Goal: Information Seeking & Learning: Learn about a topic

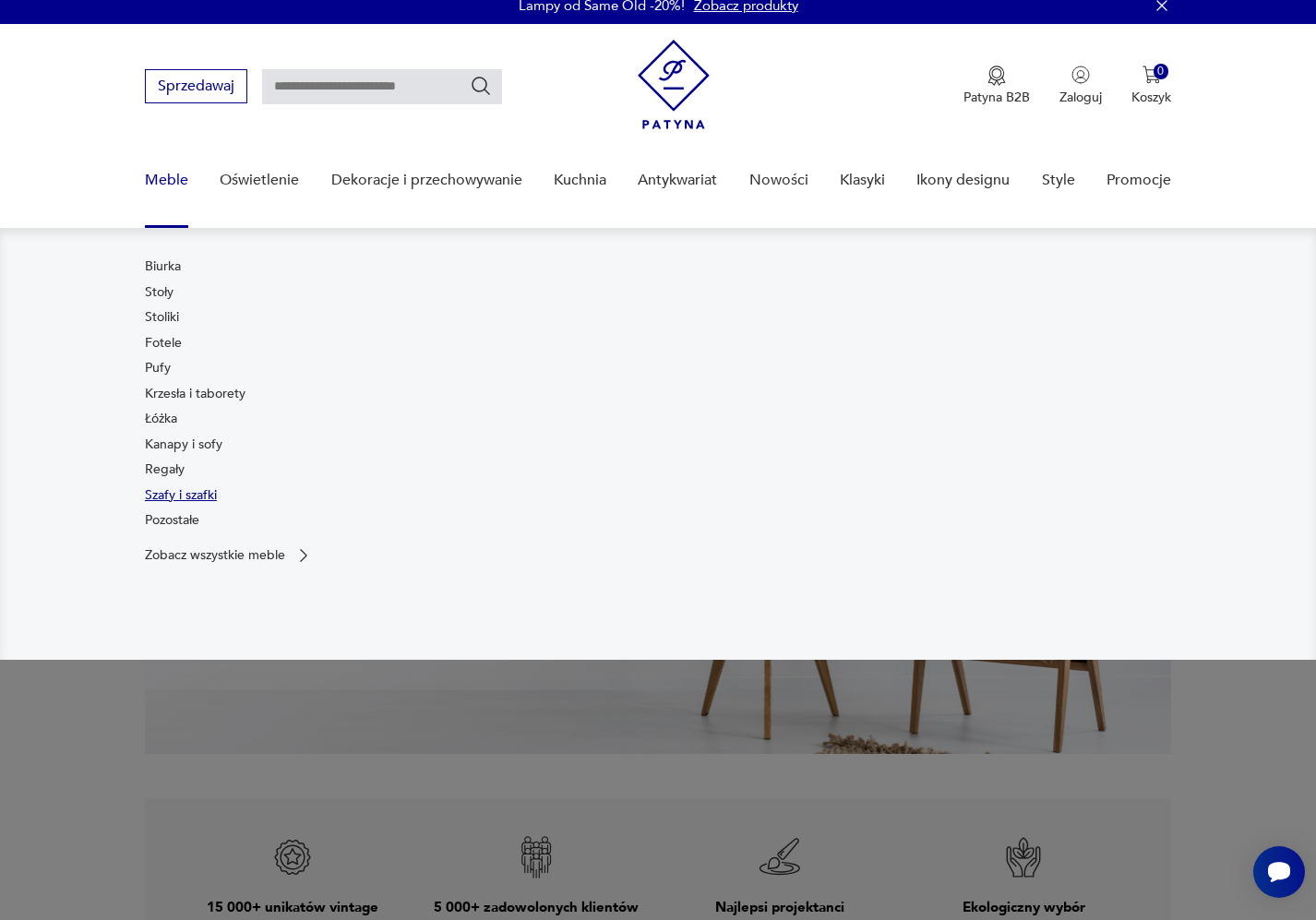
scroll to position [33, 0]
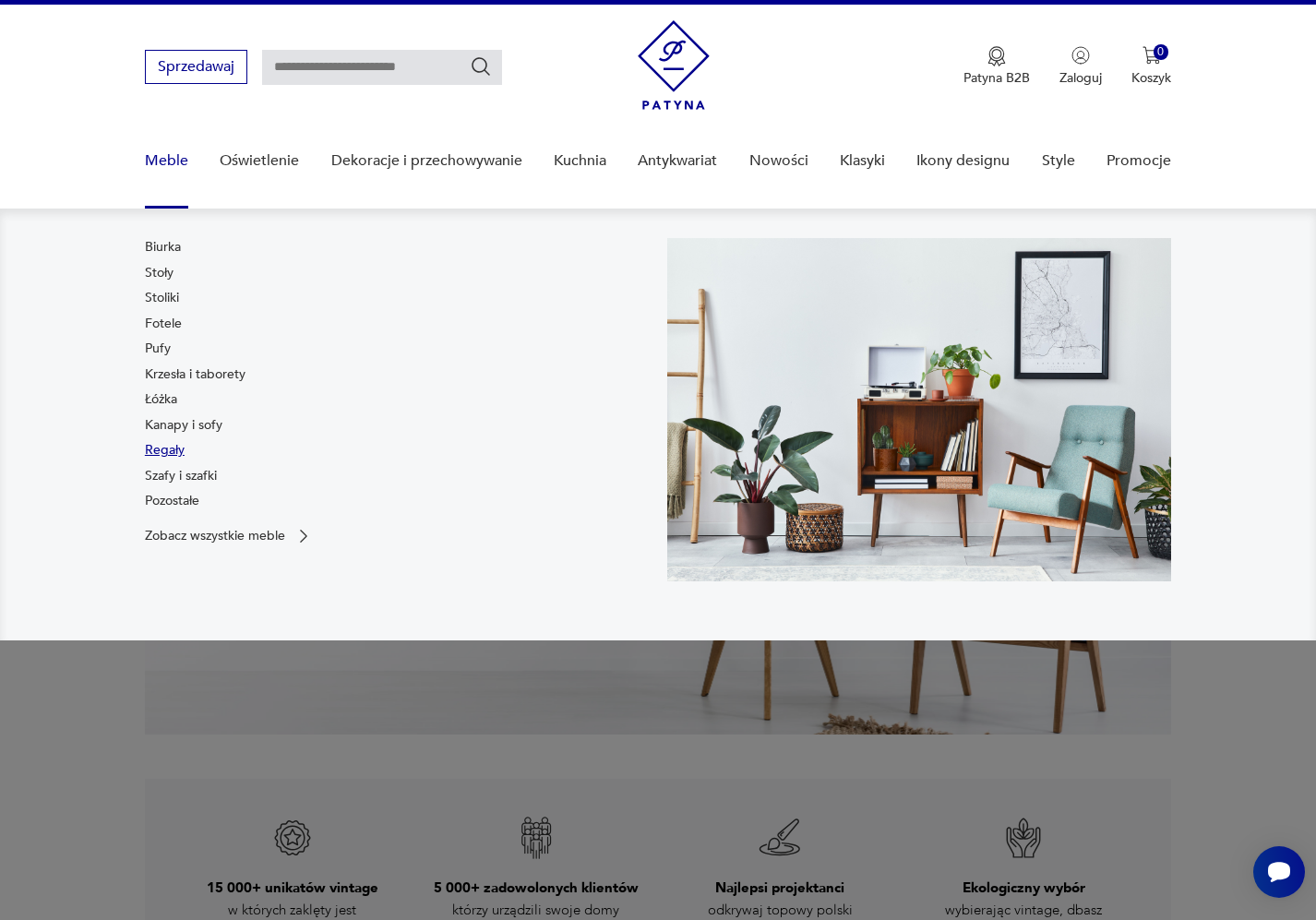
click at [171, 457] on link "Regały" at bounding box center [164, 450] width 40 height 19
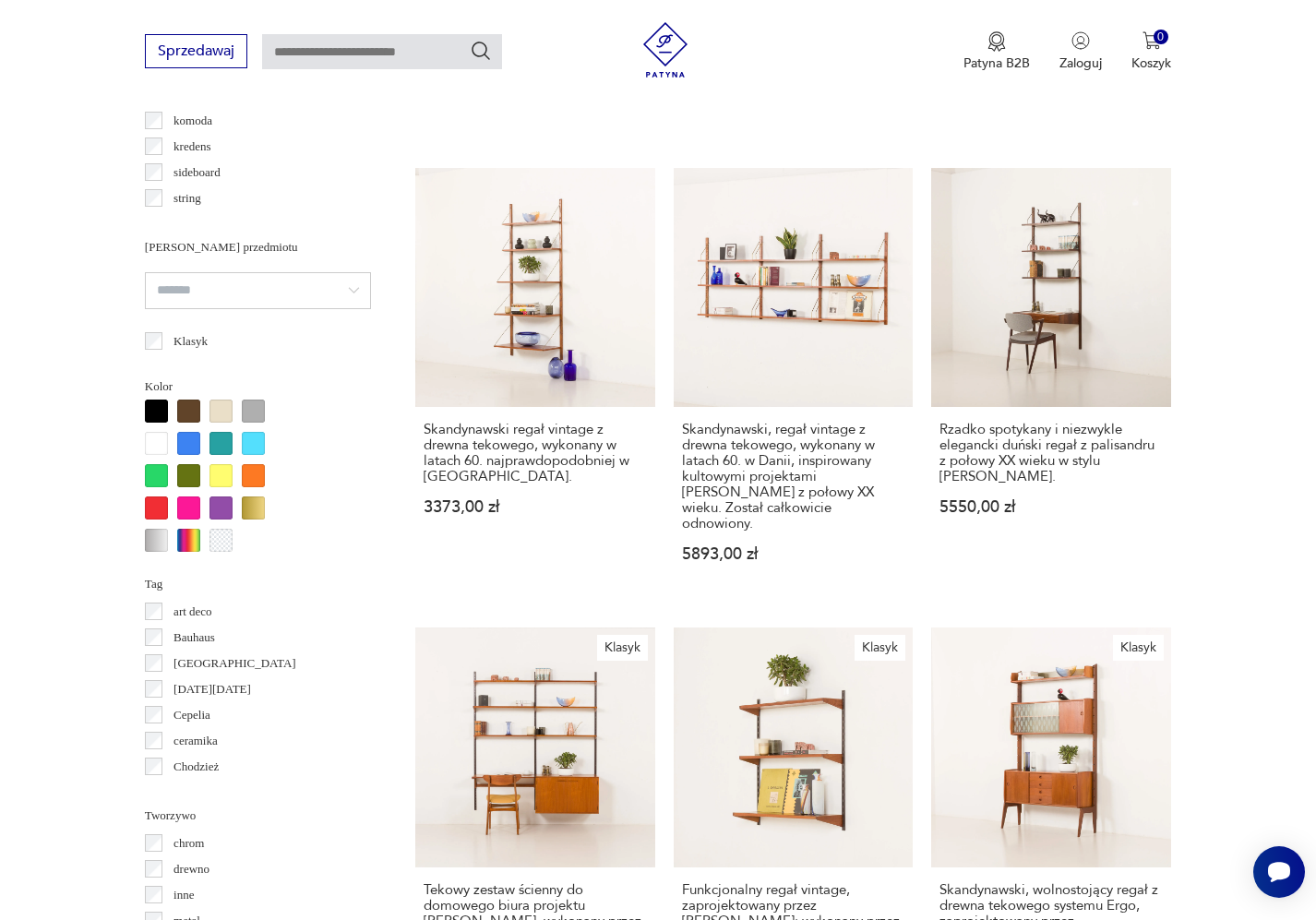
scroll to position [1894, 0]
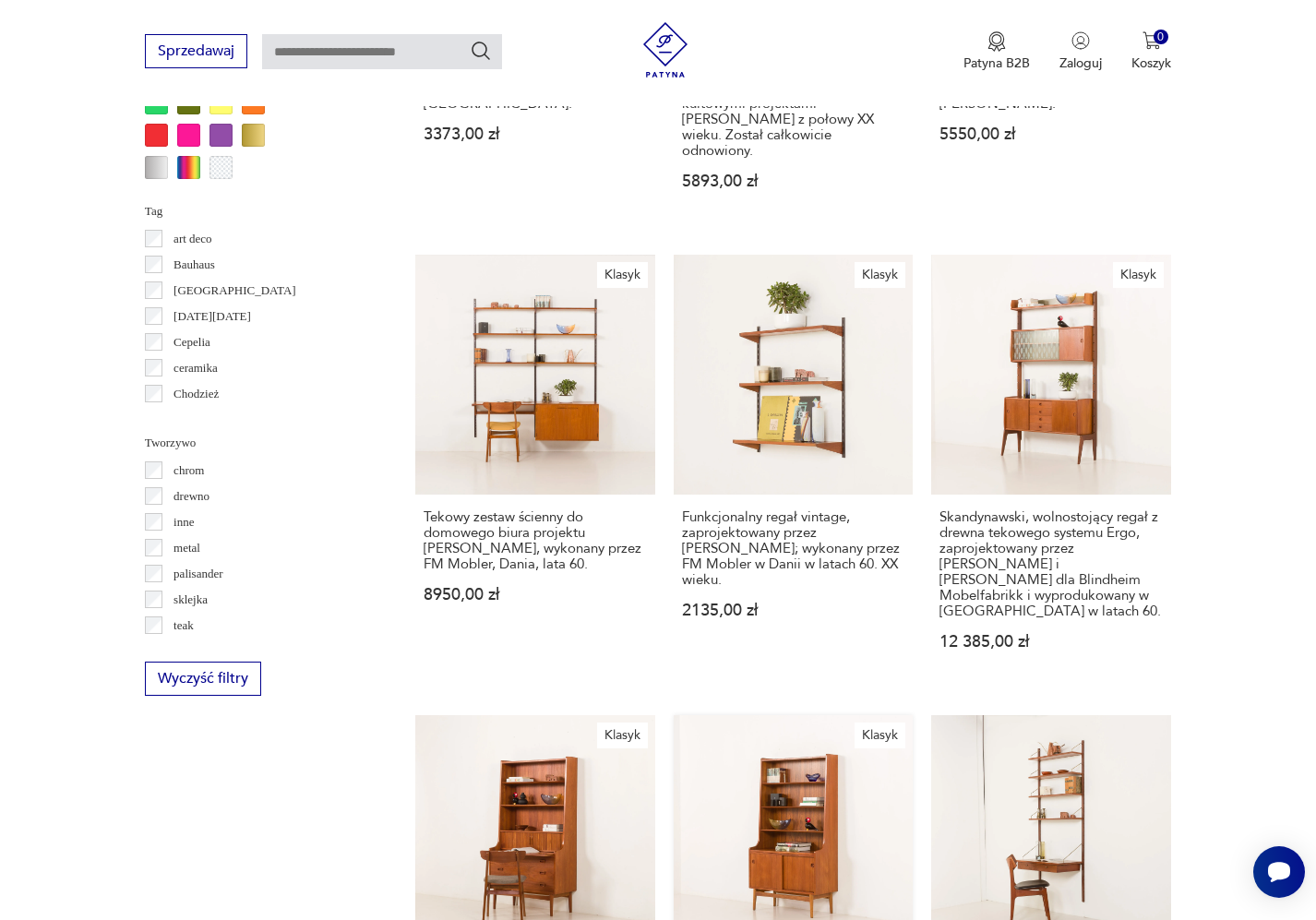
click at [691, 715] on link "Klasyk Tekowy regał zaprojektowany przez [PERSON_NAME] i wyprodukowany w latach…" at bounding box center [793, 923] width 240 height 416
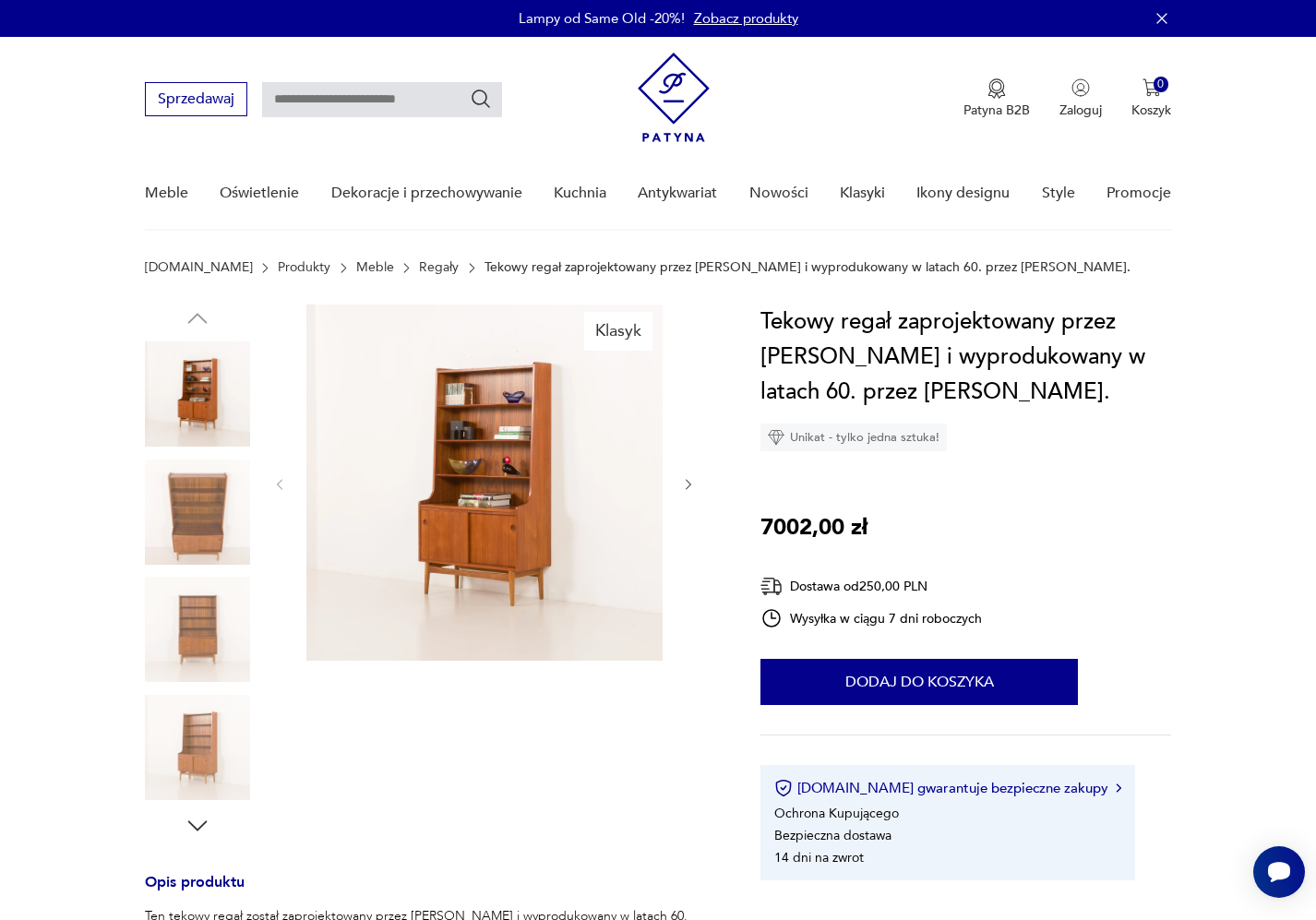
click at [513, 517] on img at bounding box center [485, 483] width 356 height 356
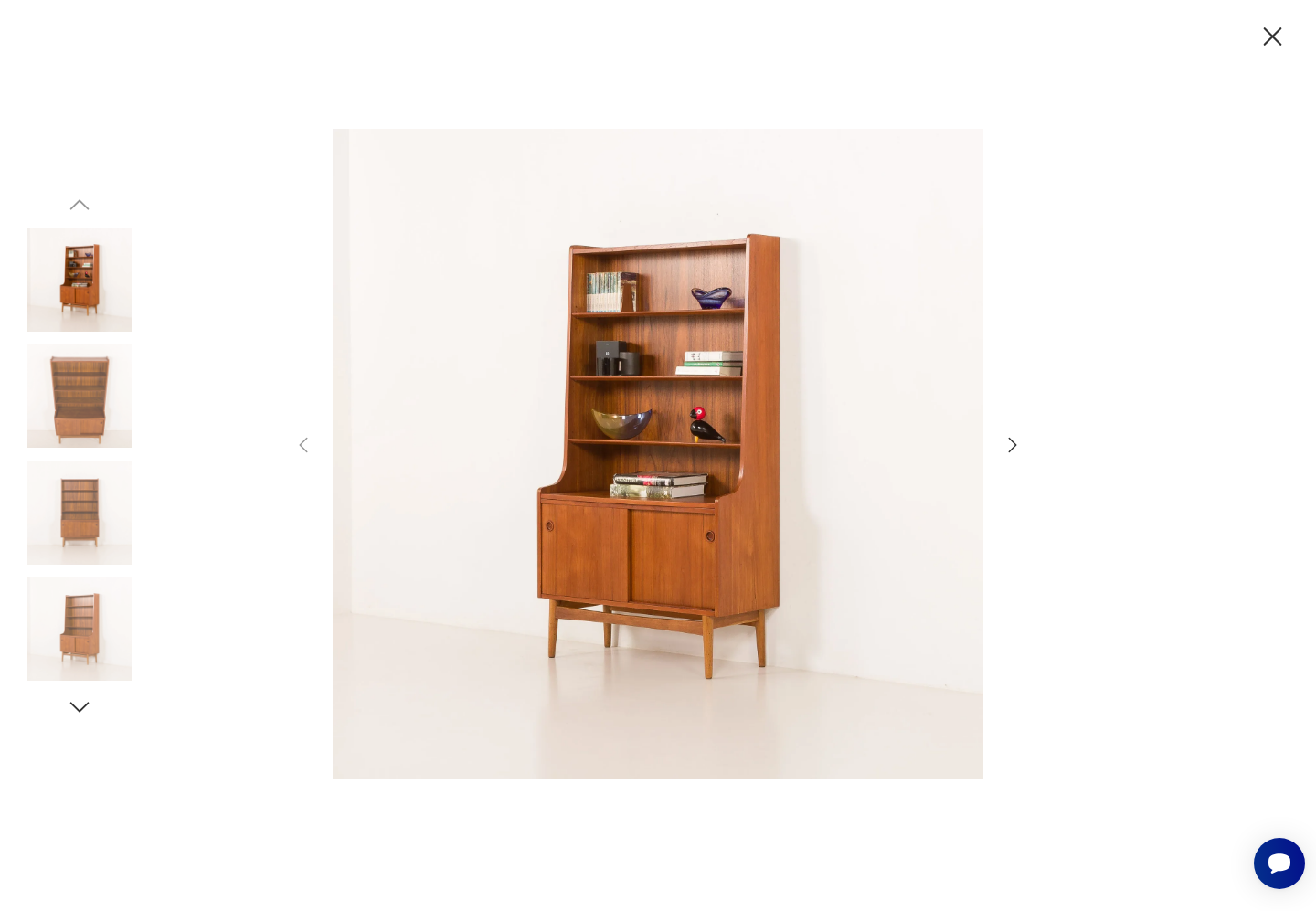
click at [1268, 43] on icon "button" at bounding box center [1273, 37] width 32 height 32
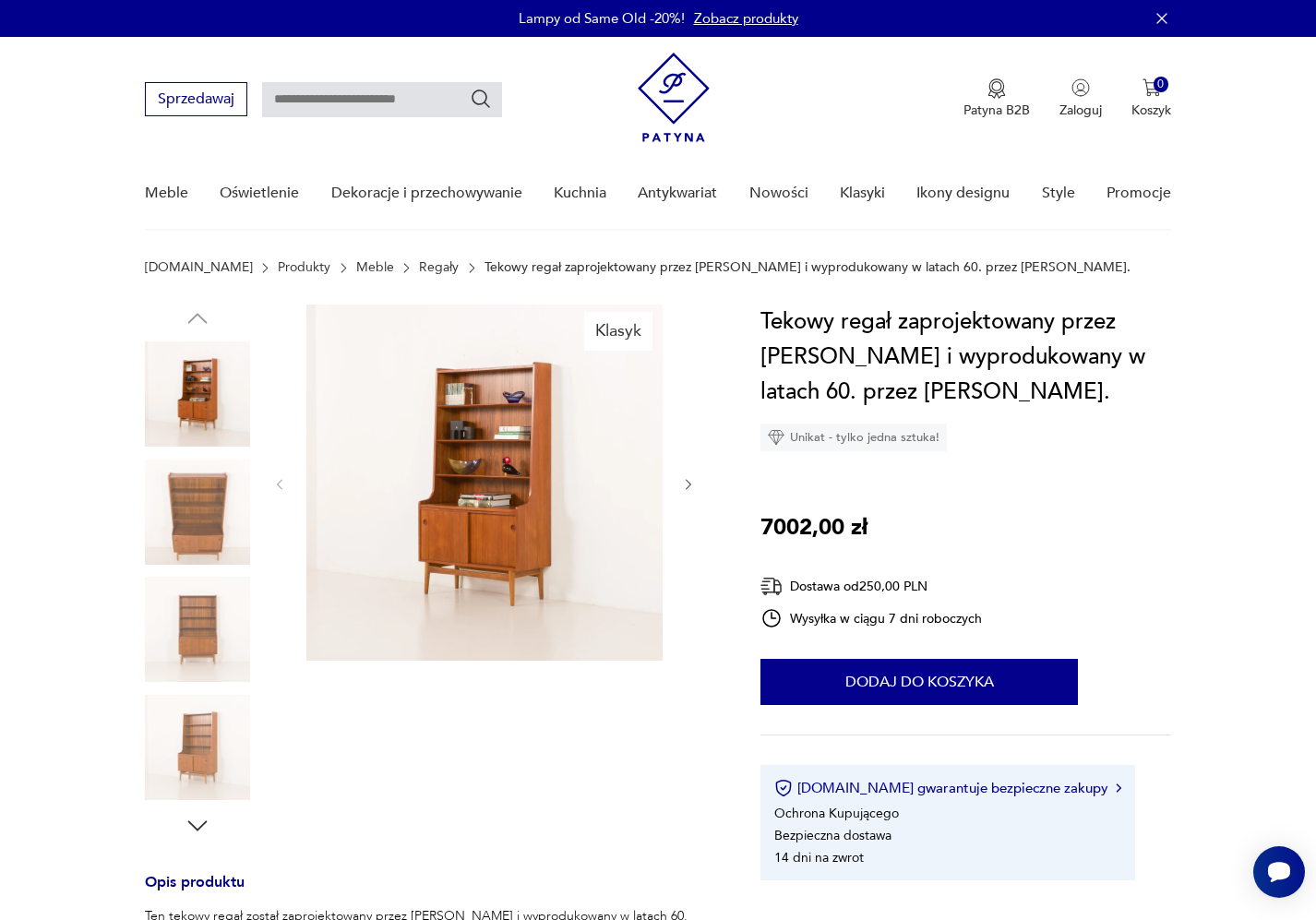
click at [419, 268] on link "Regały" at bounding box center [439, 268] width 40 height 15
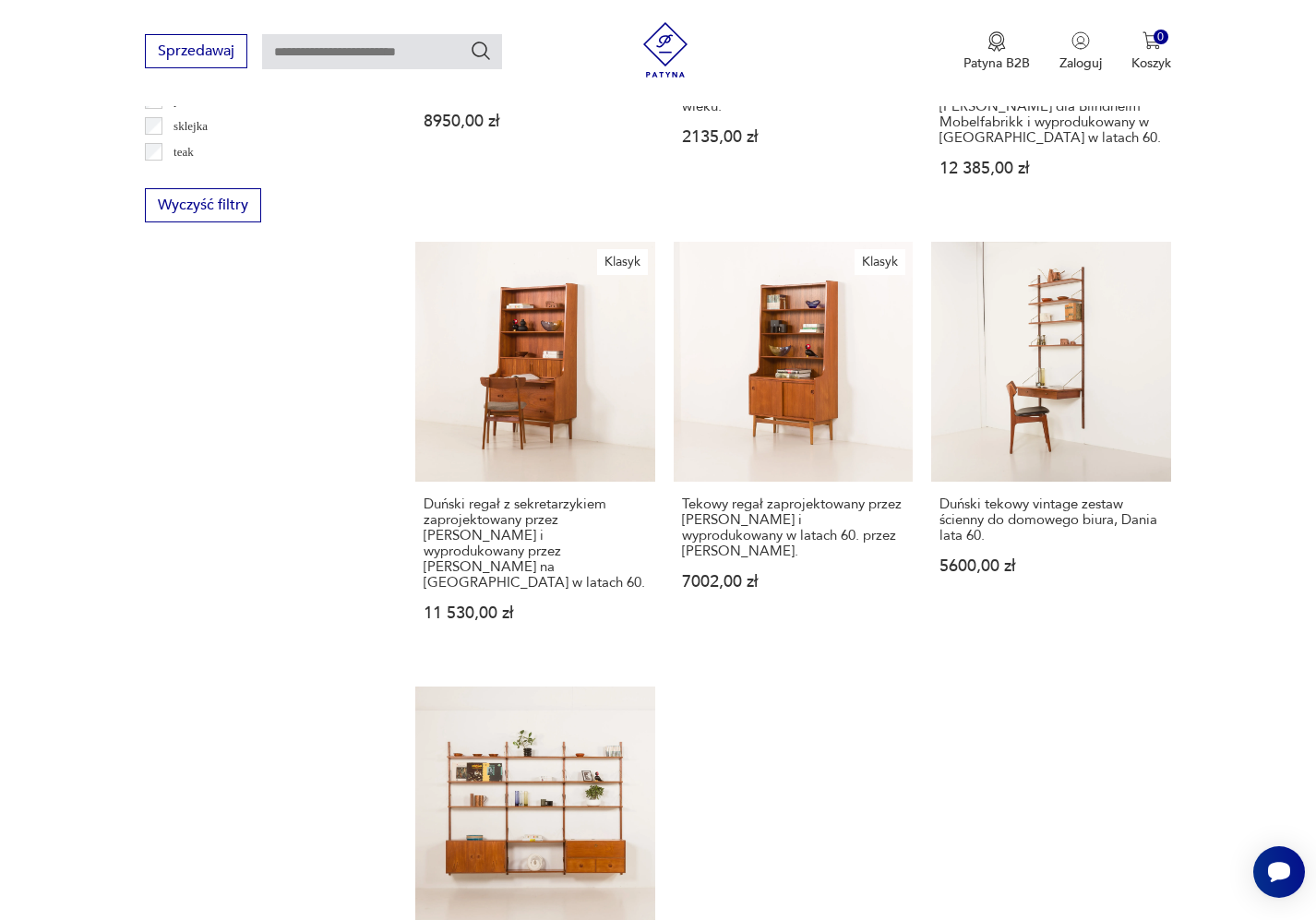
scroll to position [1803, 0]
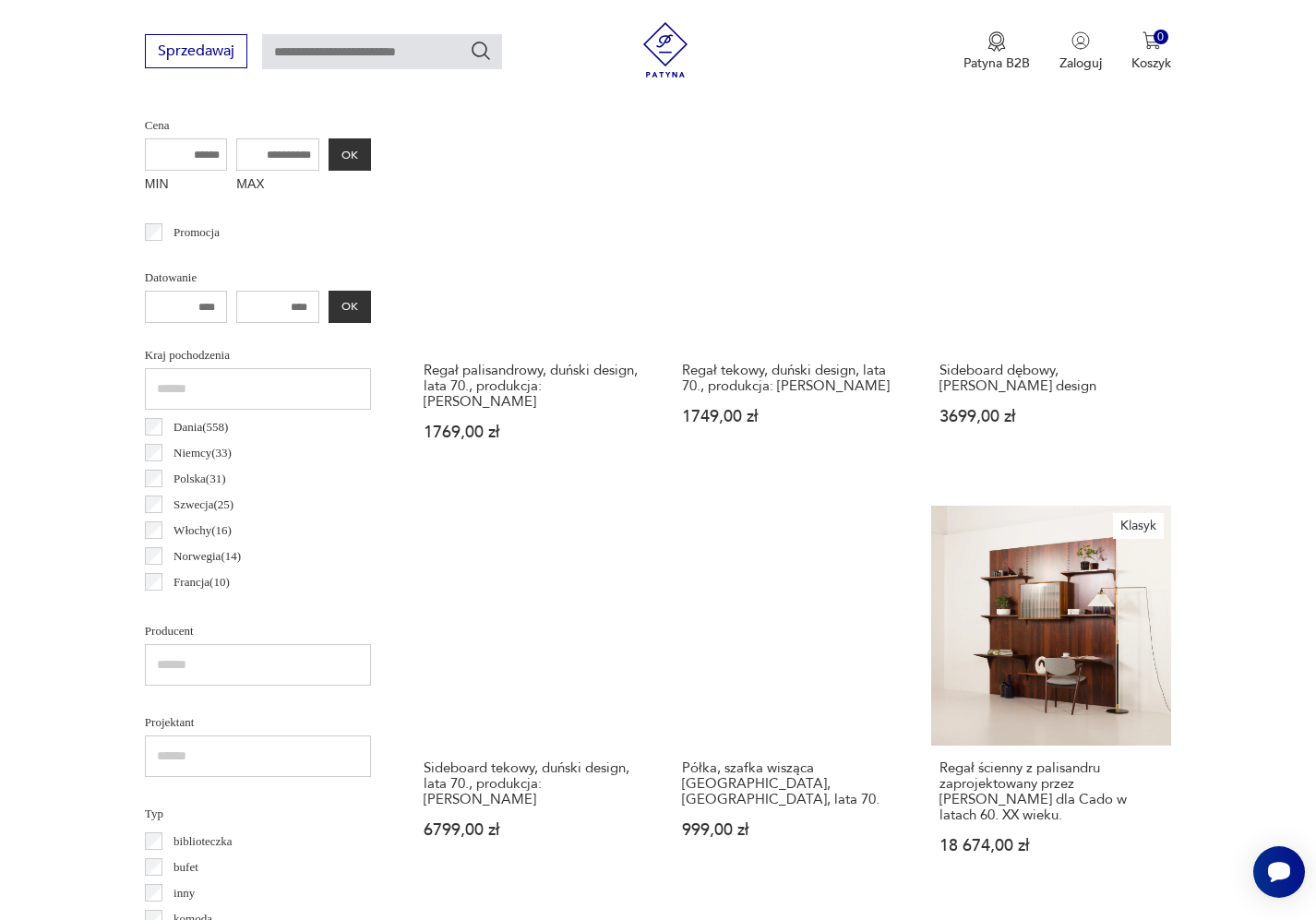
scroll to position [765, 0]
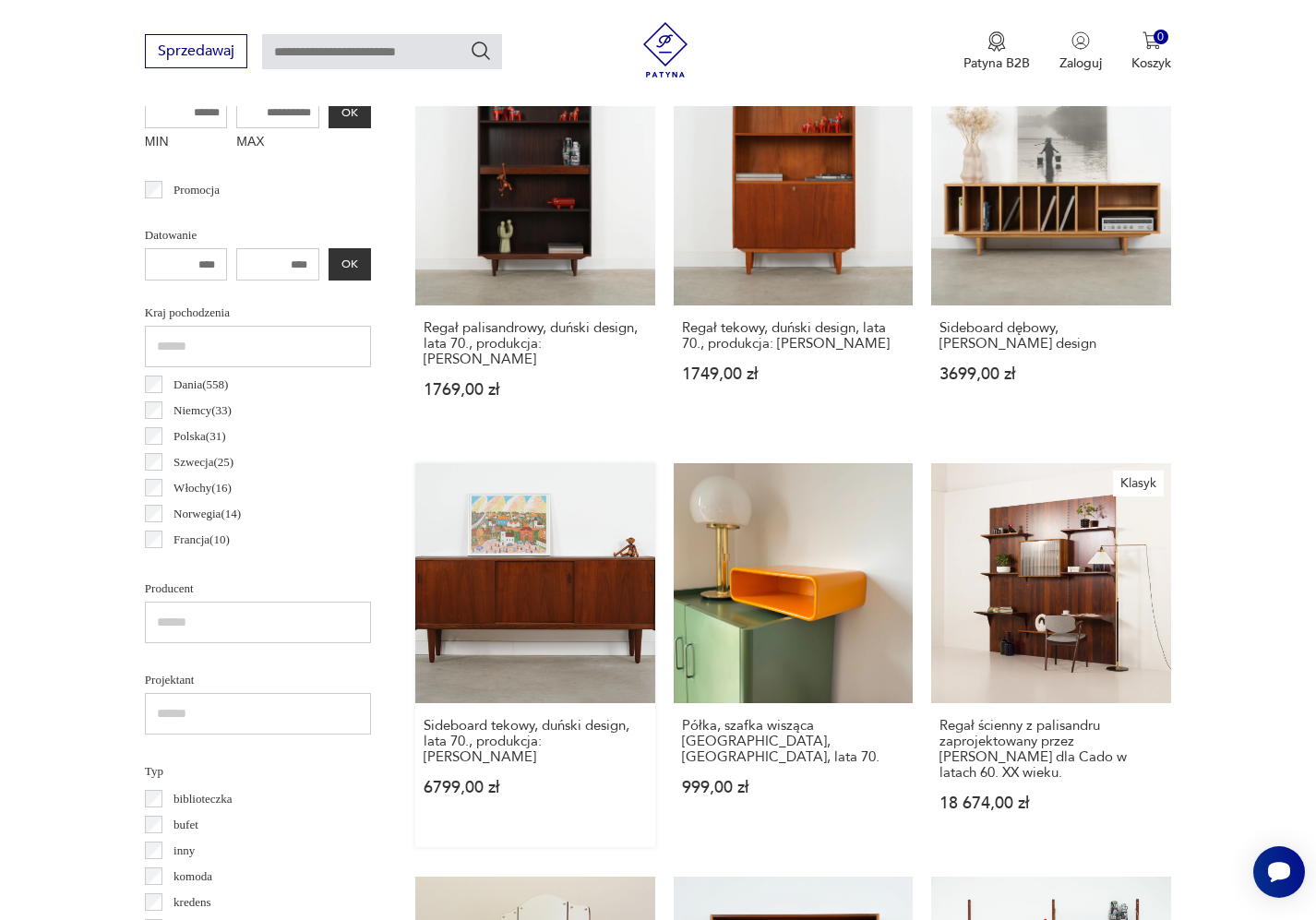
click at [655, 463] on link "Sideboard tekowy, duński design, lata 70., produkcja: [PERSON_NAME] 6799,00 zł" at bounding box center [535, 655] width 240 height 384
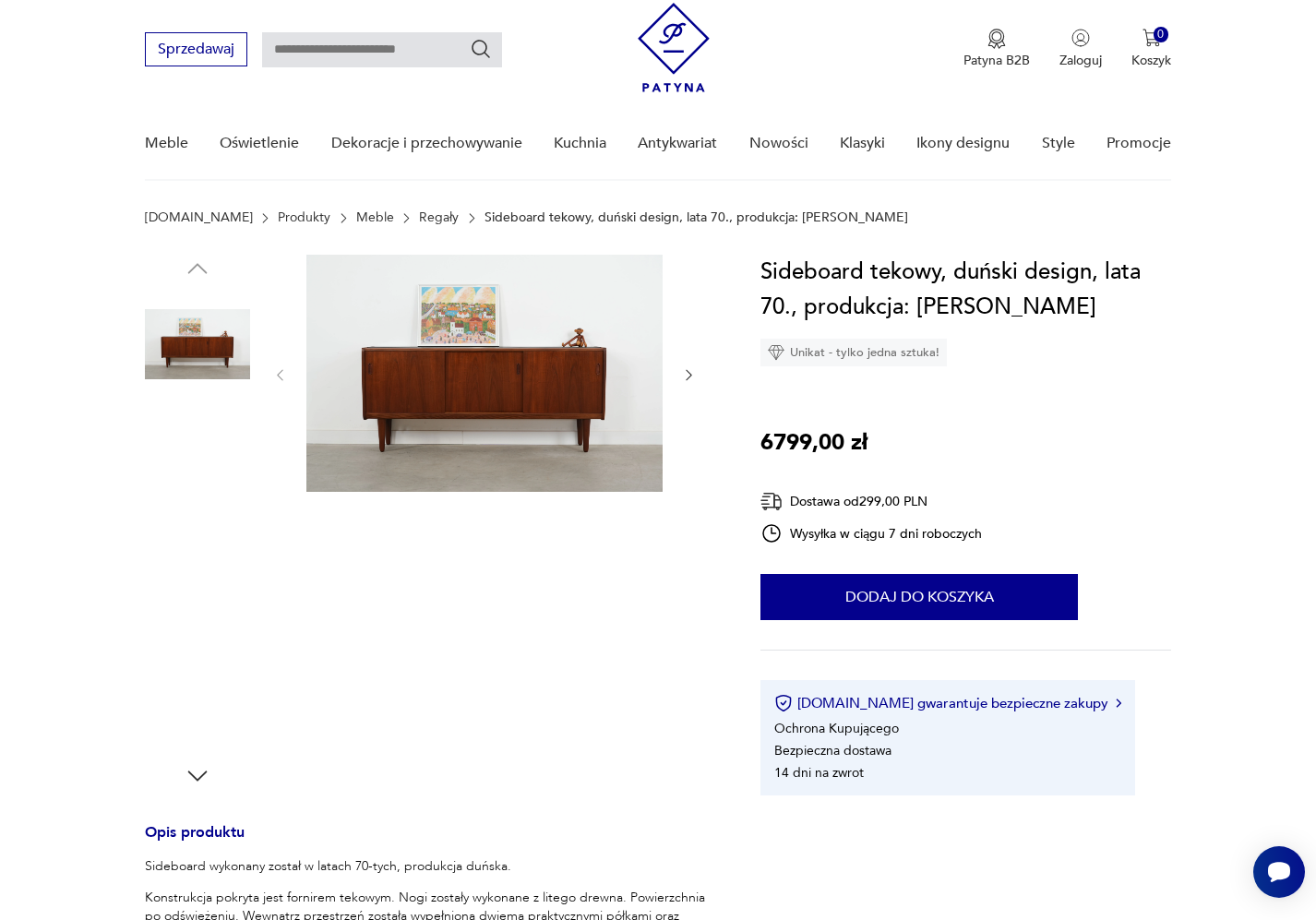
click at [462, 386] on img at bounding box center [485, 373] width 356 height 237
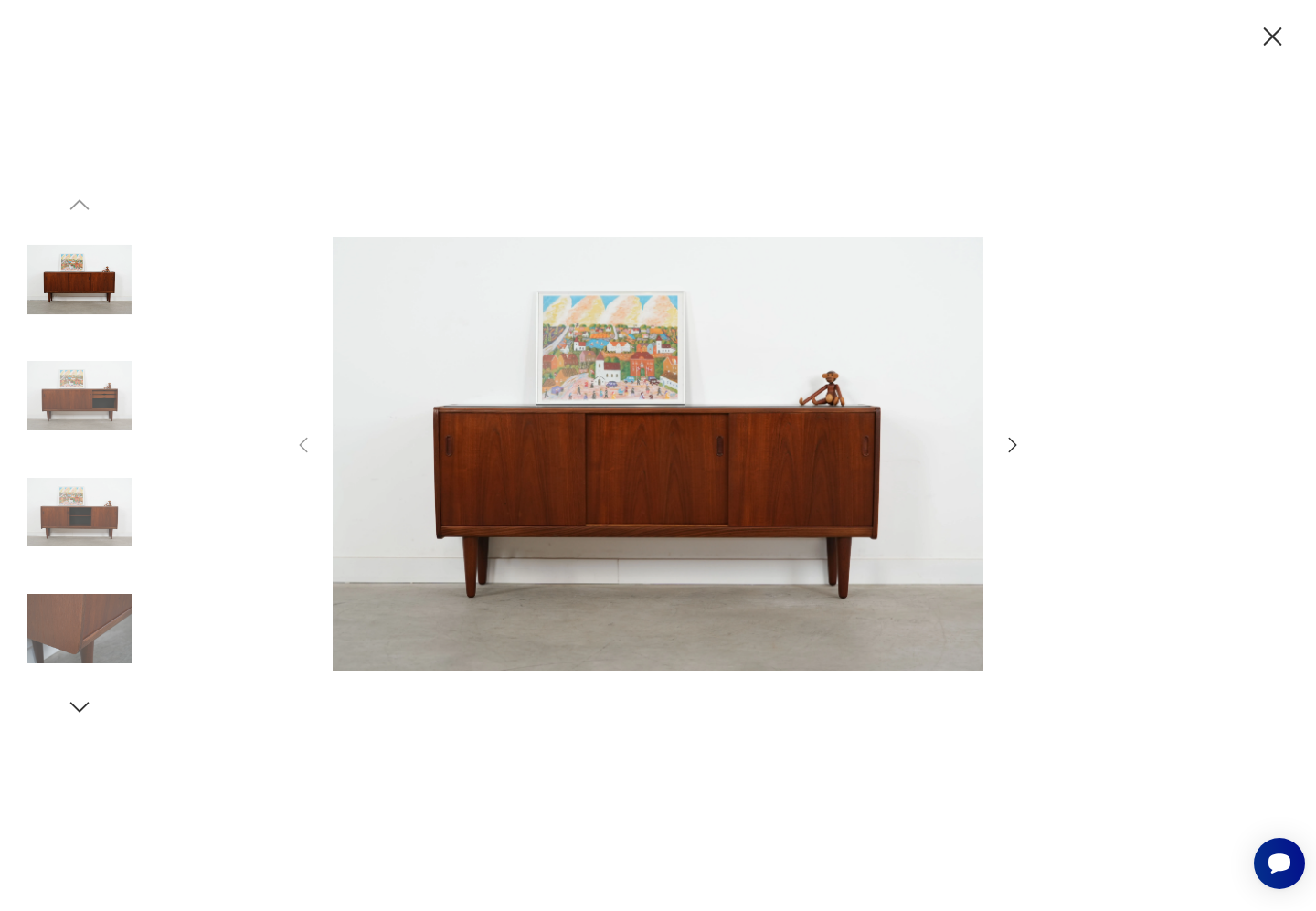
click at [1011, 451] on icon "button" at bounding box center [1012, 445] width 22 height 22
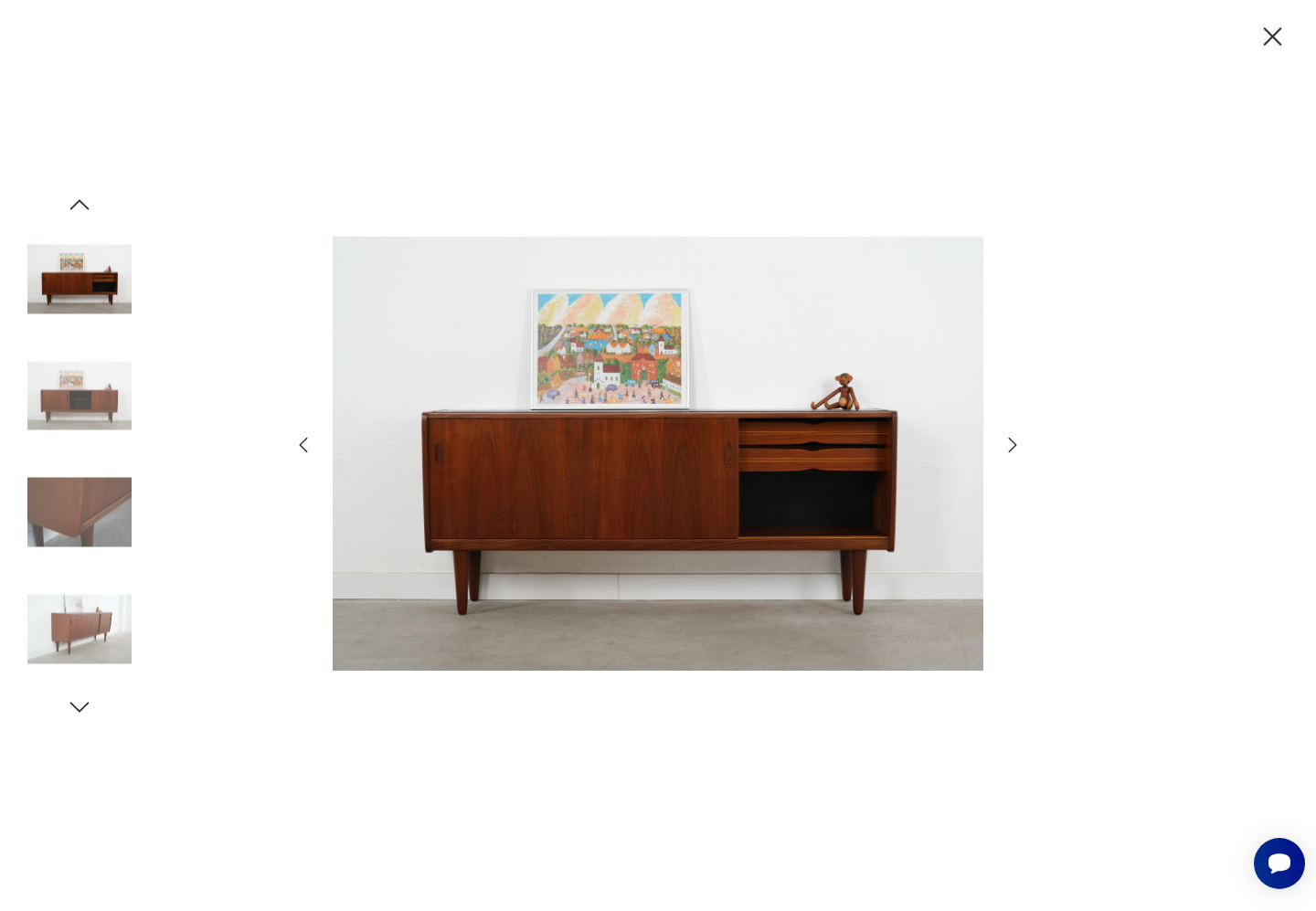
click at [1011, 451] on icon "button" at bounding box center [1012, 445] width 22 height 22
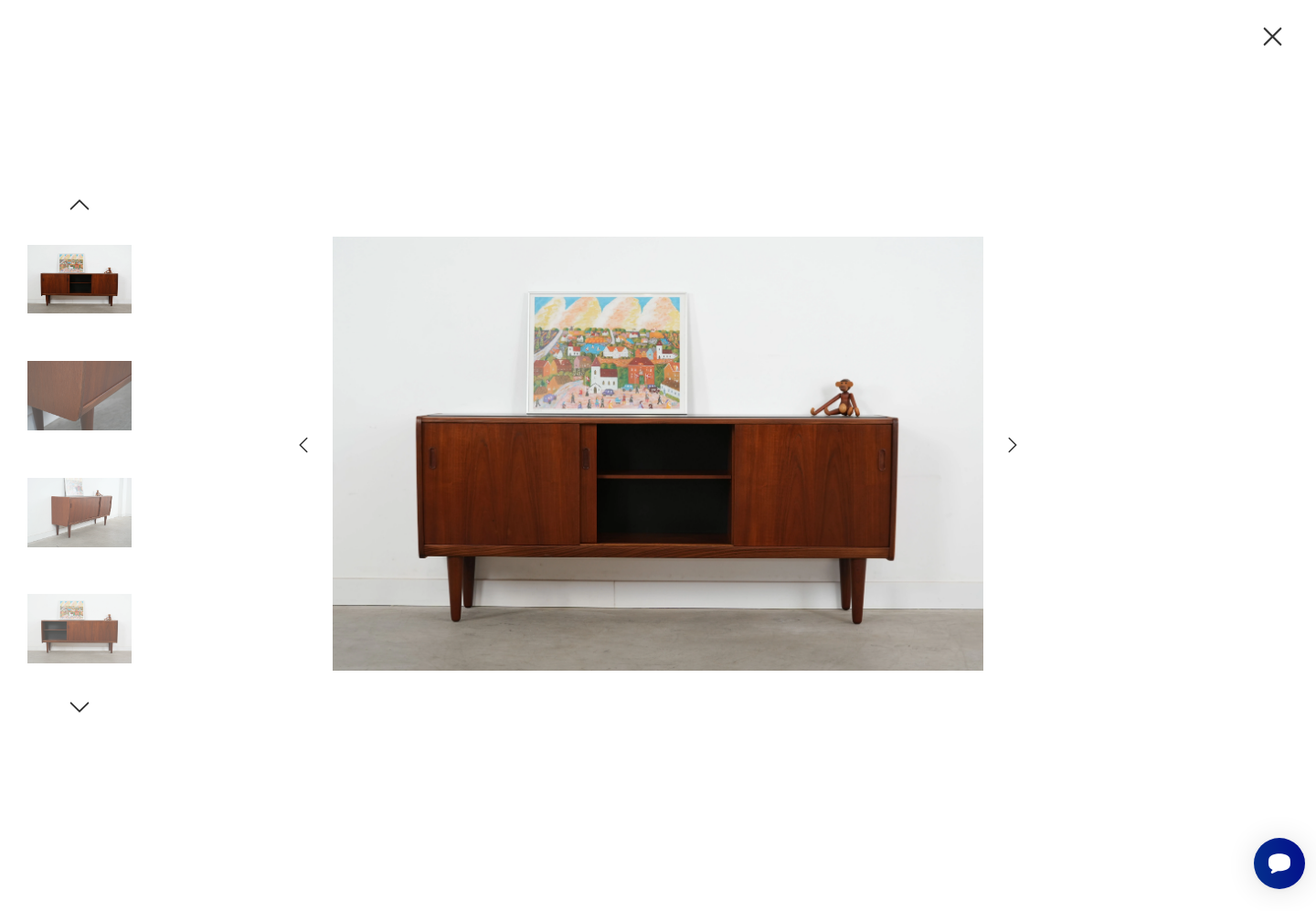
click at [1011, 452] on icon "button" at bounding box center [1012, 445] width 22 height 22
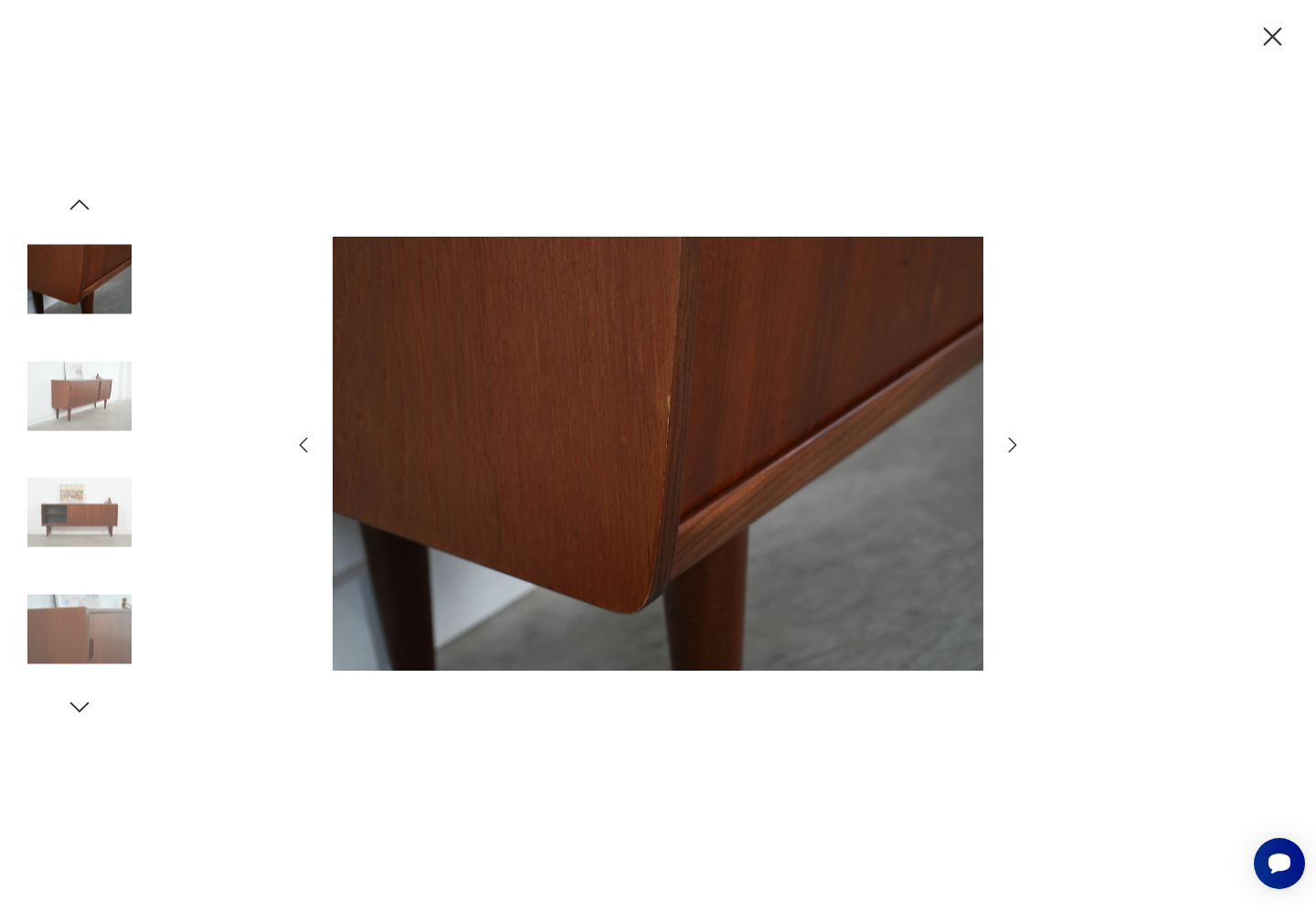
click at [1011, 452] on icon "button" at bounding box center [1012, 445] width 22 height 22
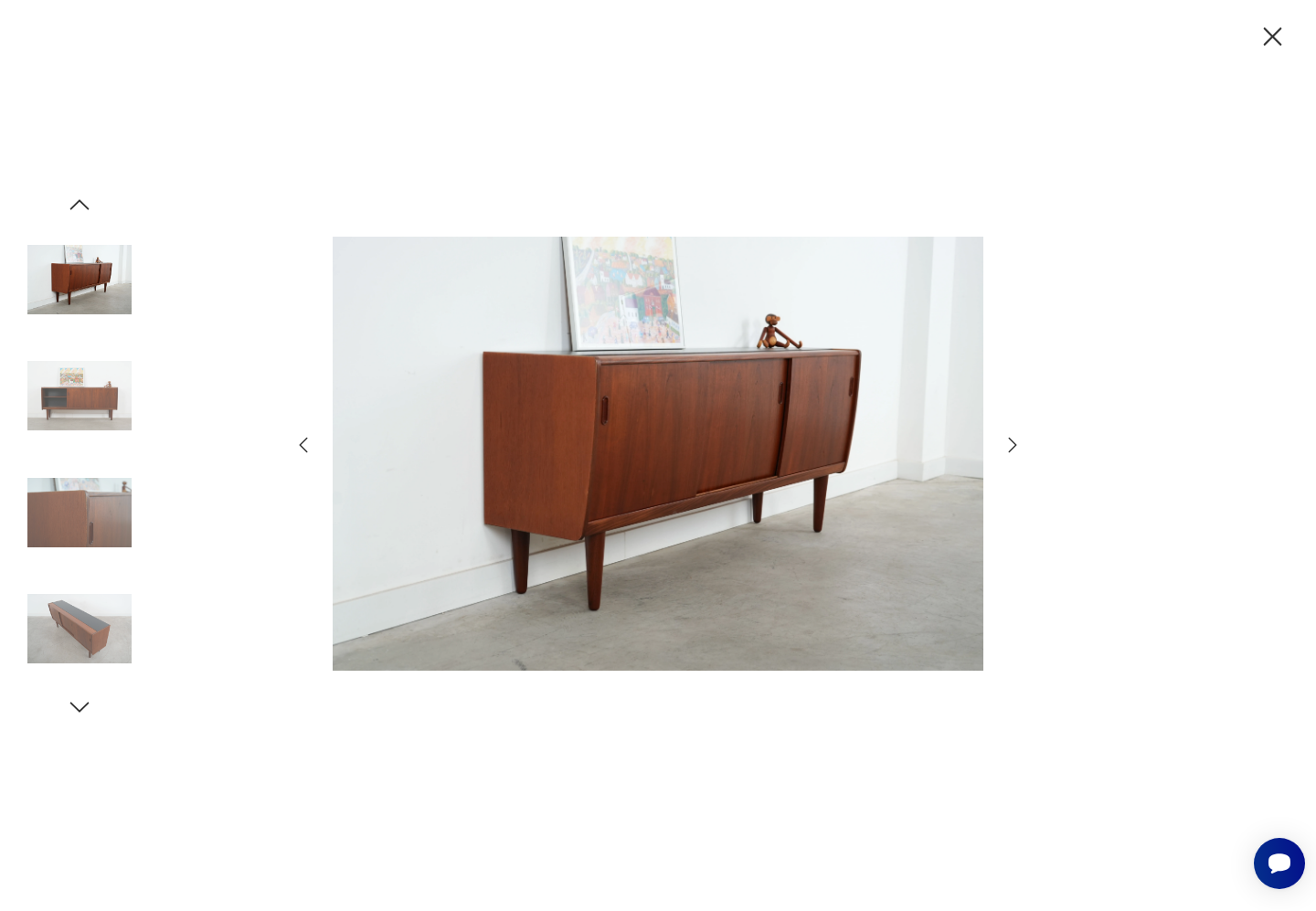
click at [1011, 452] on icon "button" at bounding box center [1012, 445] width 22 height 22
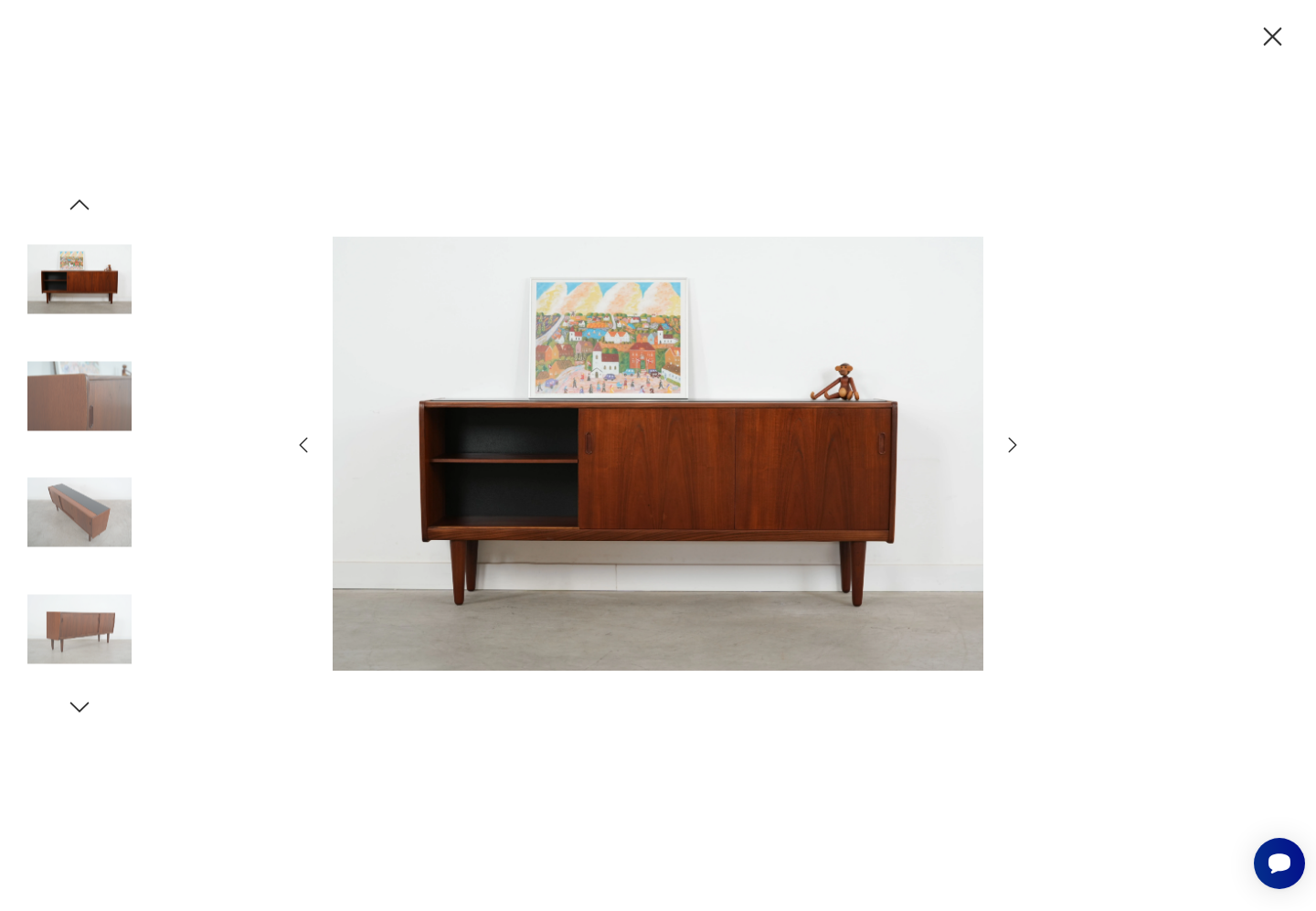
click at [1278, 38] on icon "button" at bounding box center [1273, 37] width 32 height 32
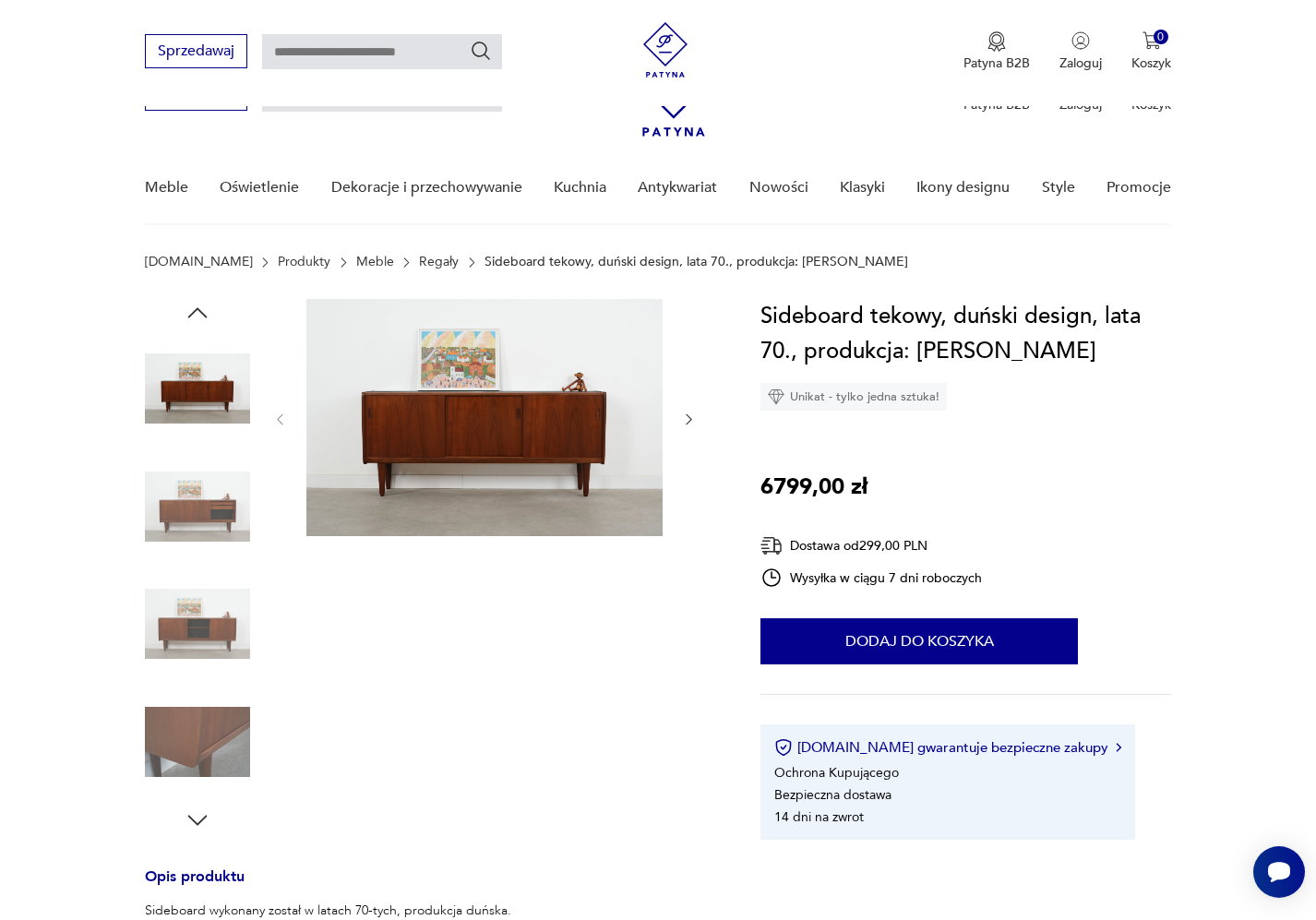
scroll to position [1394, 0]
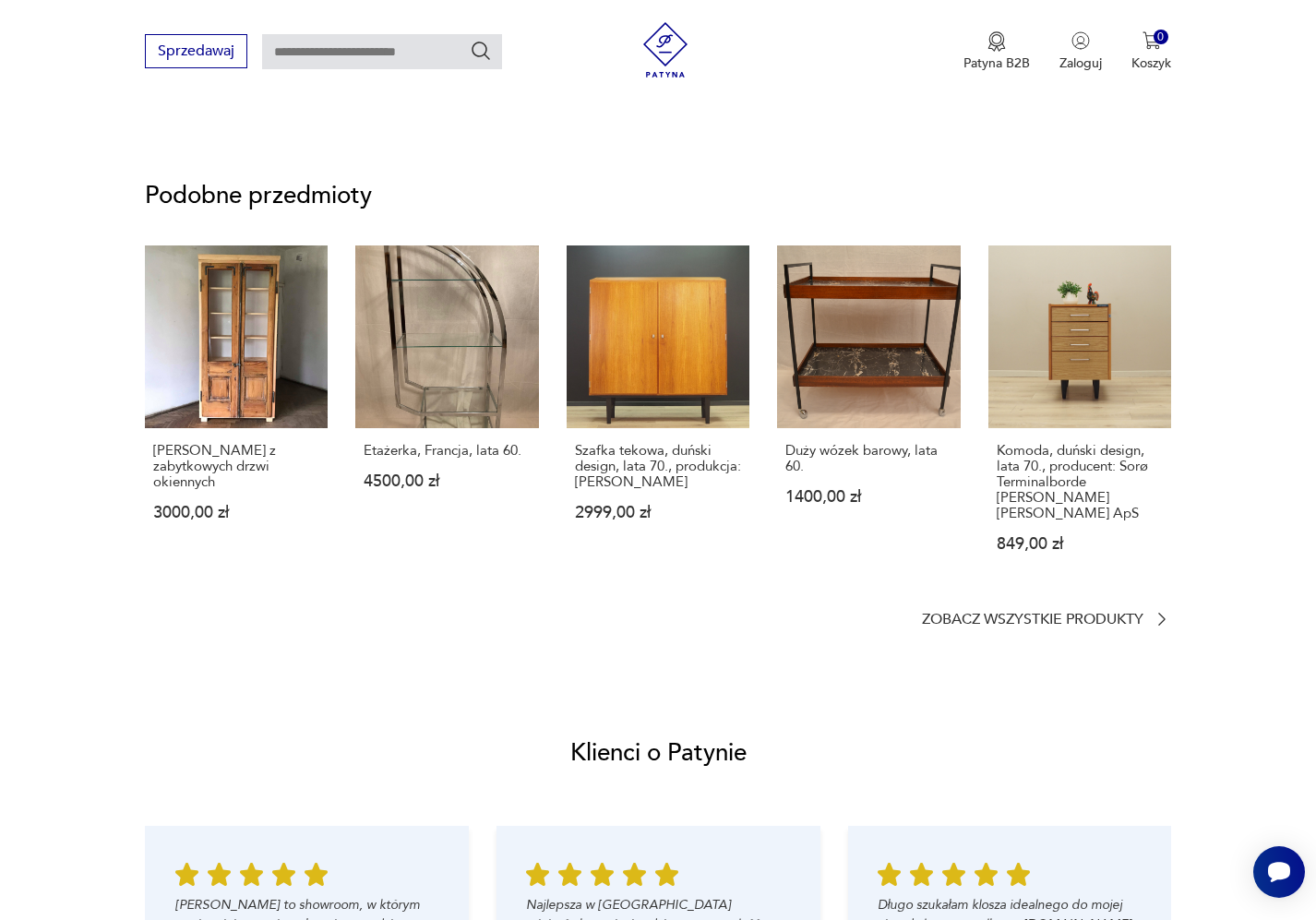
click at [1095, 617] on section "Podobne przedmioty [PERSON_NAME] z zabytkowych drzwi okiennych 3000,00 zł Etaże…" at bounding box center [658, 406] width 1316 height 532
click at [1090, 613] on p "Zobacz wszystkie produkty" at bounding box center [1033, 619] width 222 height 12
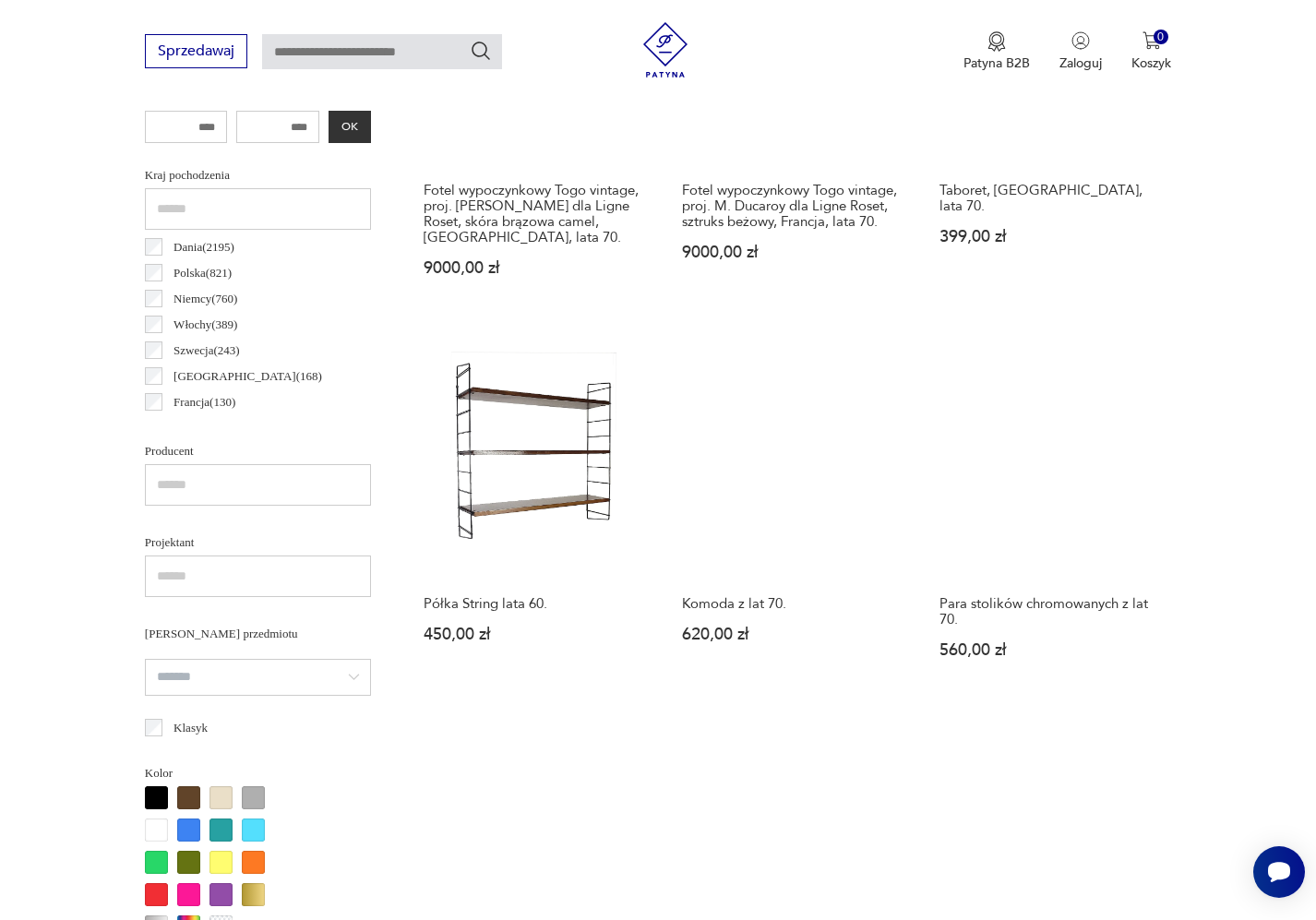
scroll to position [835, 0]
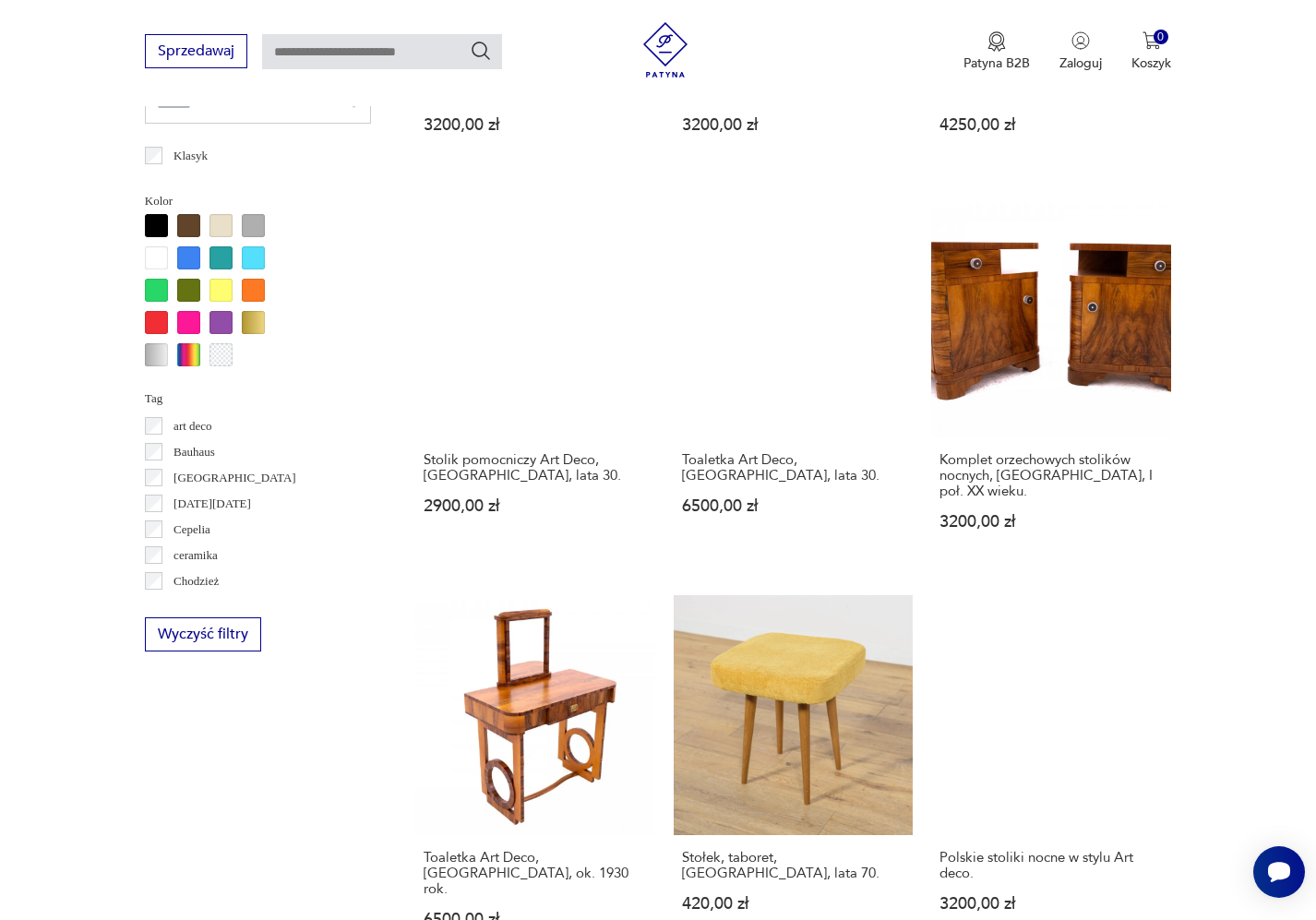
scroll to position [1489, 0]
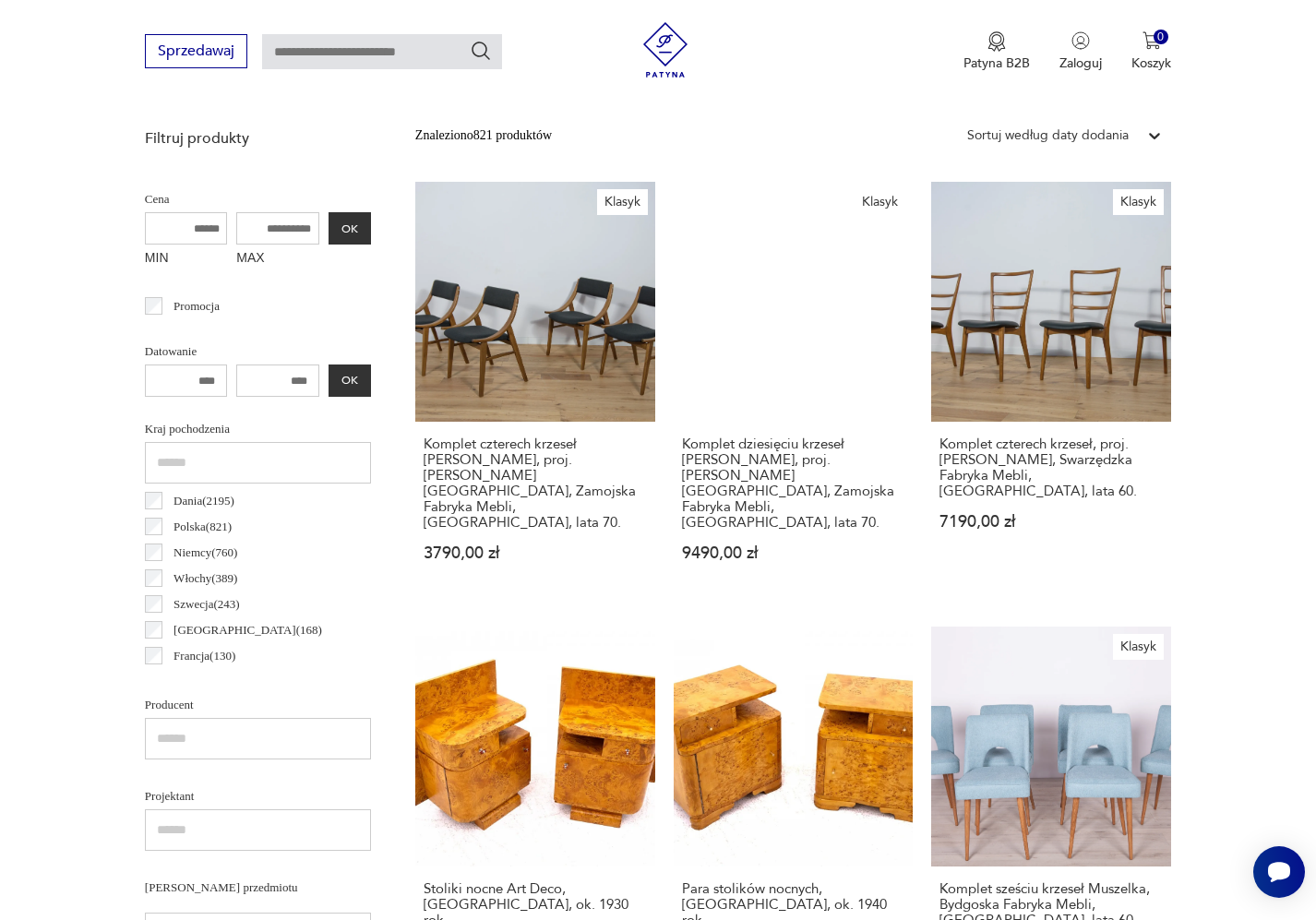
scroll to position [491, 0]
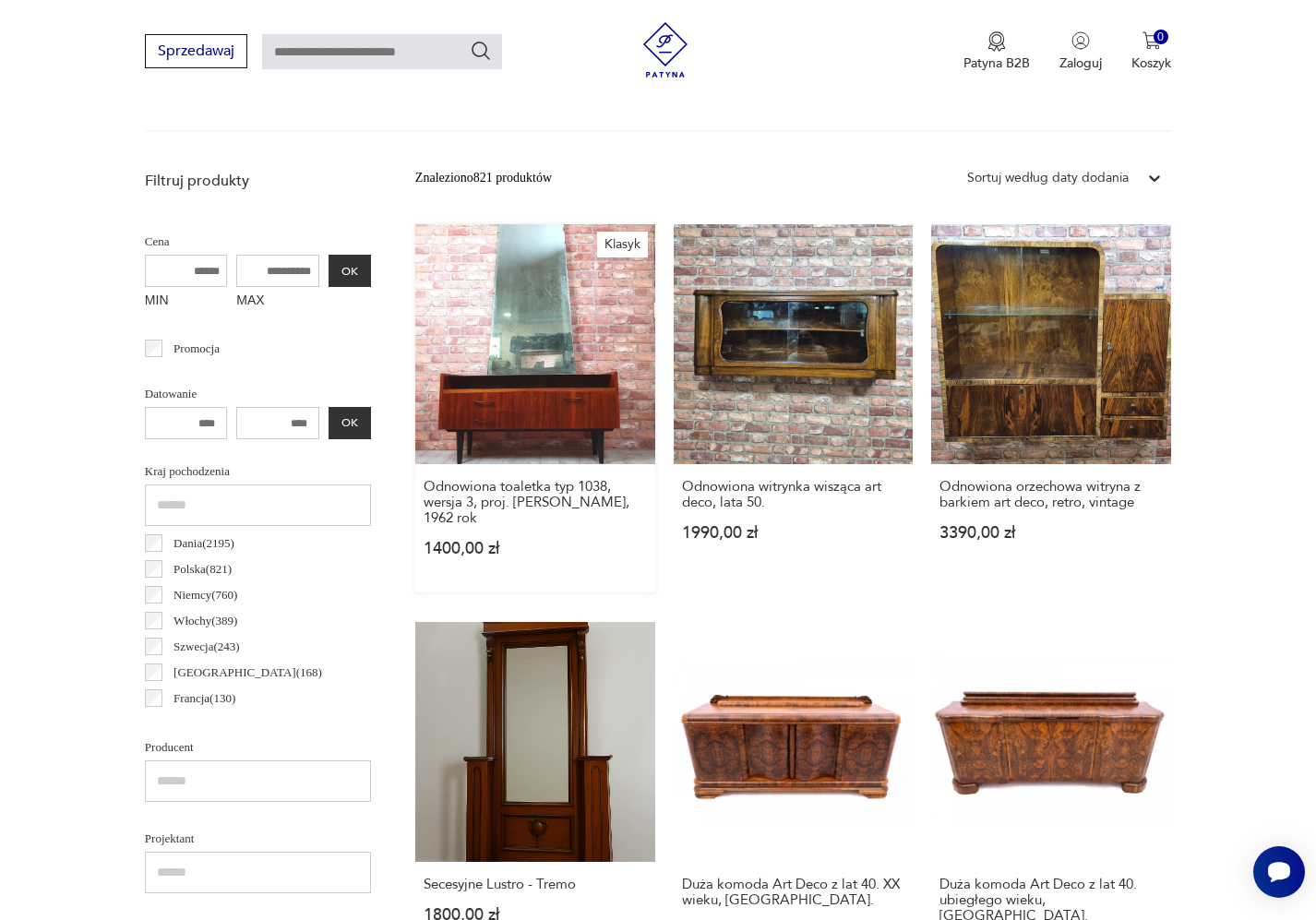
click at [480, 382] on link "Klasyk Odnowiona toaletka typ 1038, wersja 3, proj. [PERSON_NAME], 1962 rok 140…" at bounding box center [535, 408] width 240 height 368
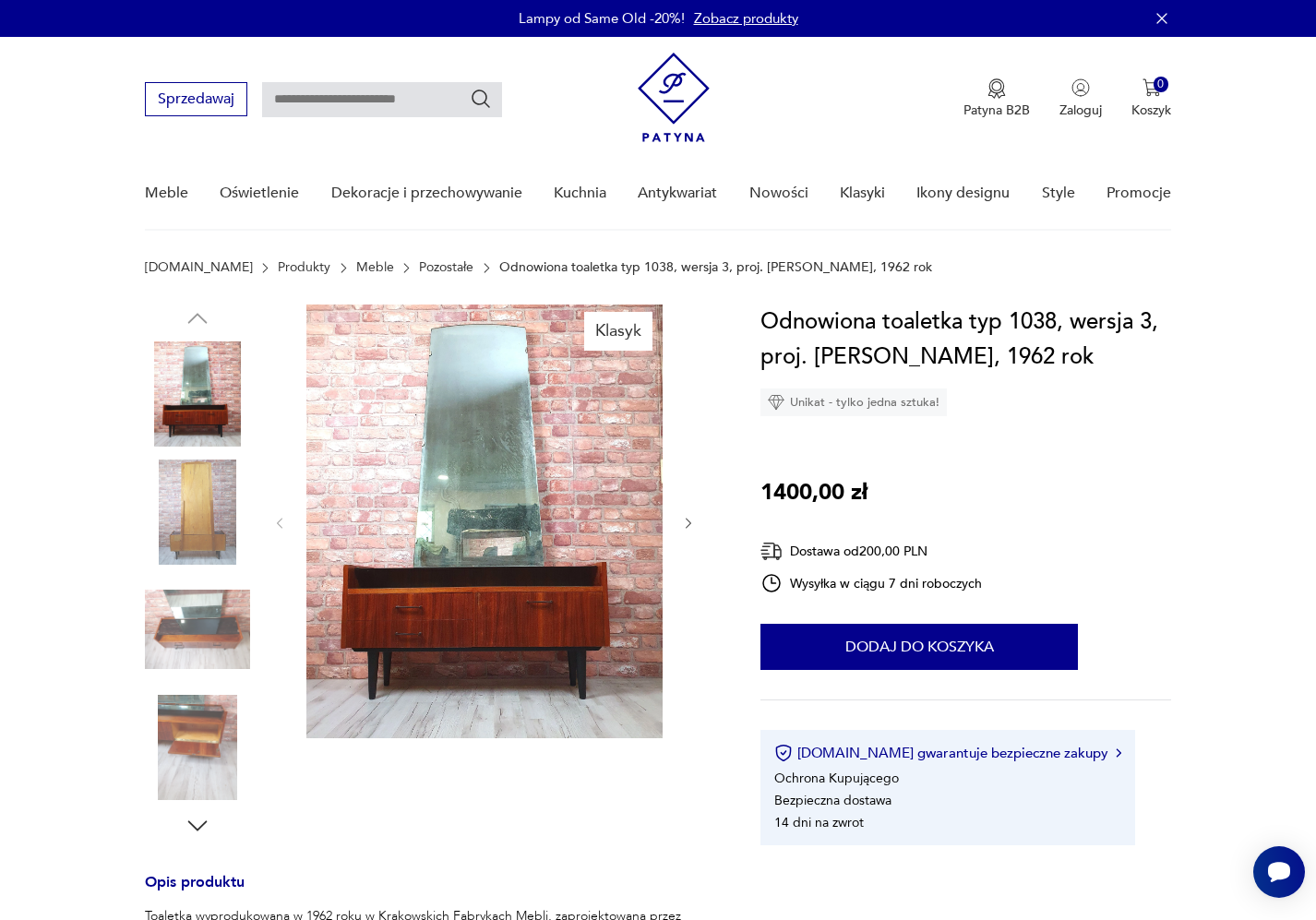
click at [692, 529] on icon "button" at bounding box center [689, 524] width 16 height 16
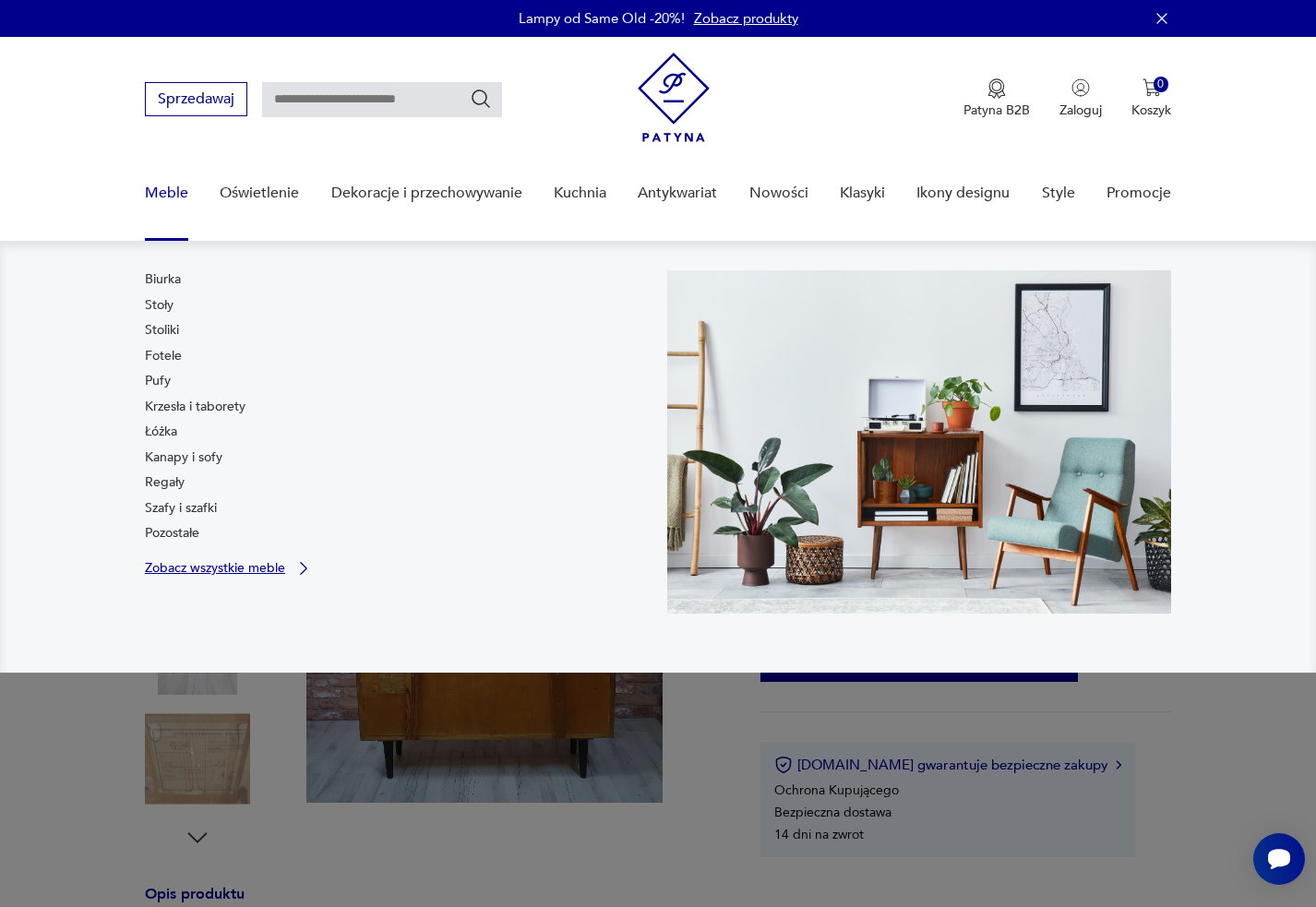
click at [212, 563] on p "Zobacz wszystkie meble" at bounding box center [214, 568] width 141 height 12
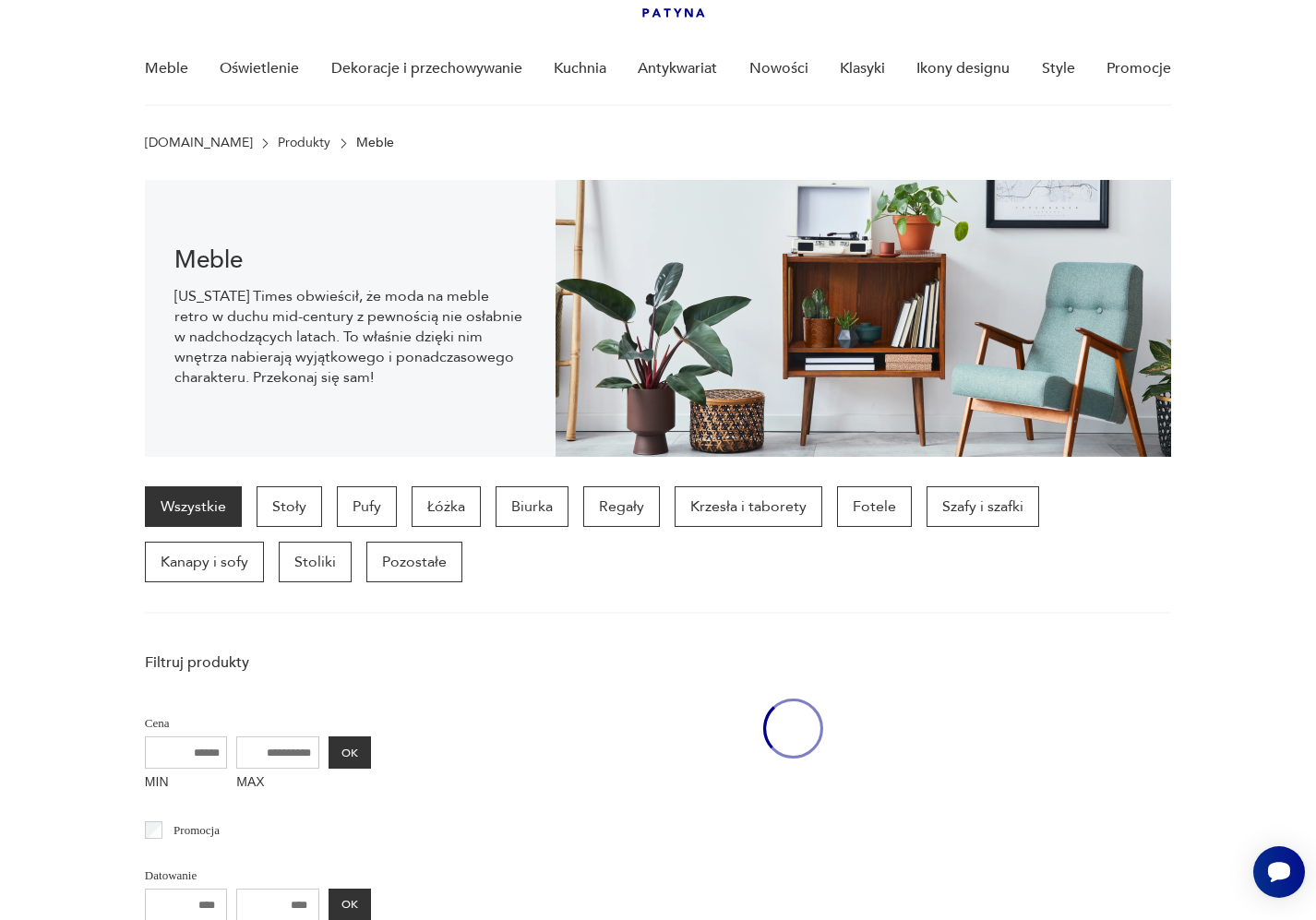
scroll to position [130, 0]
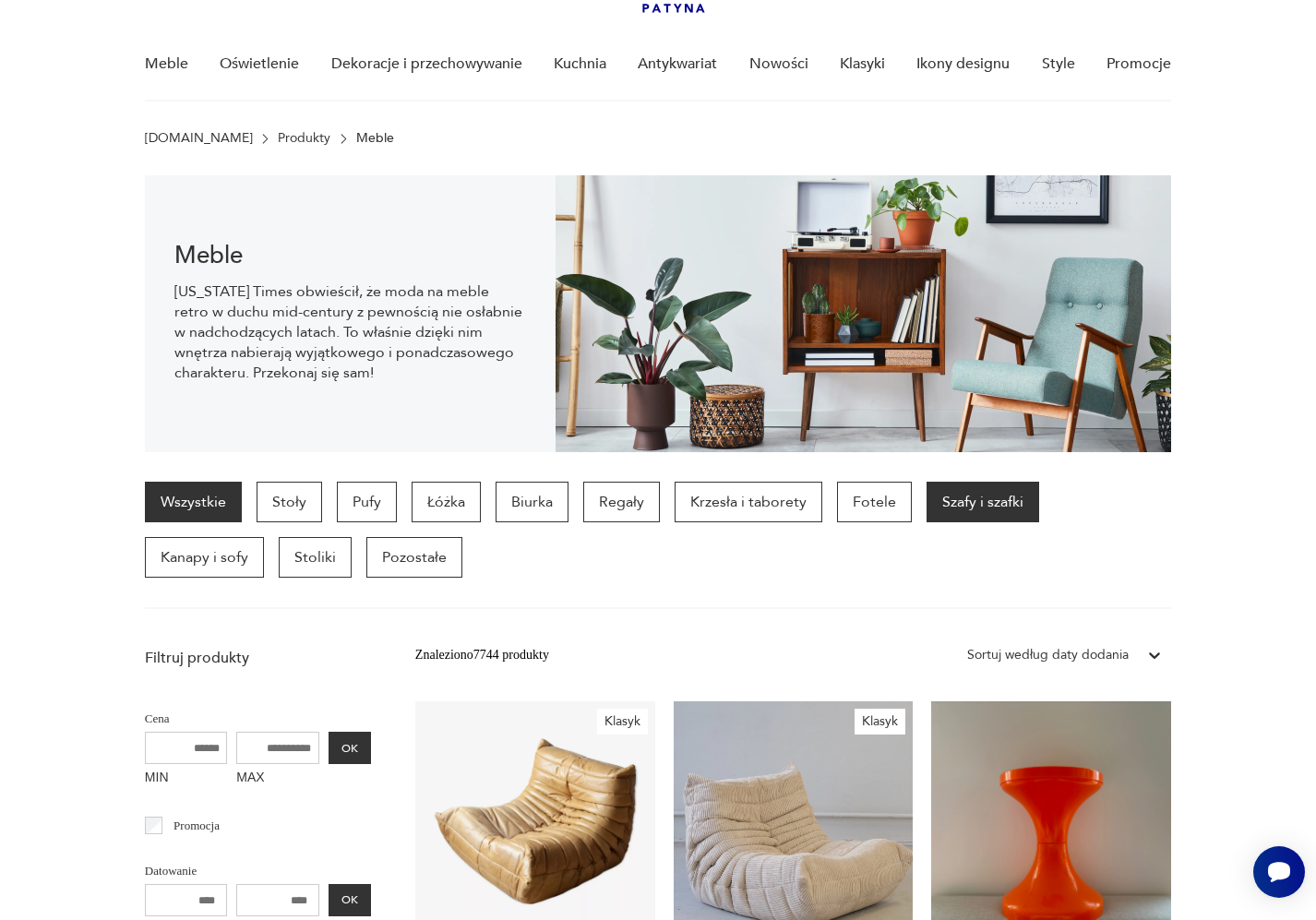
click at [993, 514] on p "Szafy i szafki" at bounding box center [982, 502] width 113 height 41
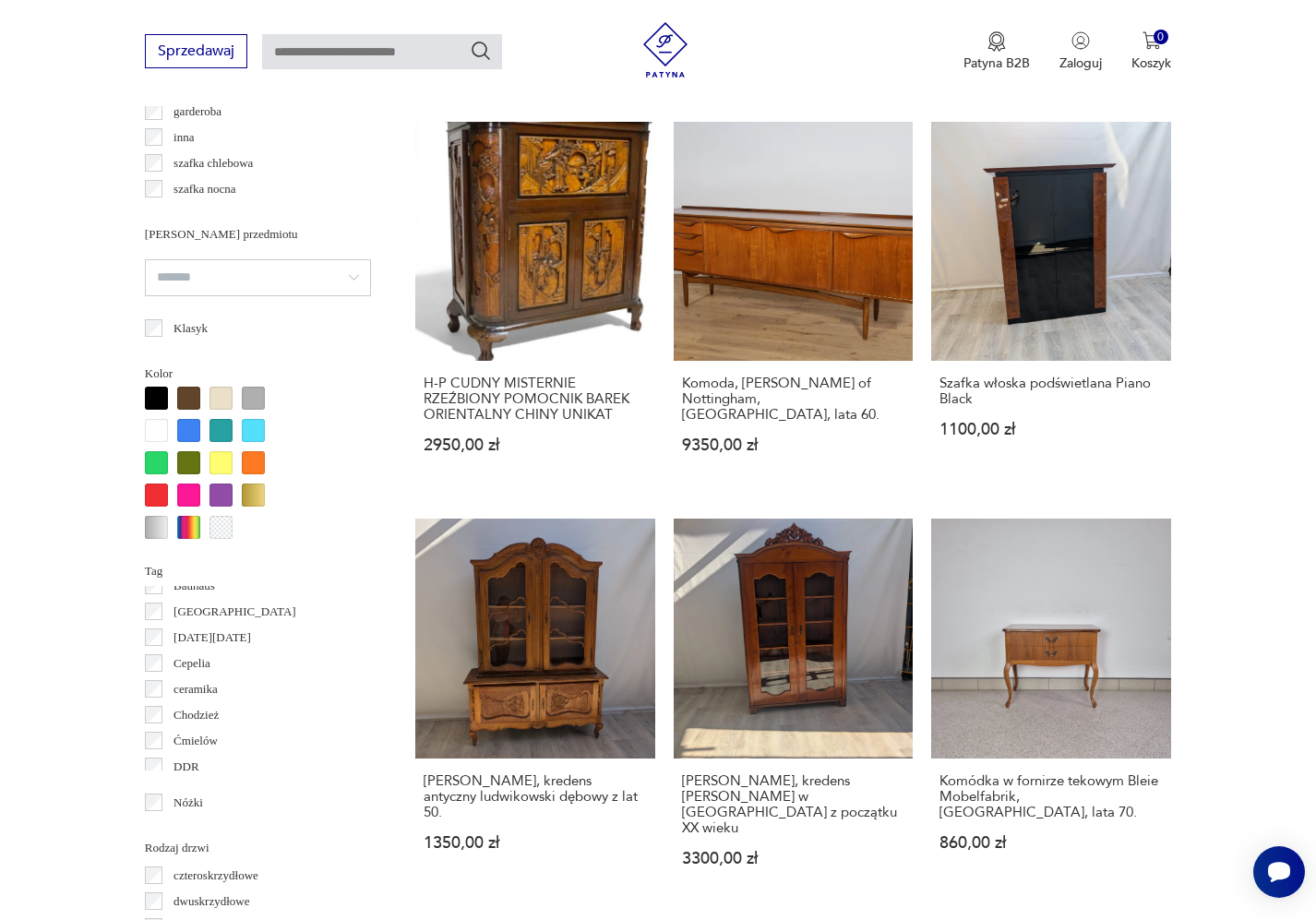
scroll to position [72, 0]
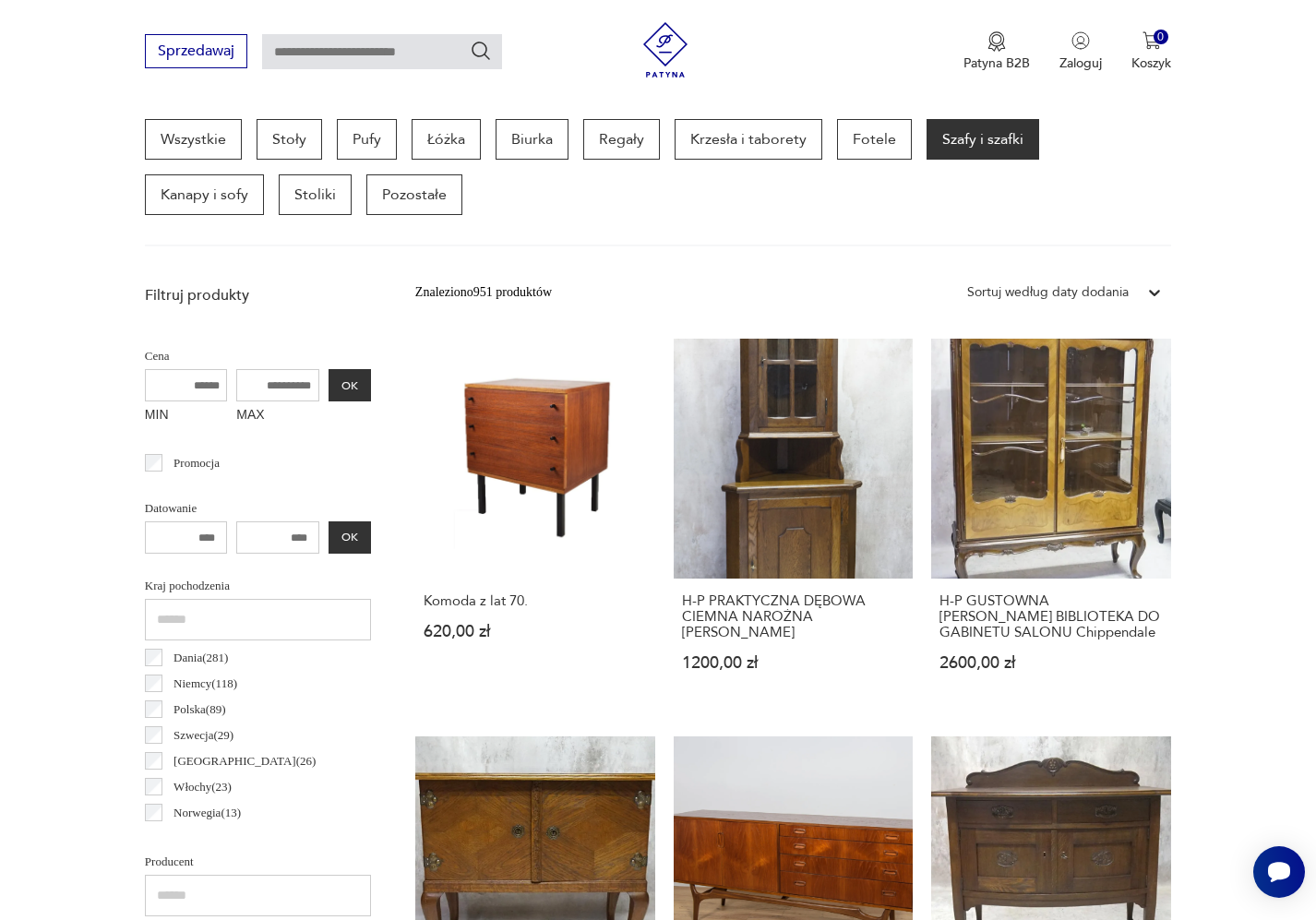
scroll to position [491, 0]
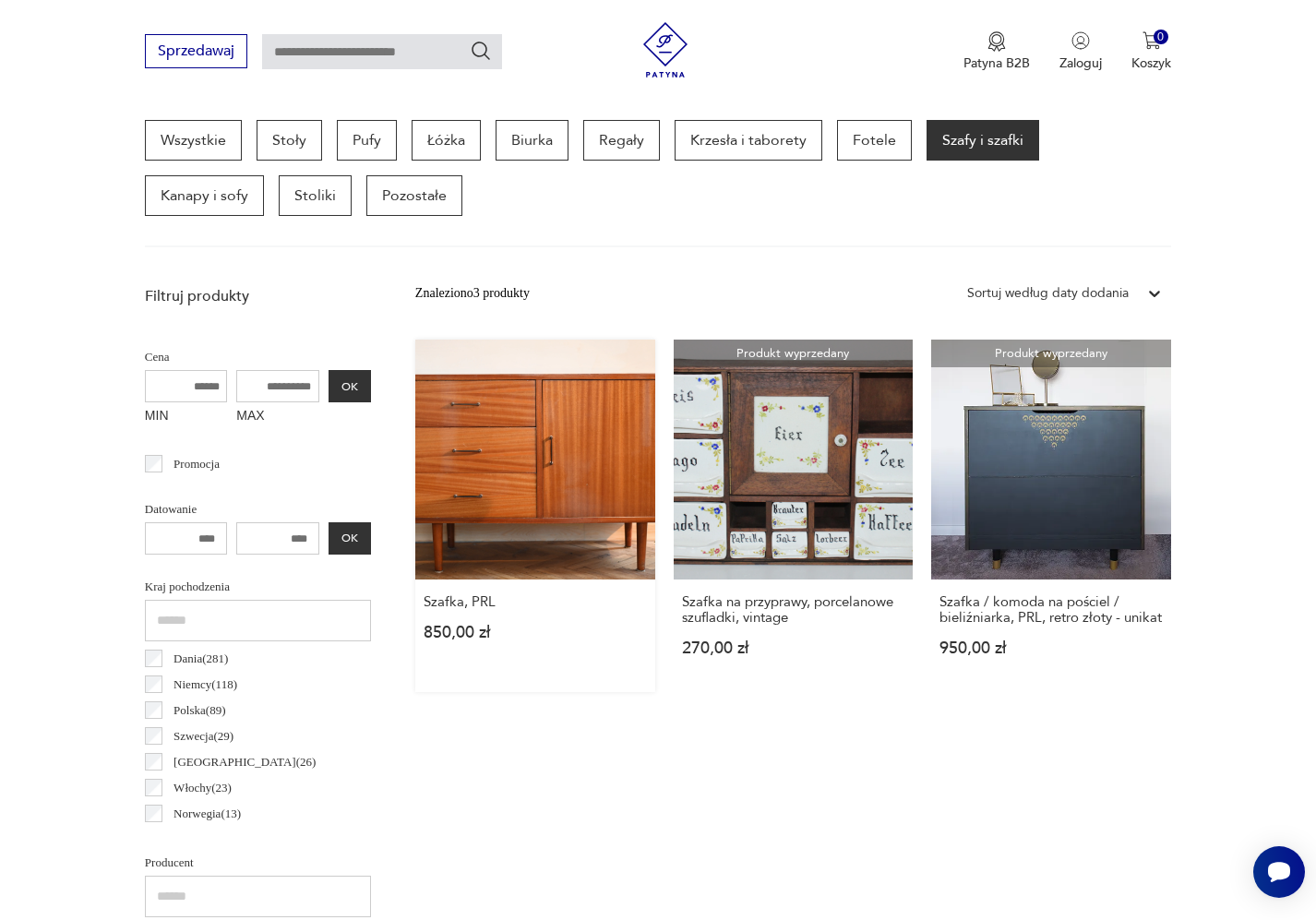
click at [416, 500] on link "Szafka, PRL 850,00 zł" at bounding box center [535, 515] width 240 height 352
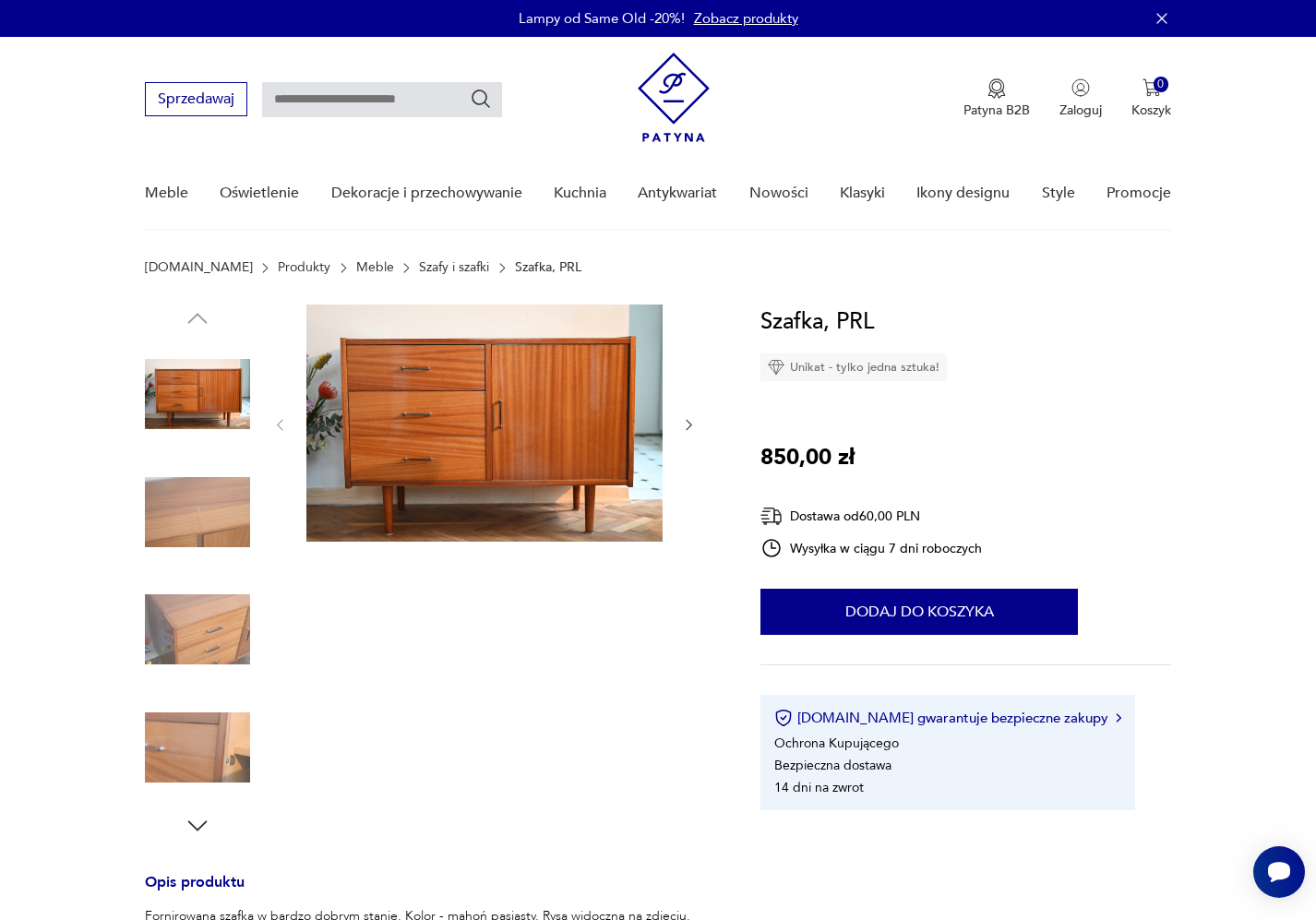
click at [514, 446] on img at bounding box center [485, 423] width 356 height 237
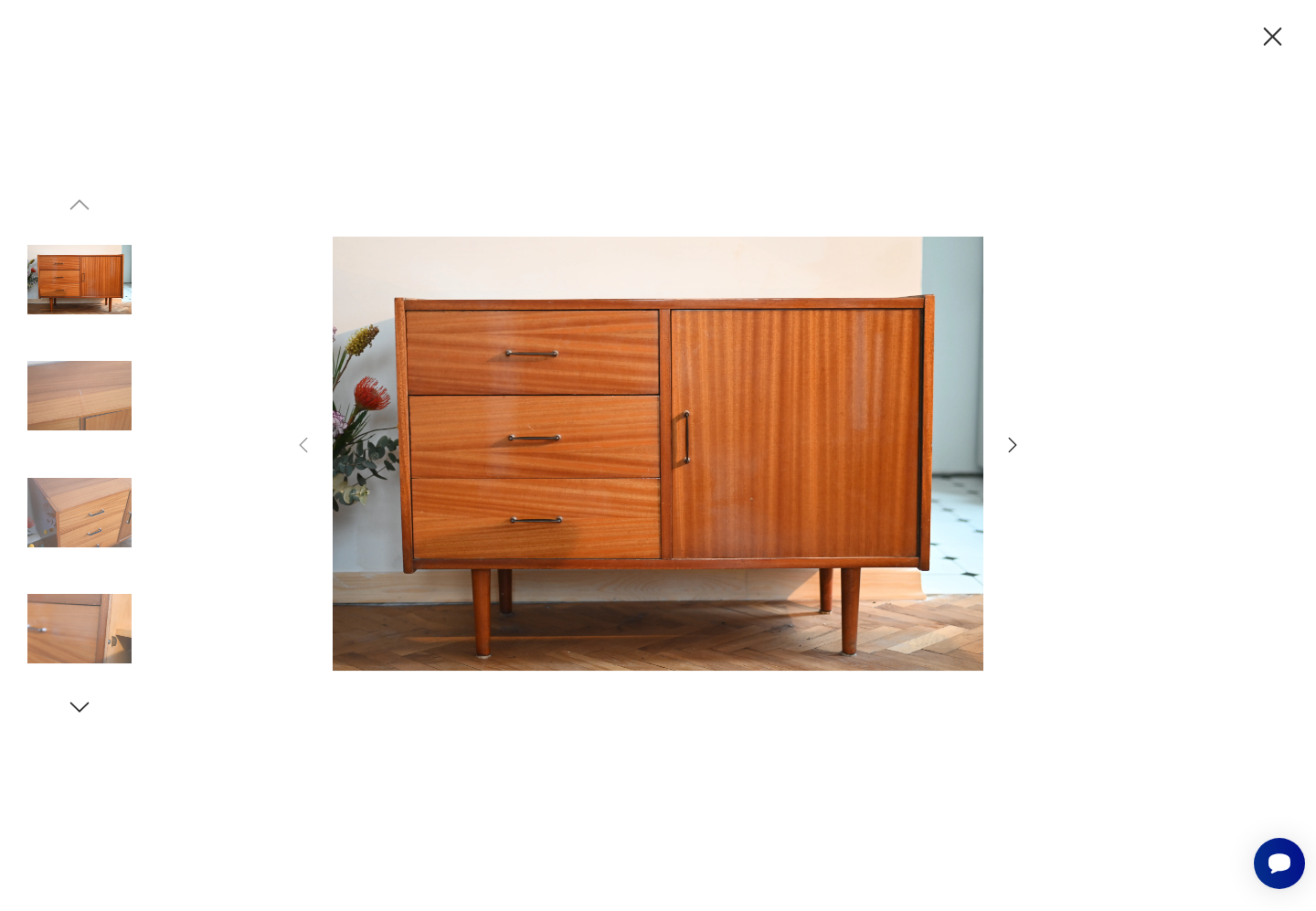
click at [1019, 452] on icon "button" at bounding box center [1012, 445] width 22 height 22
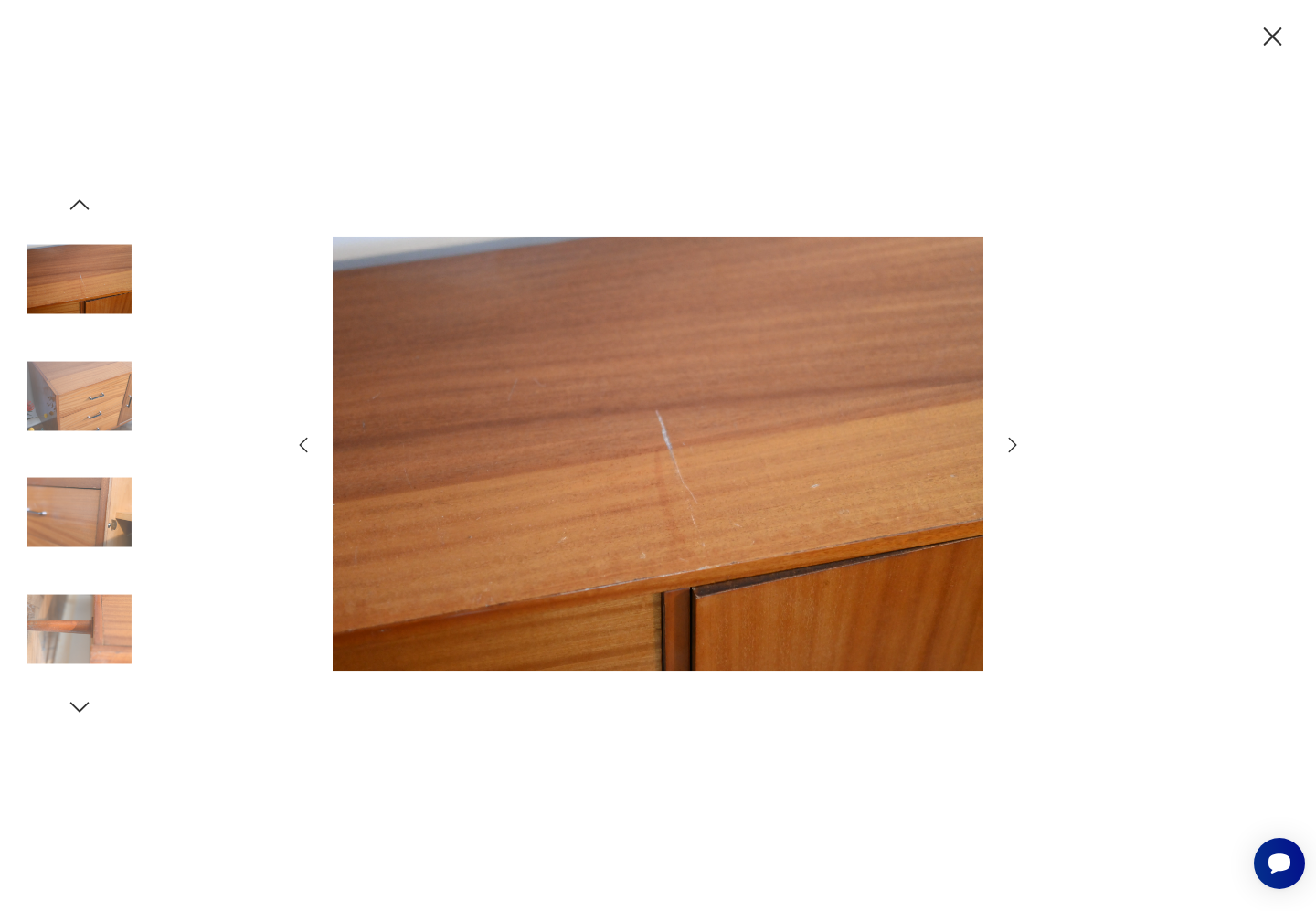
click at [1019, 452] on icon "button" at bounding box center [1012, 445] width 22 height 22
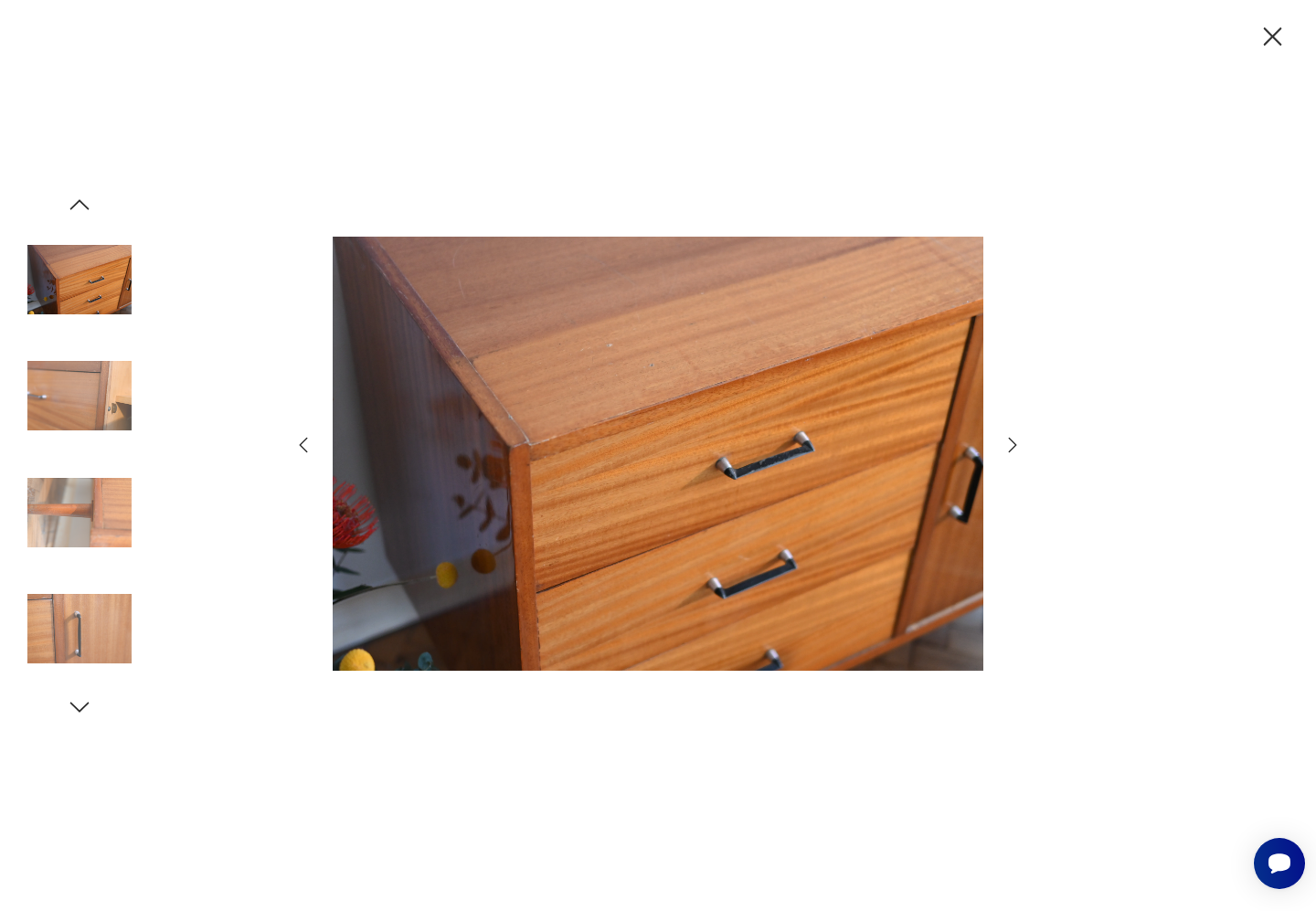
click at [1019, 452] on icon "button" at bounding box center [1012, 445] width 22 height 22
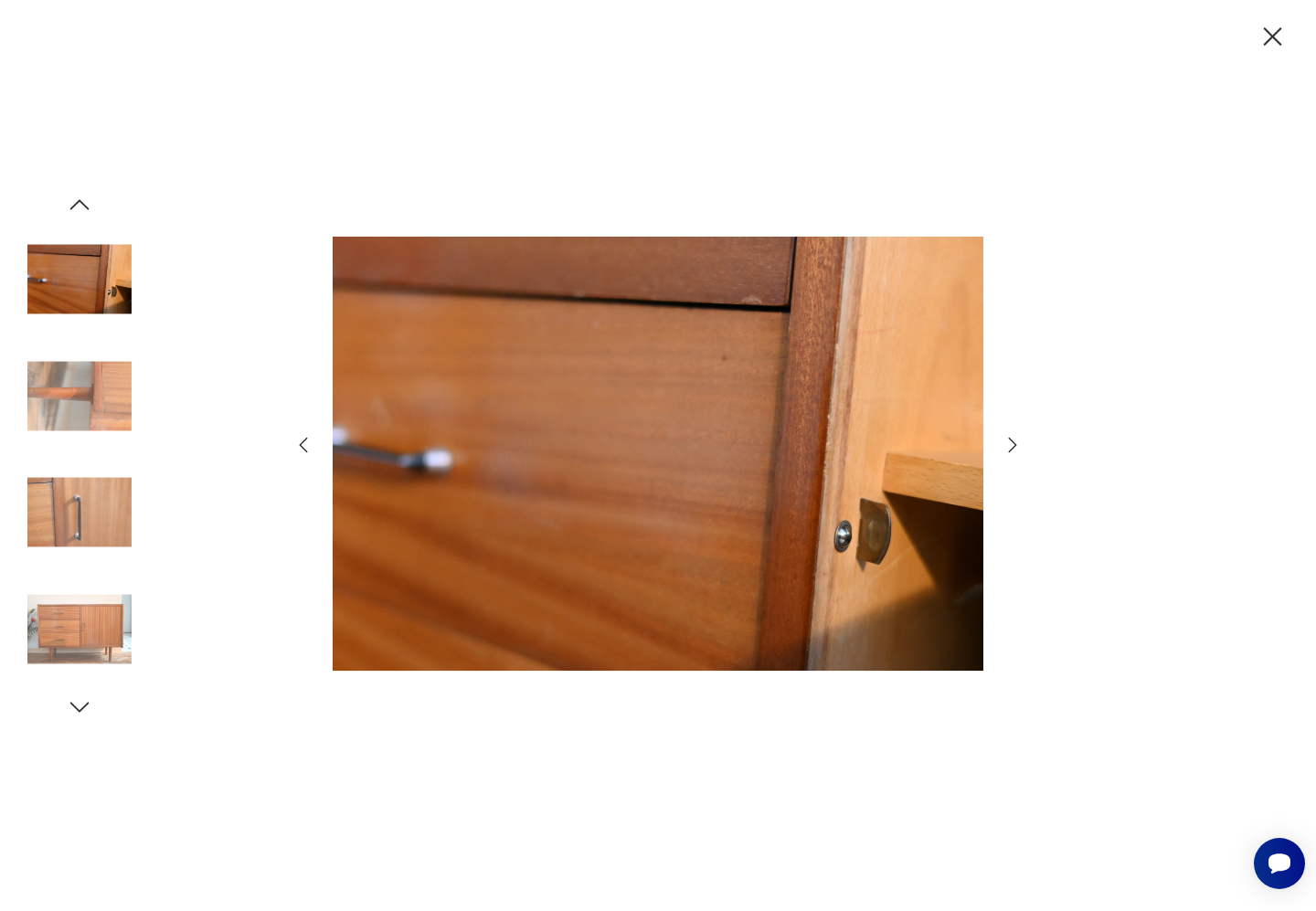
click at [1019, 452] on icon "button" at bounding box center [1012, 445] width 22 height 22
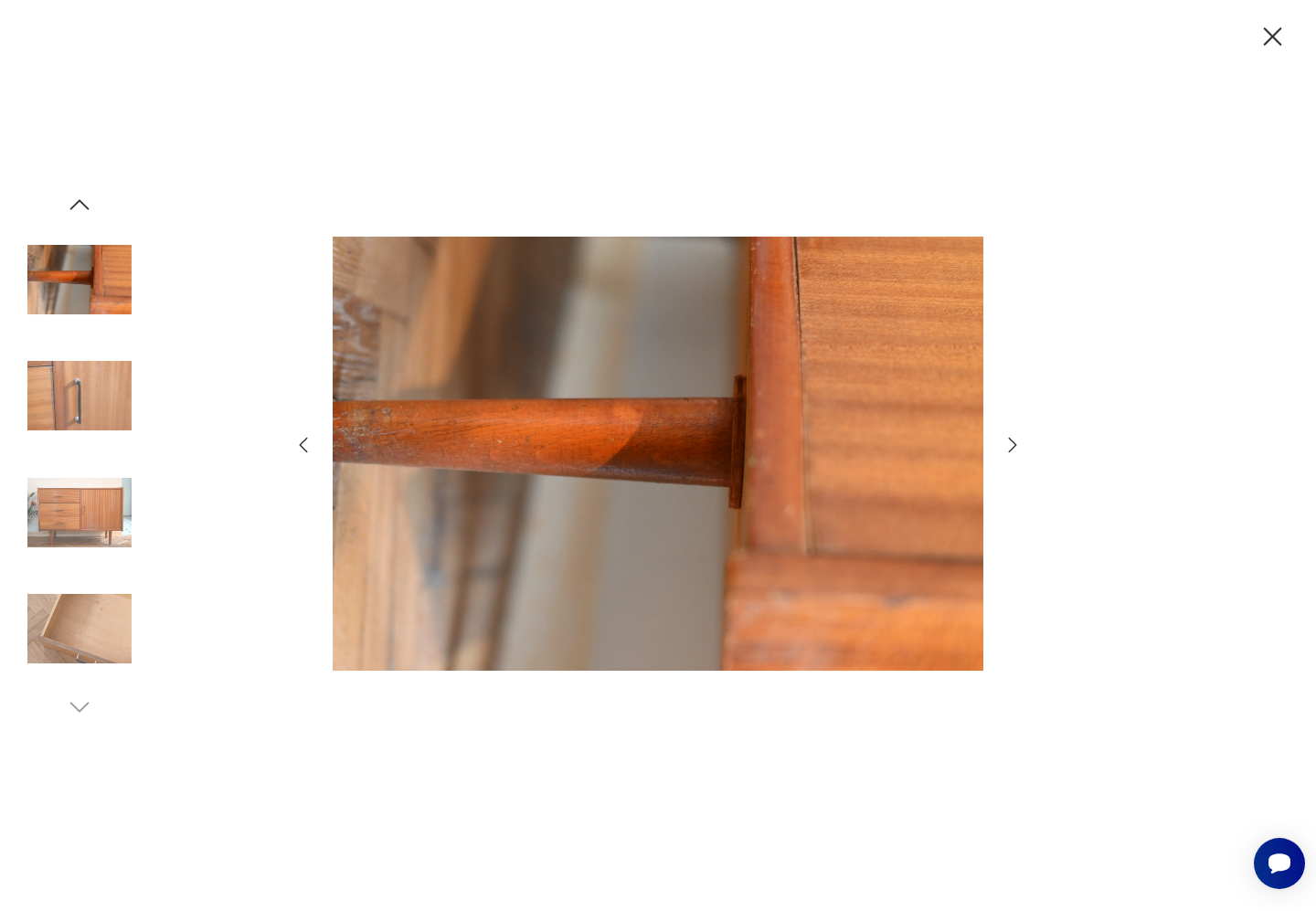
click at [1019, 452] on icon "button" at bounding box center [1012, 445] width 22 height 22
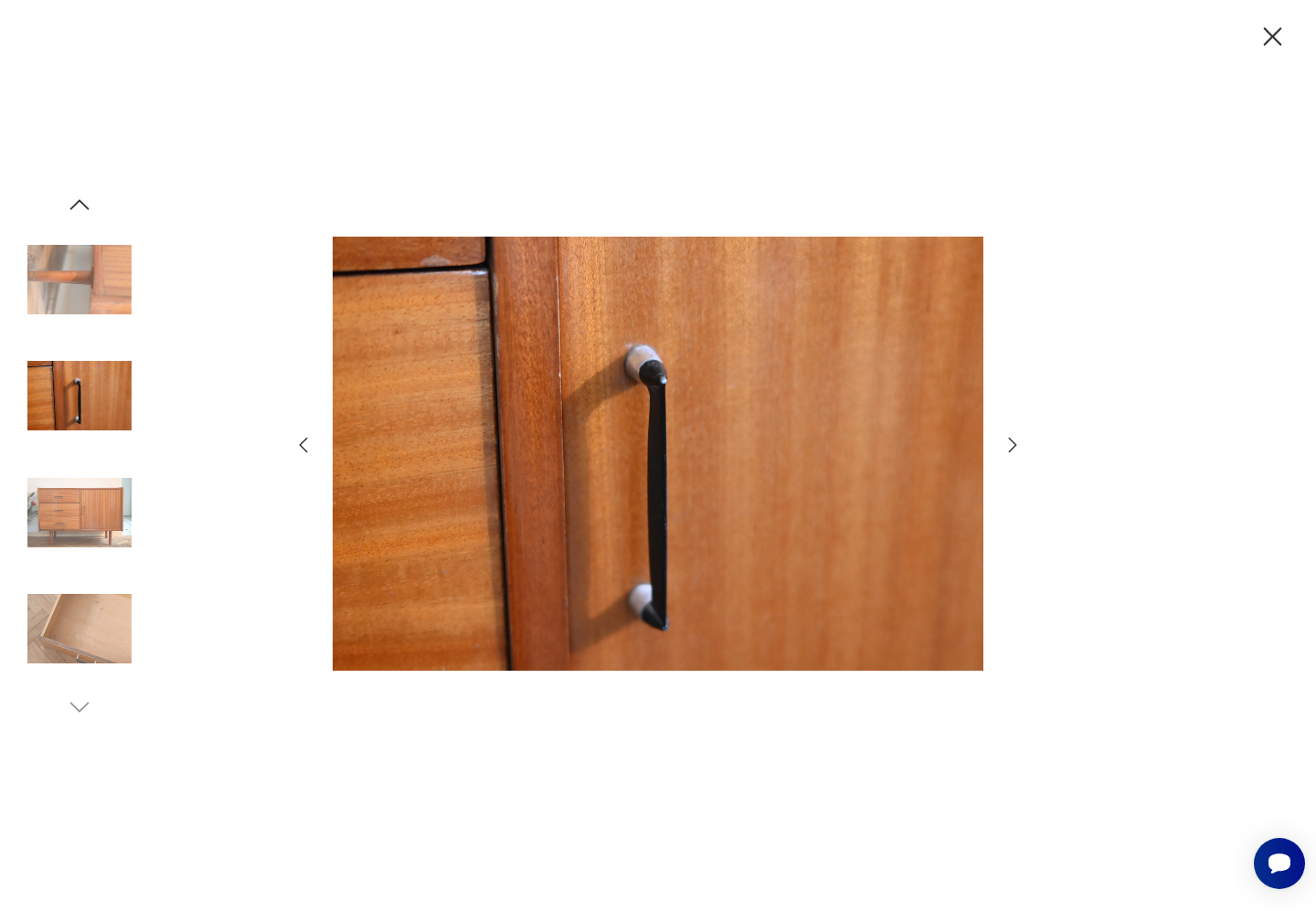
click at [1019, 452] on icon "button" at bounding box center [1012, 445] width 22 height 22
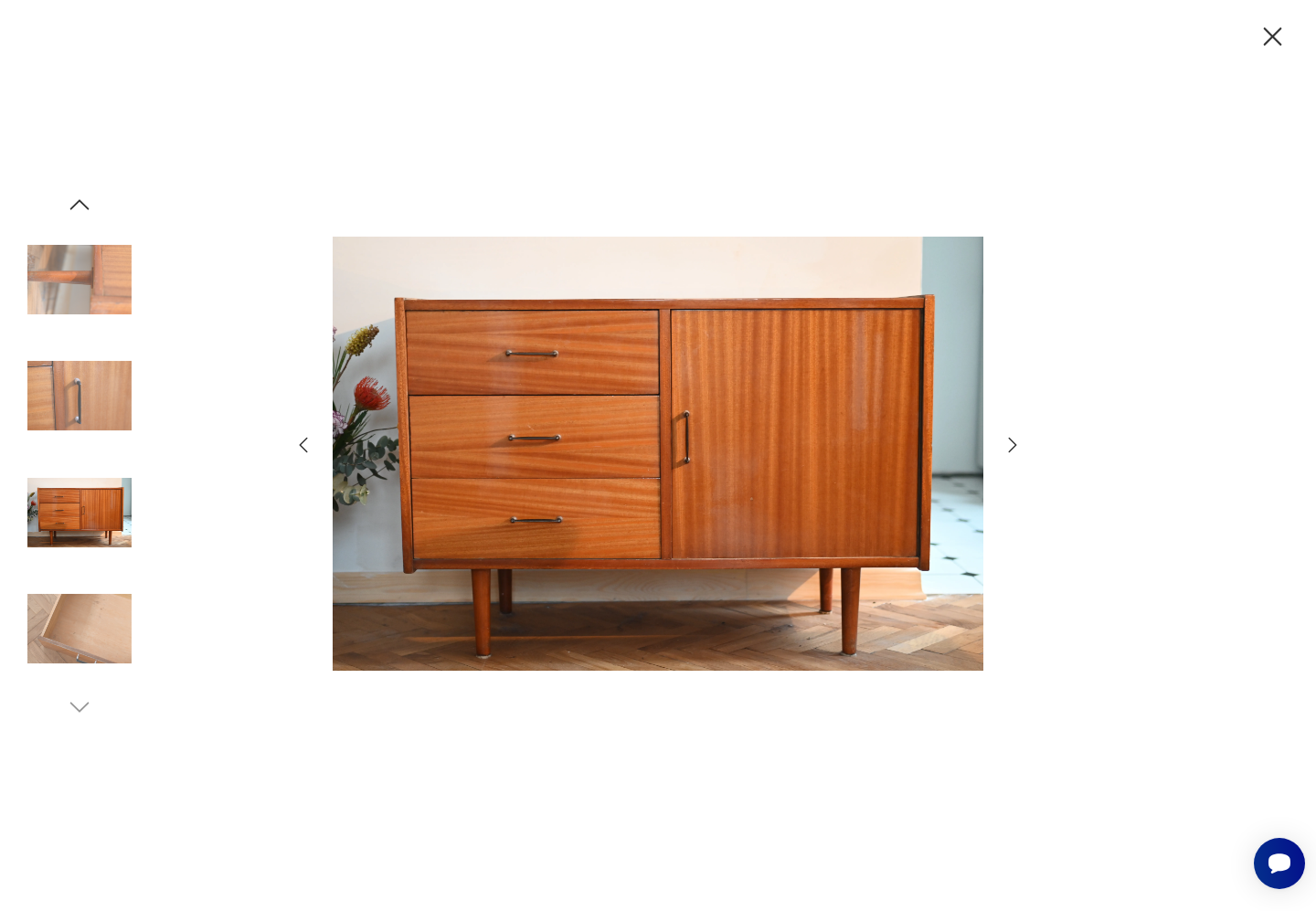
click at [1019, 452] on icon "button" at bounding box center [1012, 445] width 22 height 22
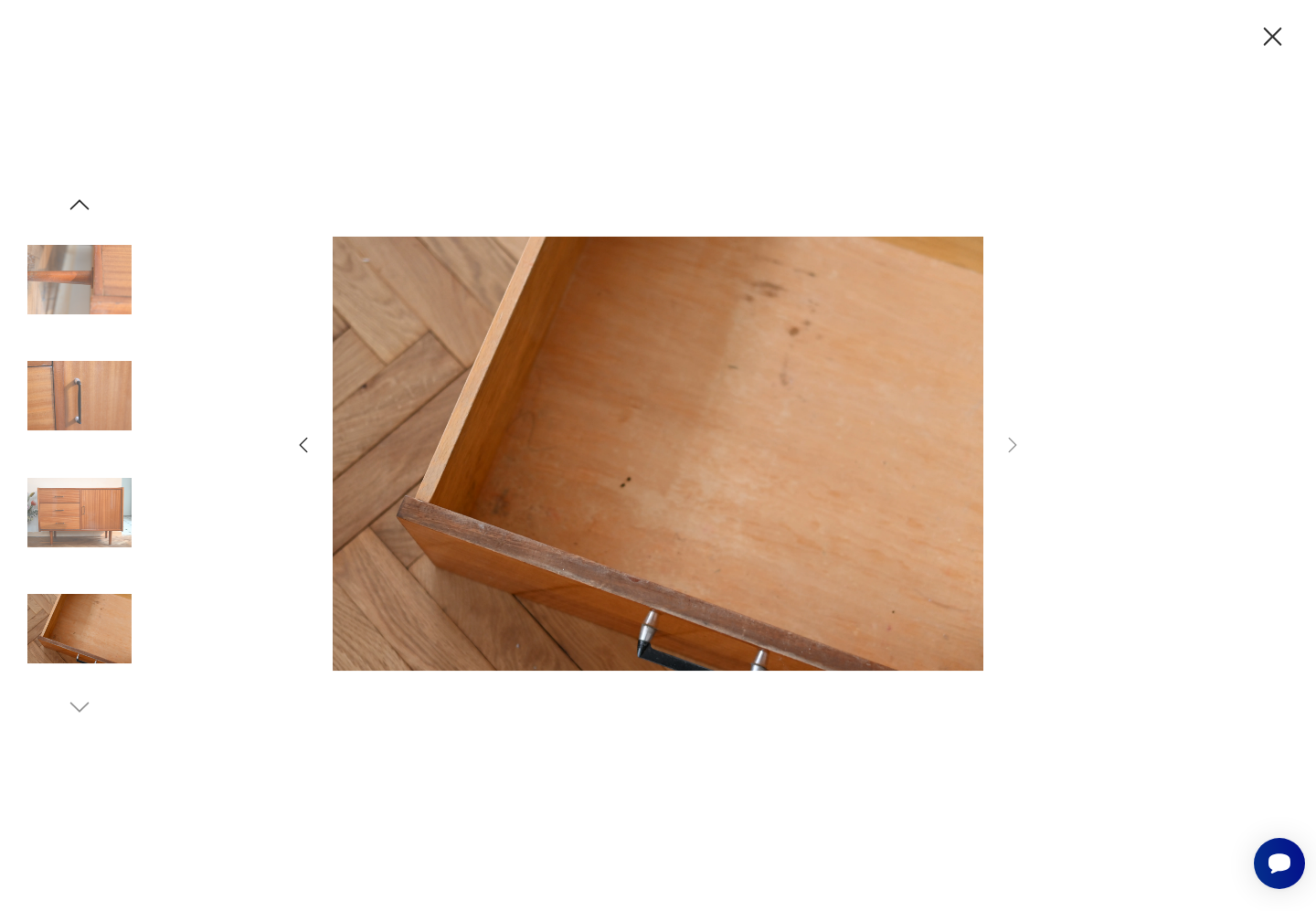
click at [1273, 37] on icon "button" at bounding box center [1273, 37] width 18 height 18
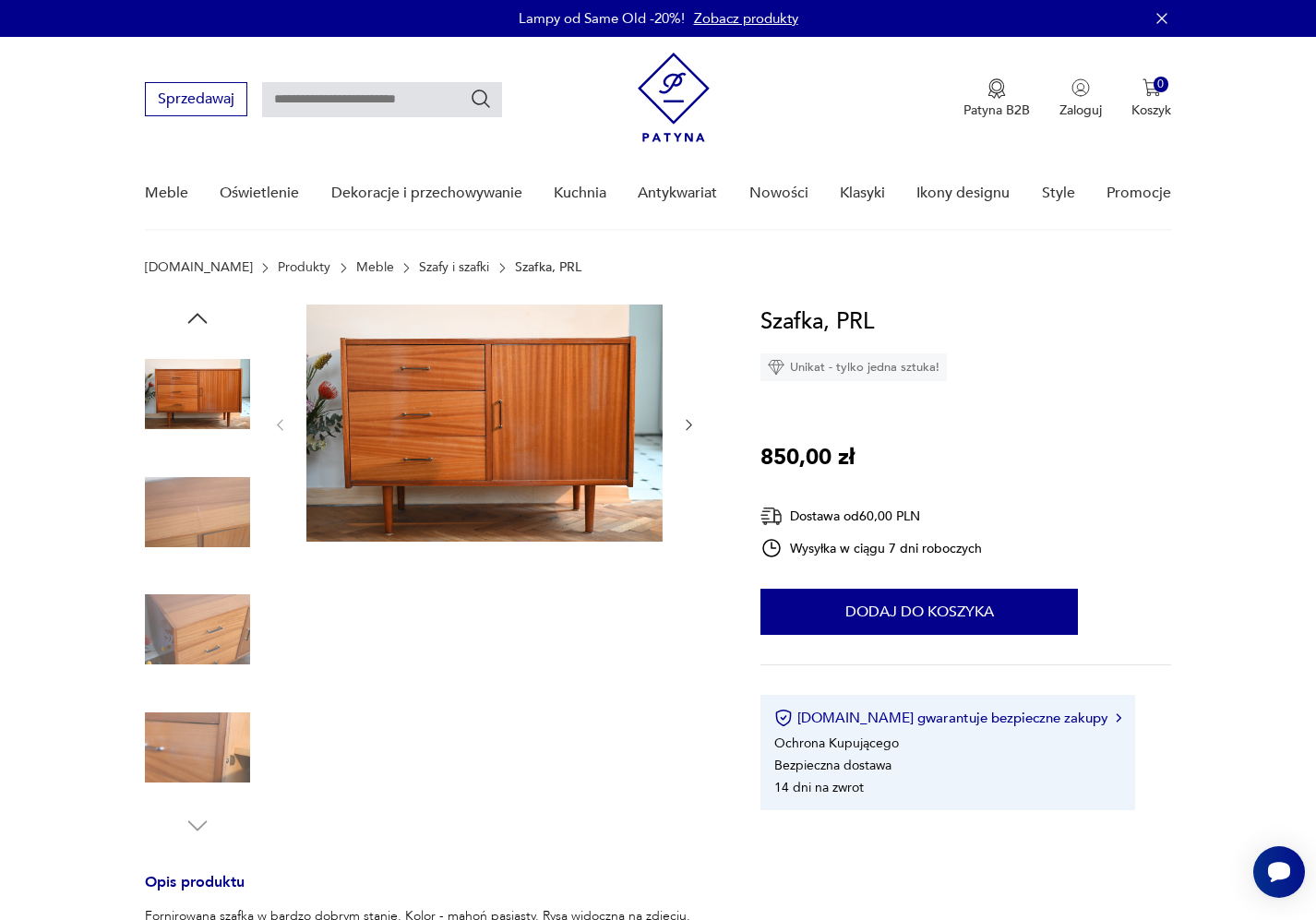
click at [686, 139] on img at bounding box center [673, 97] width 72 height 89
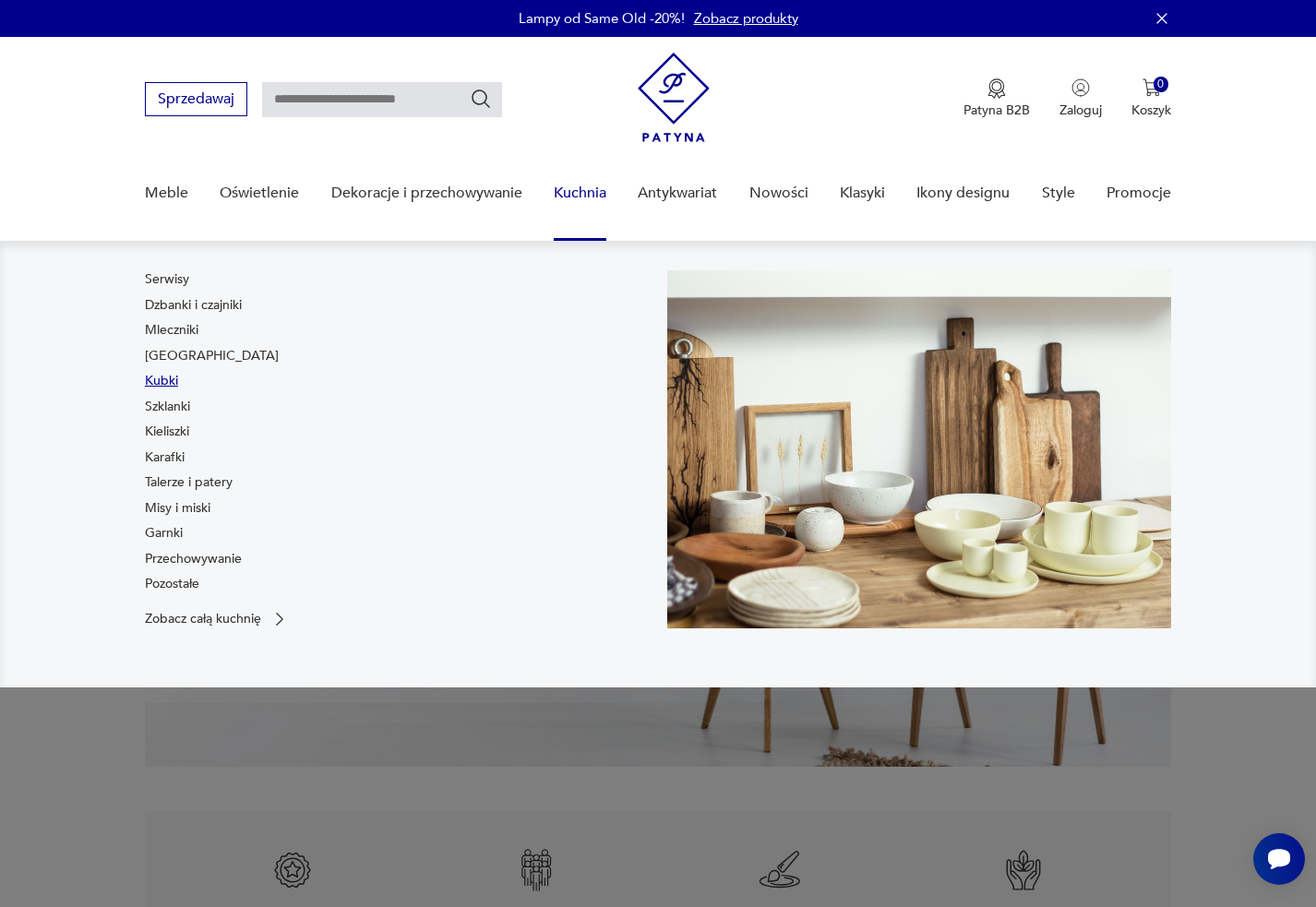
click at [171, 382] on link "Kubki" at bounding box center [161, 381] width 34 height 19
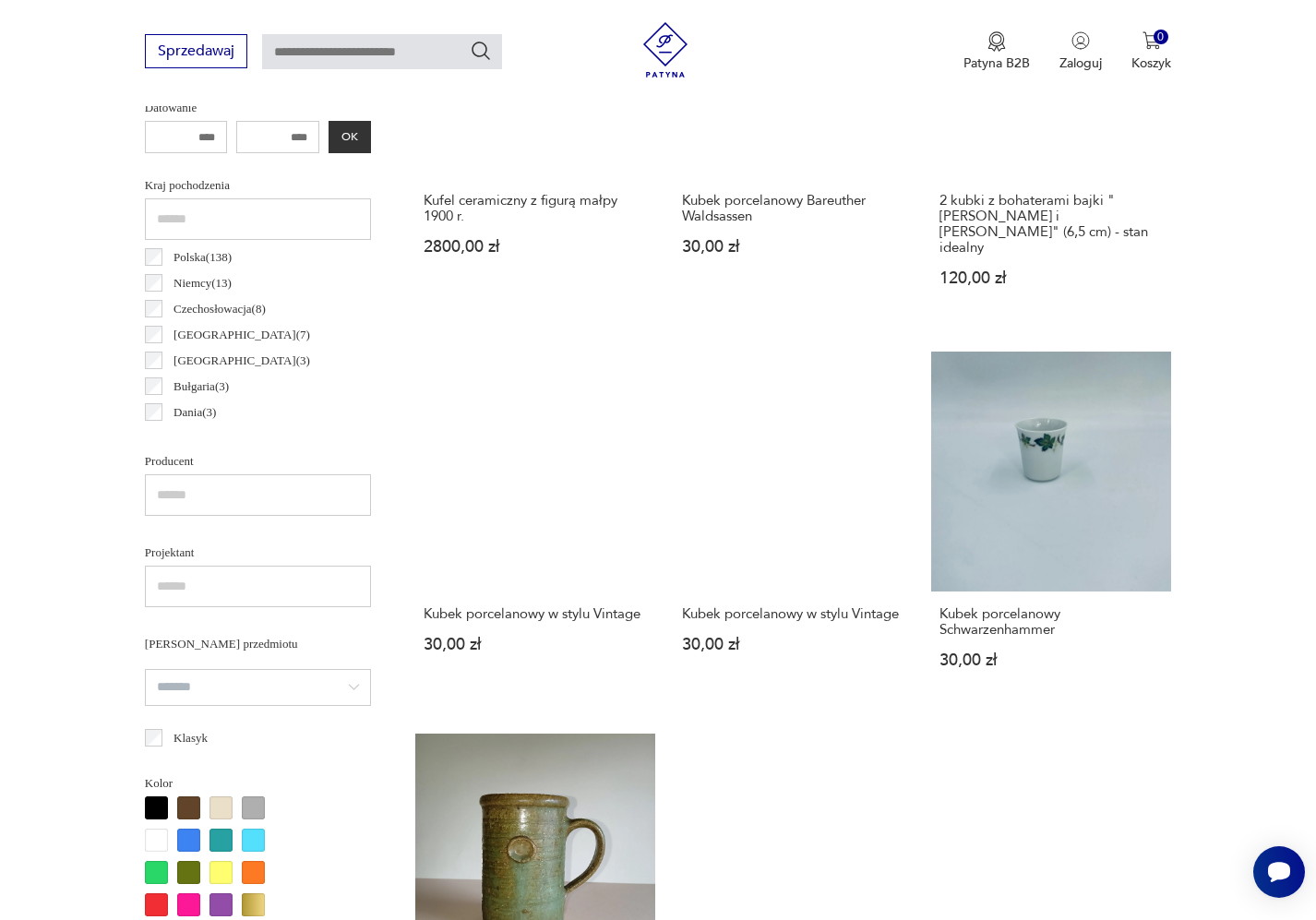
scroll to position [1237, 0]
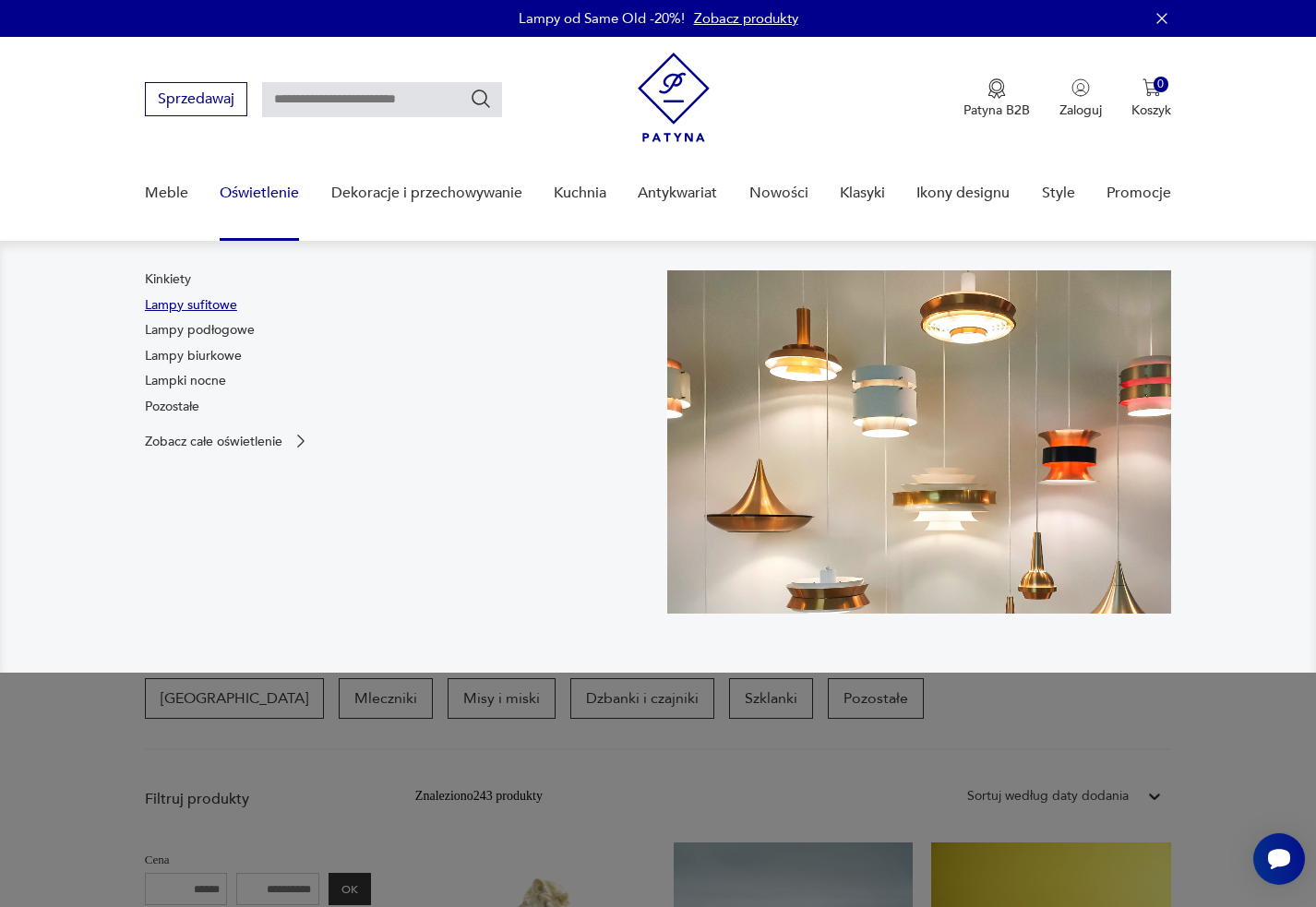
click at [195, 308] on link "Lampy sufitowe" at bounding box center [190, 306] width 92 height 19
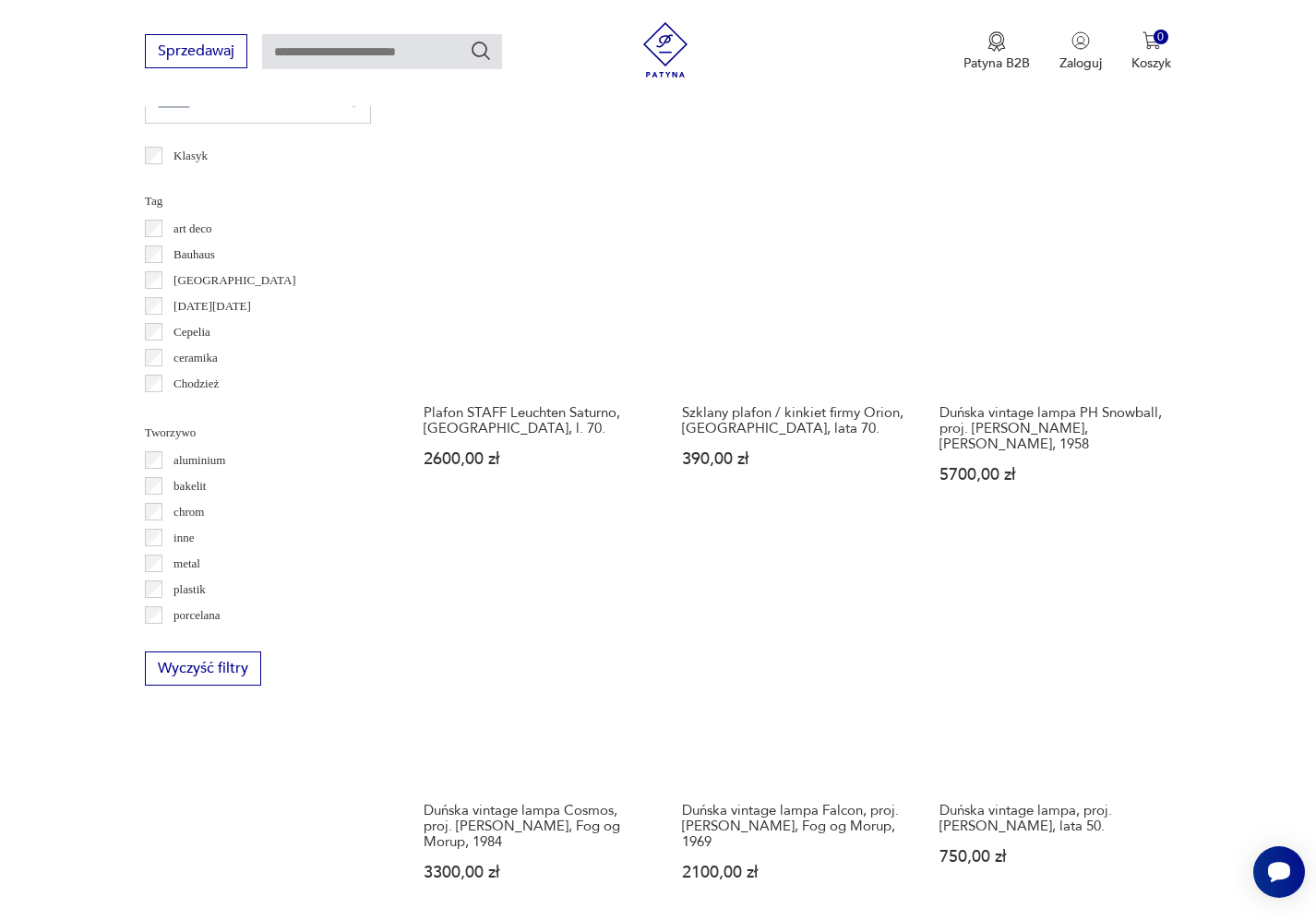
scroll to position [1421, 0]
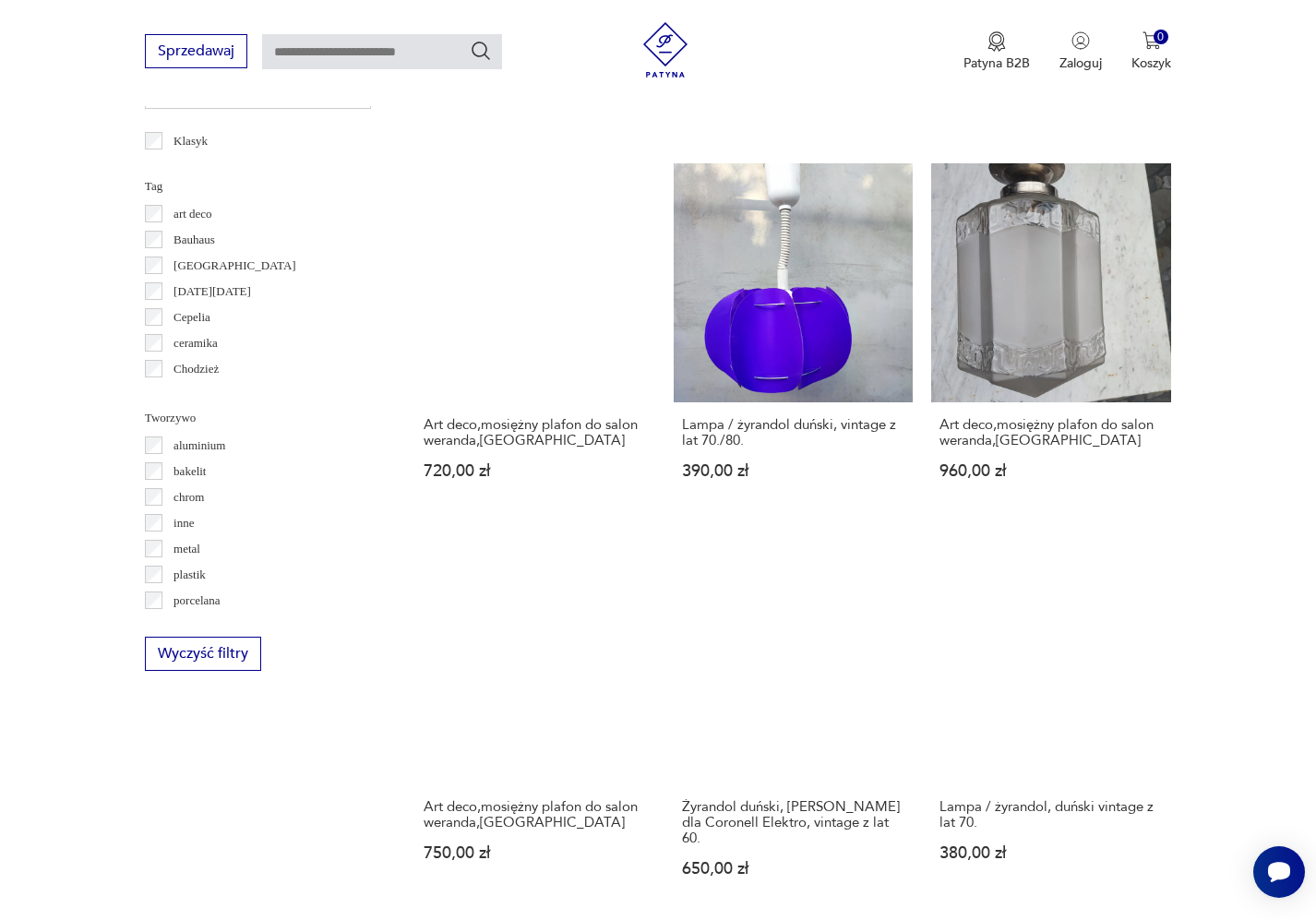
scroll to position [1458, 0]
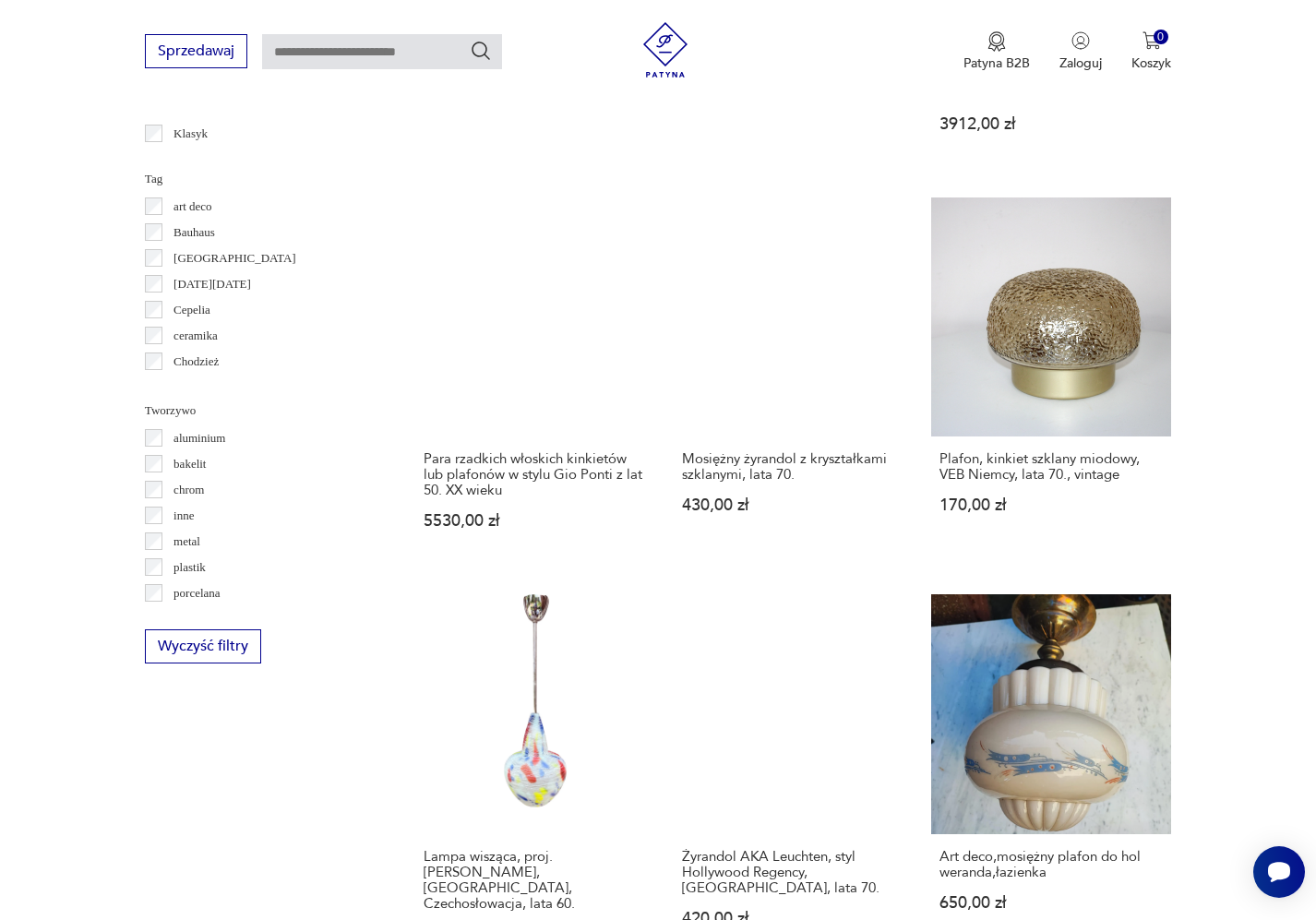
scroll to position [1563, 0]
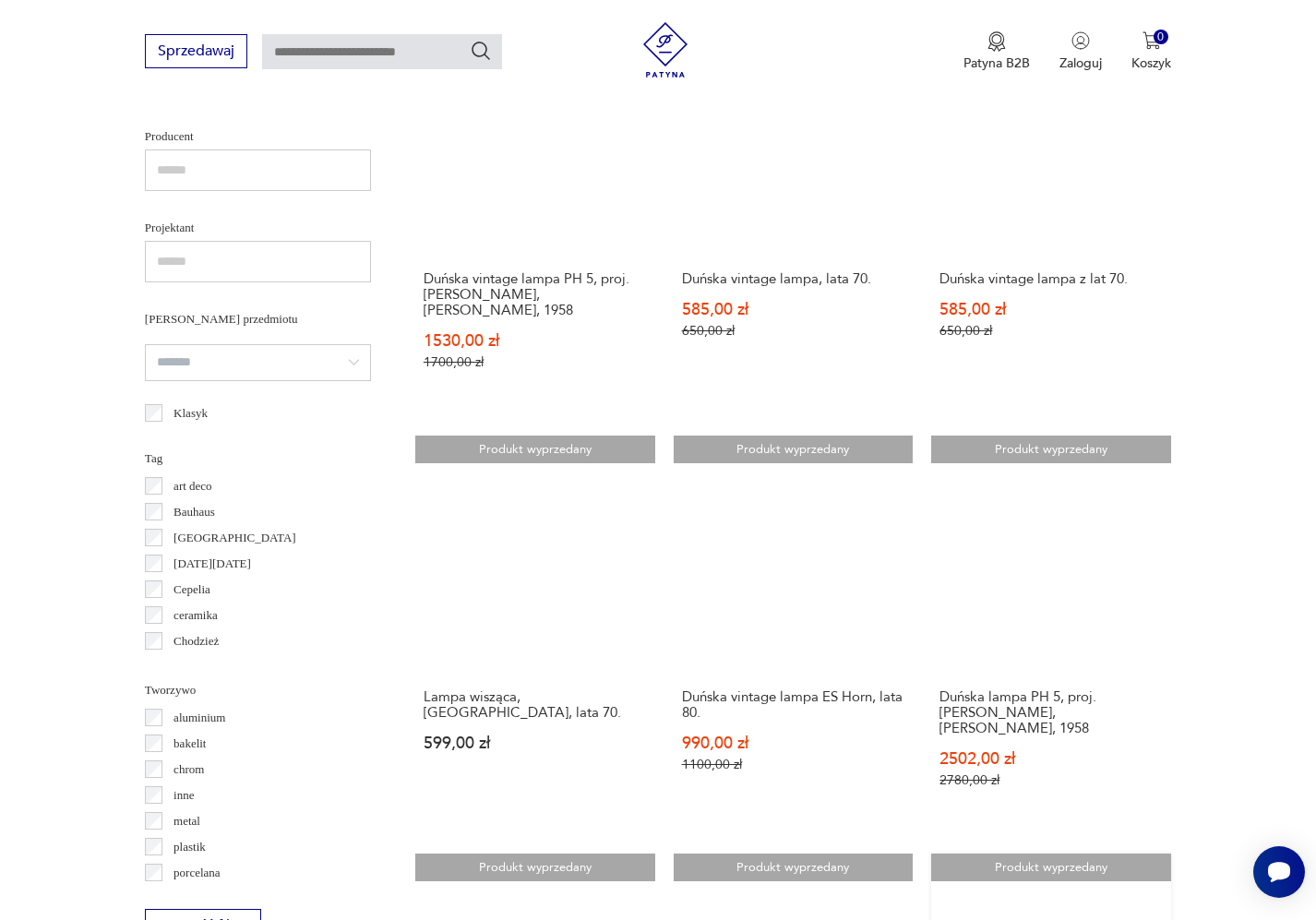
scroll to position [1214, 0]
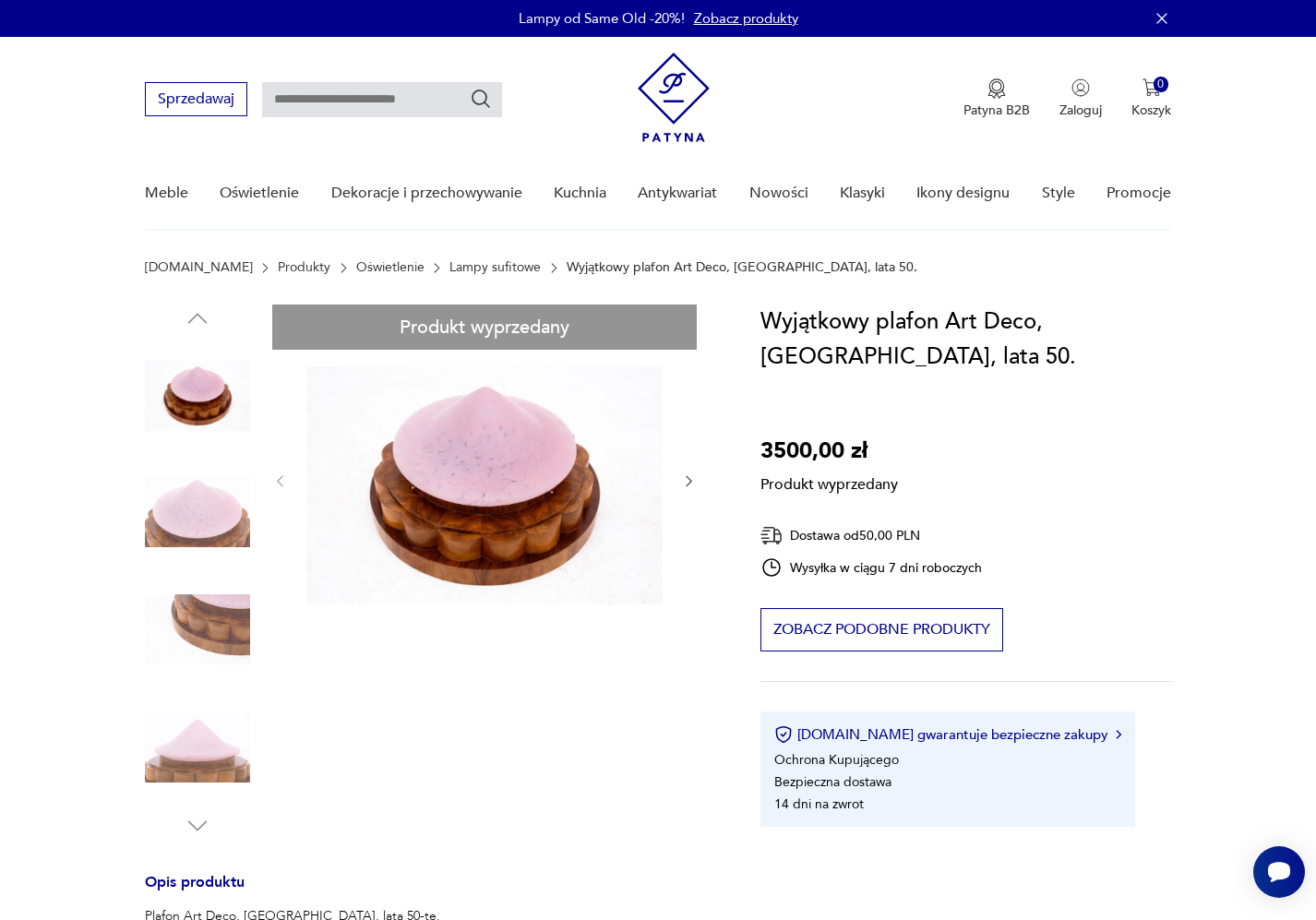
click at [221, 524] on div "Produkt wyprzedany Opis produktu Plafon Art Deco, [GEOGRAPHIC_DATA], lata 50-te…" at bounding box center [430, 827] width 571 height 1045
click at [225, 620] on div "Produkt wyprzedany Opis produktu Plafon Art Deco, [GEOGRAPHIC_DATA], lata 50-te…" at bounding box center [430, 827] width 571 height 1045
click at [209, 641] on div "Produkt wyprzedany Opis produktu Plafon Art Deco, [GEOGRAPHIC_DATA], lata 50-te…" at bounding box center [430, 827] width 571 height 1045
click at [197, 743] on div "Produkt wyprzedany Opis produktu Plafon Art Deco, [GEOGRAPHIC_DATA], lata 50-te…" at bounding box center [430, 827] width 571 height 1045
click at [191, 835] on div "Produkt wyprzedany Opis produktu Plafon Art Deco, [GEOGRAPHIC_DATA], lata 50-te…" at bounding box center [430, 827] width 571 height 1045
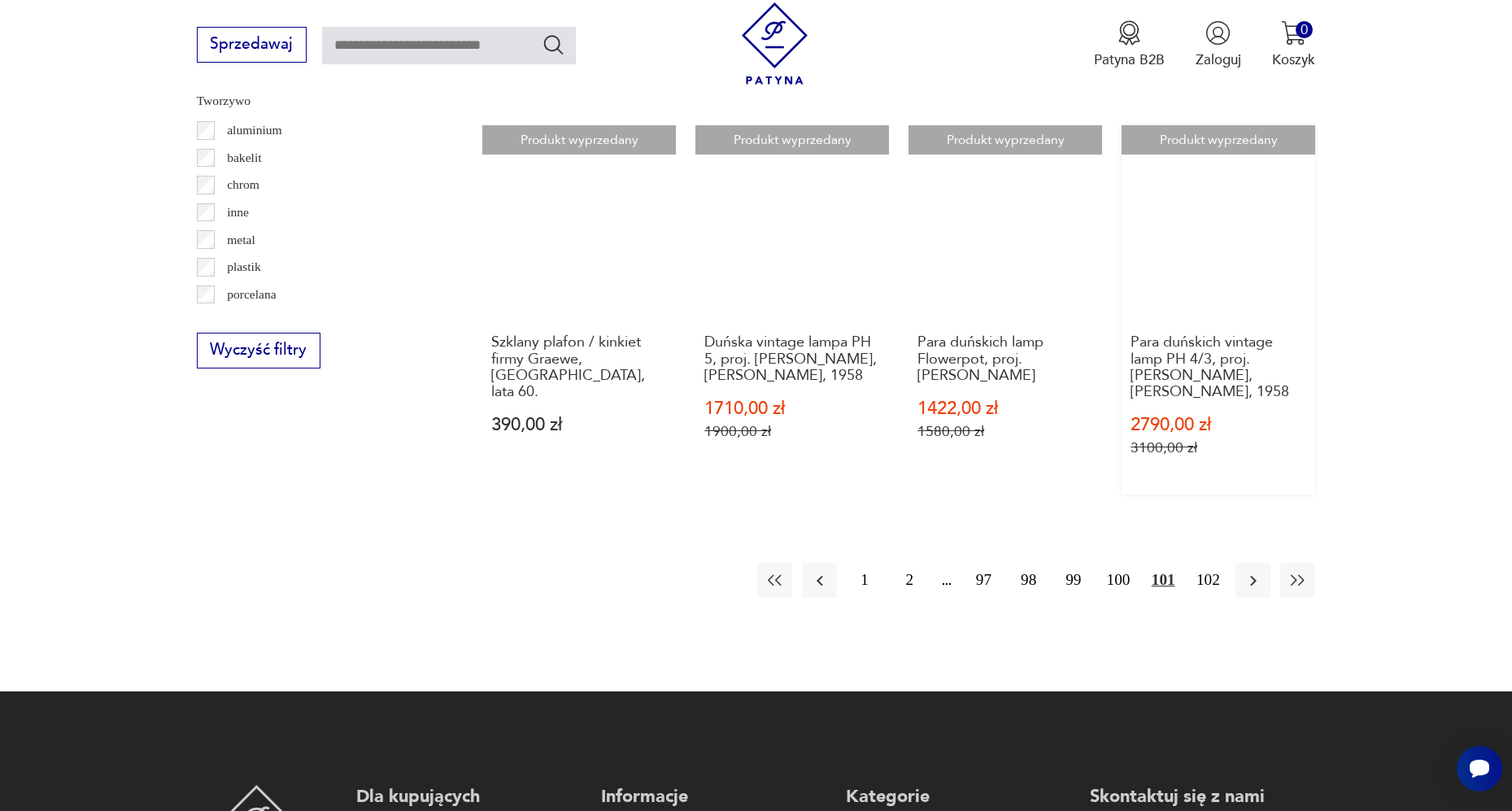
scroll to position [1873, 0]
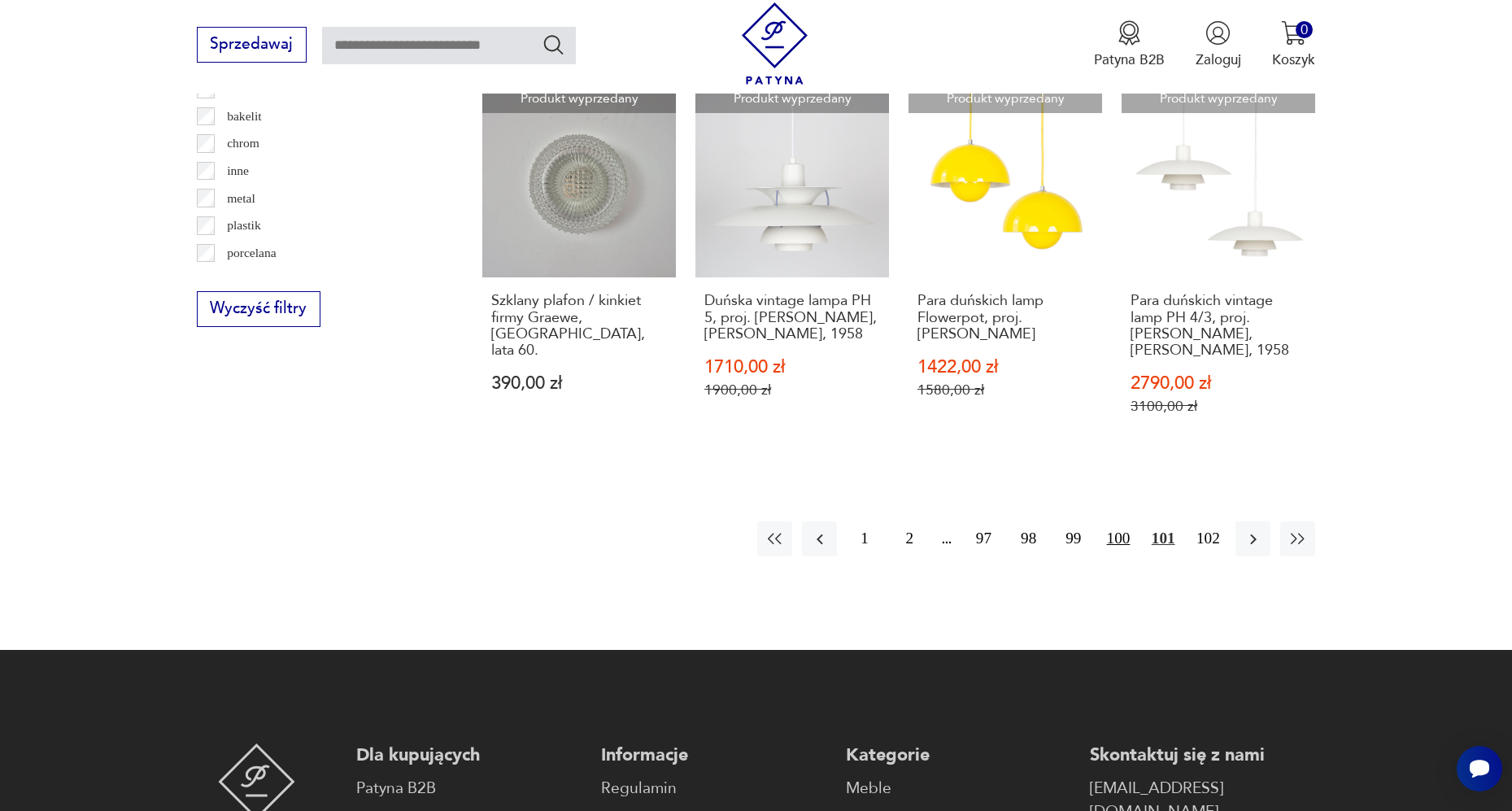
click at [1123, 555] on button "100" at bounding box center [1118, 539] width 35 height 35
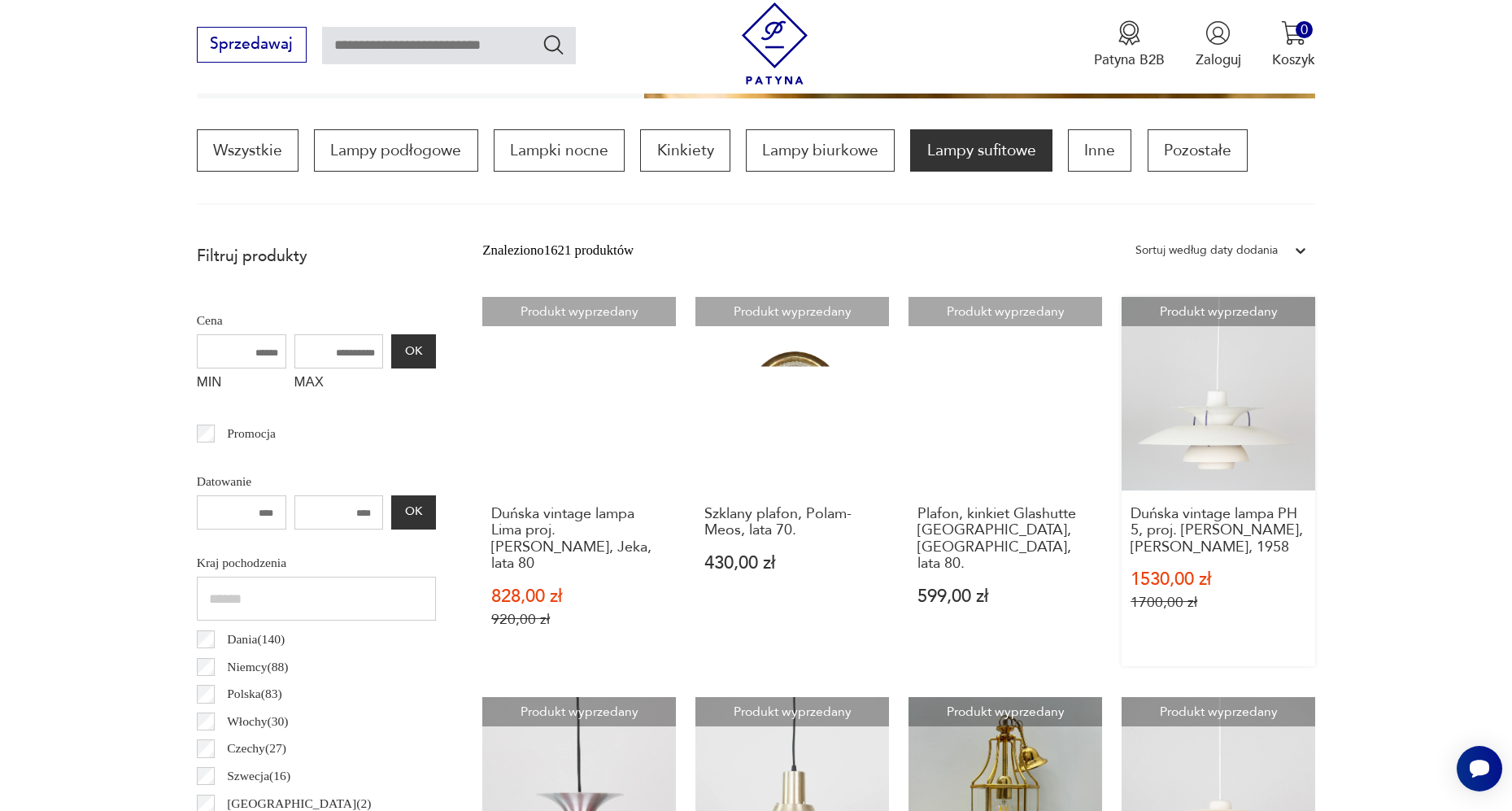
scroll to position [482, 0]
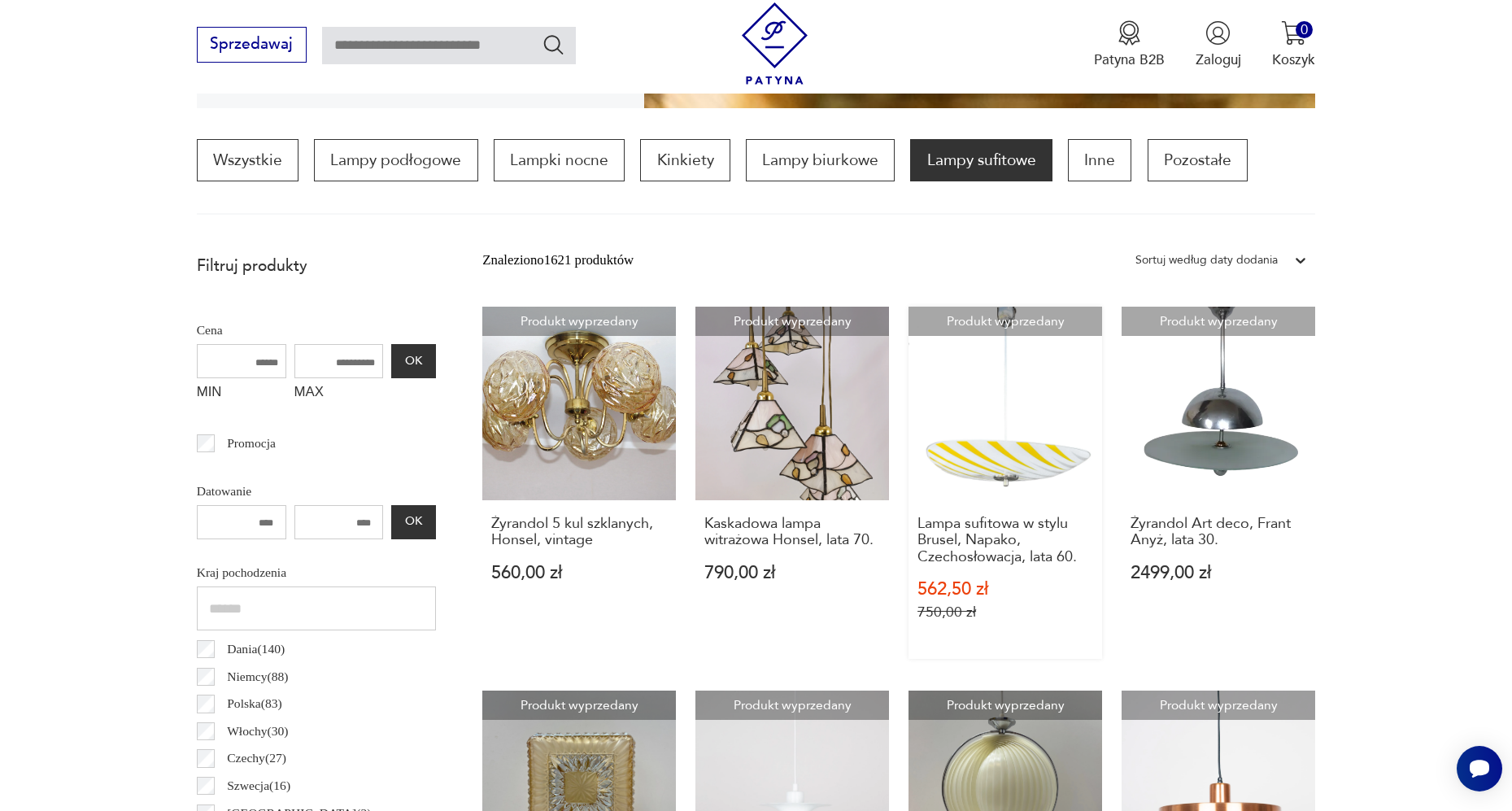
click at [971, 484] on link "Produkt wyprzedany Lampa sufitowa w stylu Brusel, Napako, Czechosłowacja, lata …" at bounding box center [1005, 483] width 194 height 353
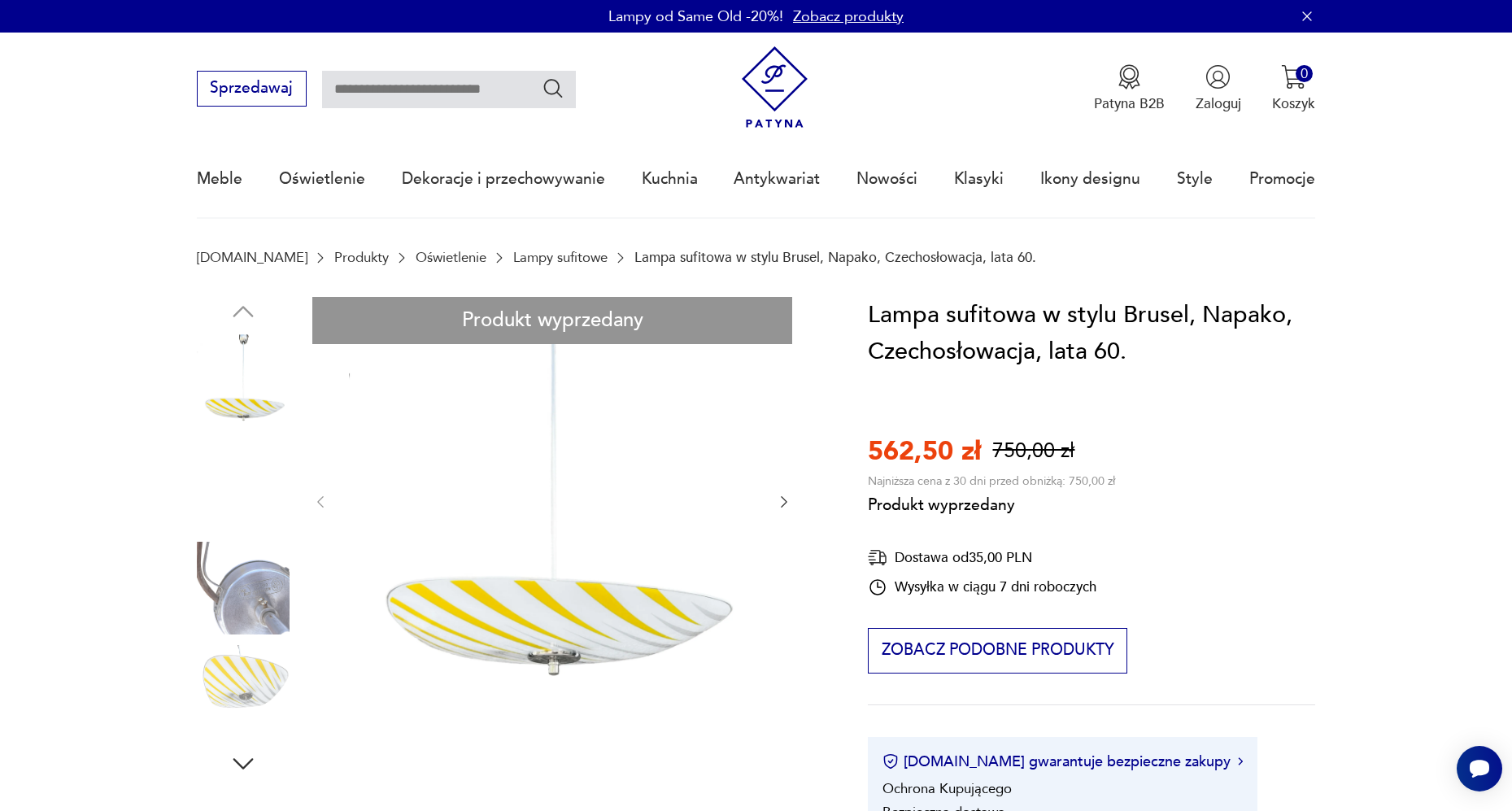
scroll to position [116, 0]
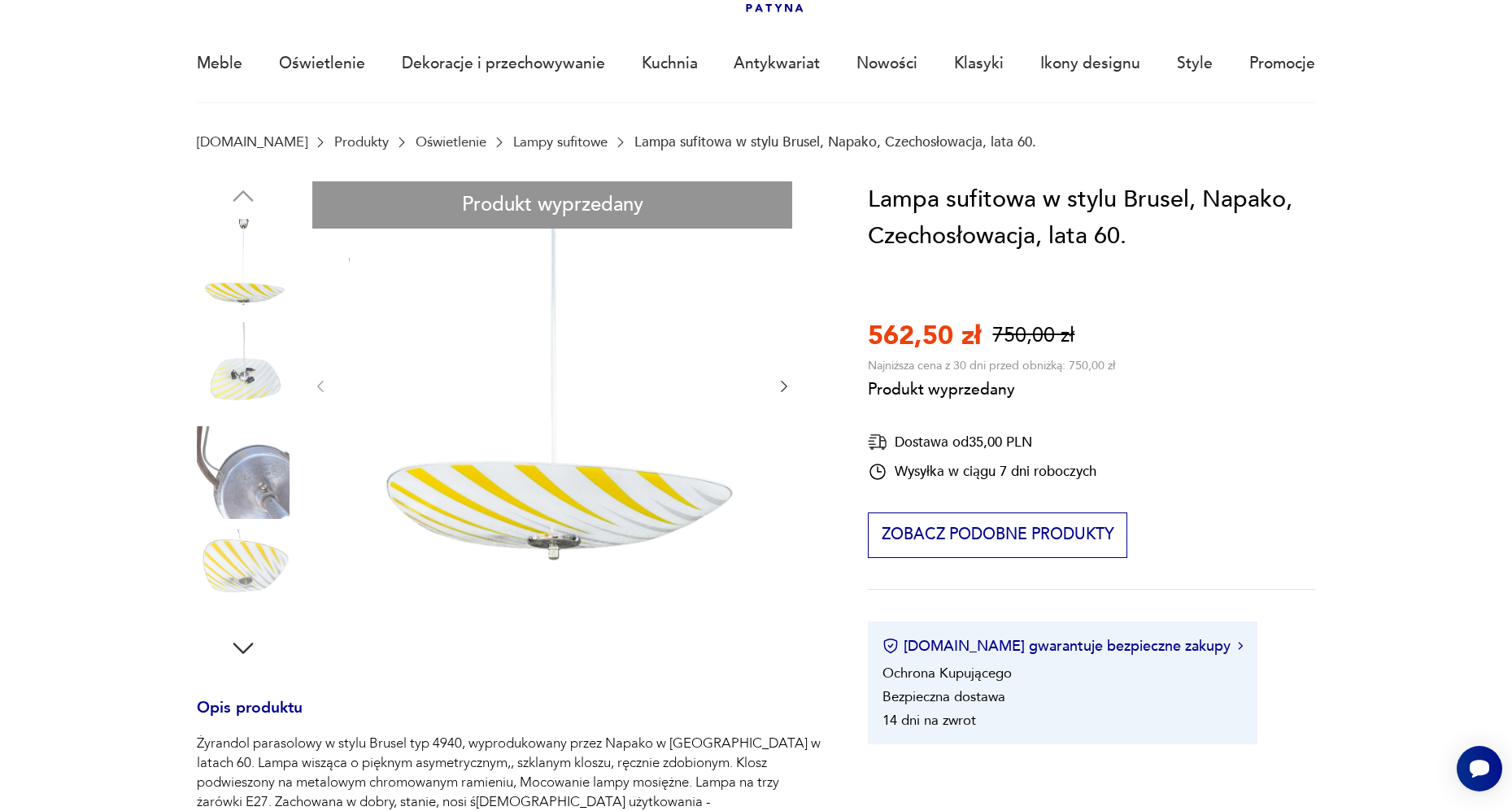
click at [241, 389] on div "Produkt wyprzedany Opis produktu Żyrandol parasolowy w stylu Brusel typ 4940, w…" at bounding box center [509, 680] width 624 height 998
click at [218, 294] on div "Produkt wyprzedany Opis produktu Żyrandol parasolowy w stylu Brusel typ 4940, w…" at bounding box center [509, 680] width 624 height 998
click at [233, 639] on div "Produkt wyprzedany Opis produktu Żyrandol parasolowy w stylu Brusel typ 4940, w…" at bounding box center [509, 680] width 624 height 998
click at [241, 648] on div "Produkt wyprzedany Opis produktu Żyrandol parasolowy w stylu Brusel typ 4940, w…" at bounding box center [509, 680] width 624 height 998
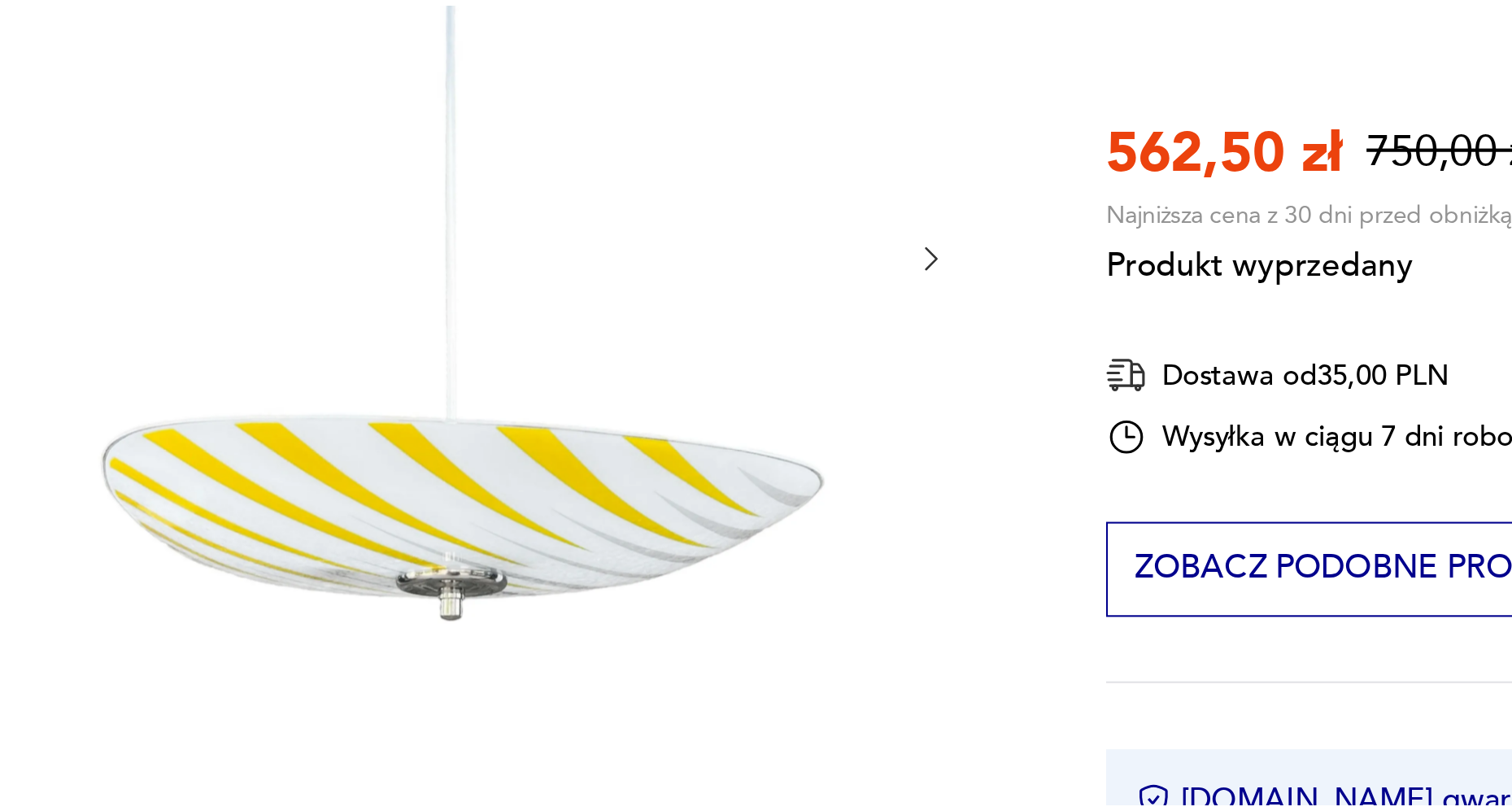
scroll to position [115, 0]
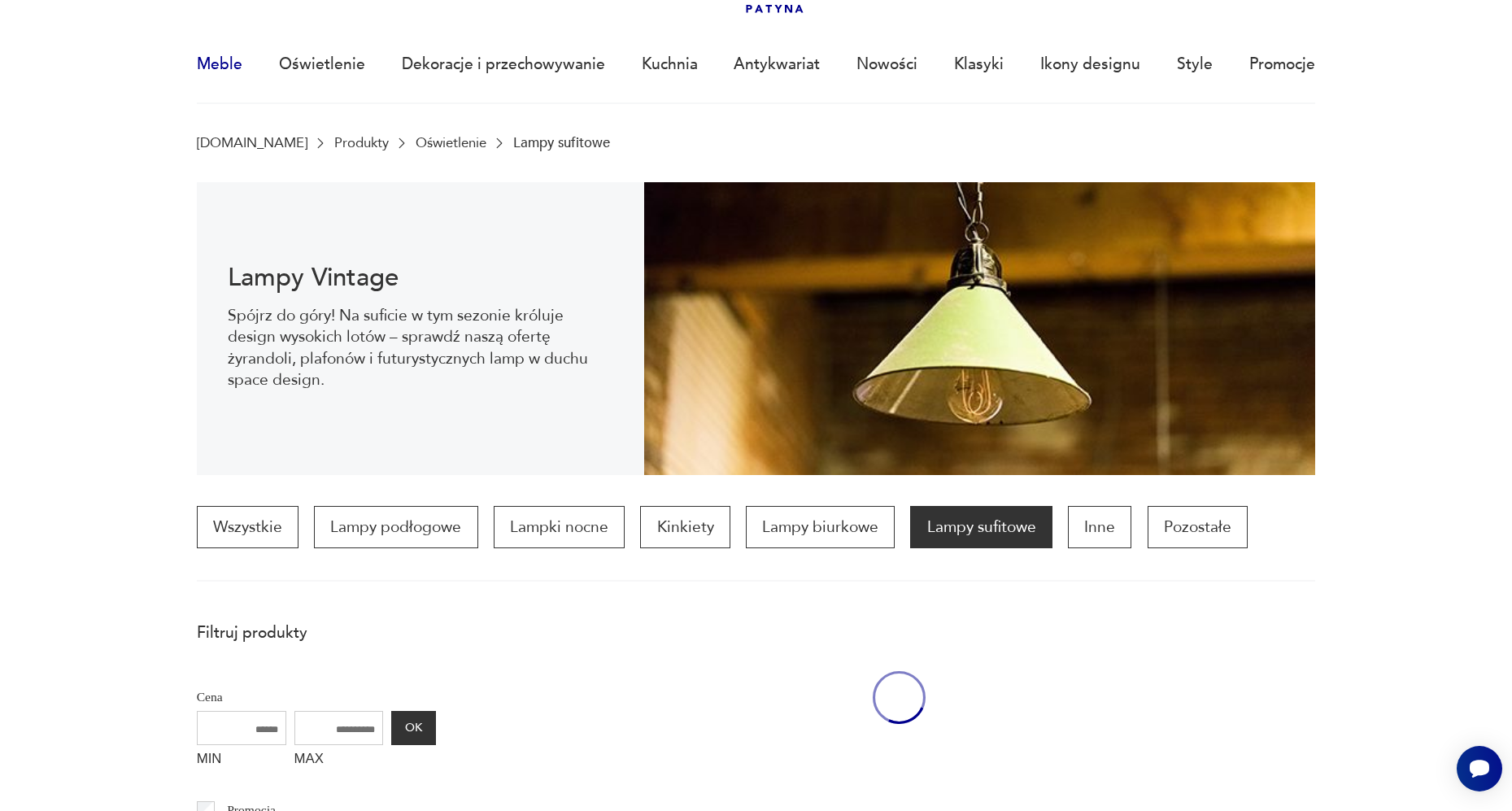
scroll to position [482, 0]
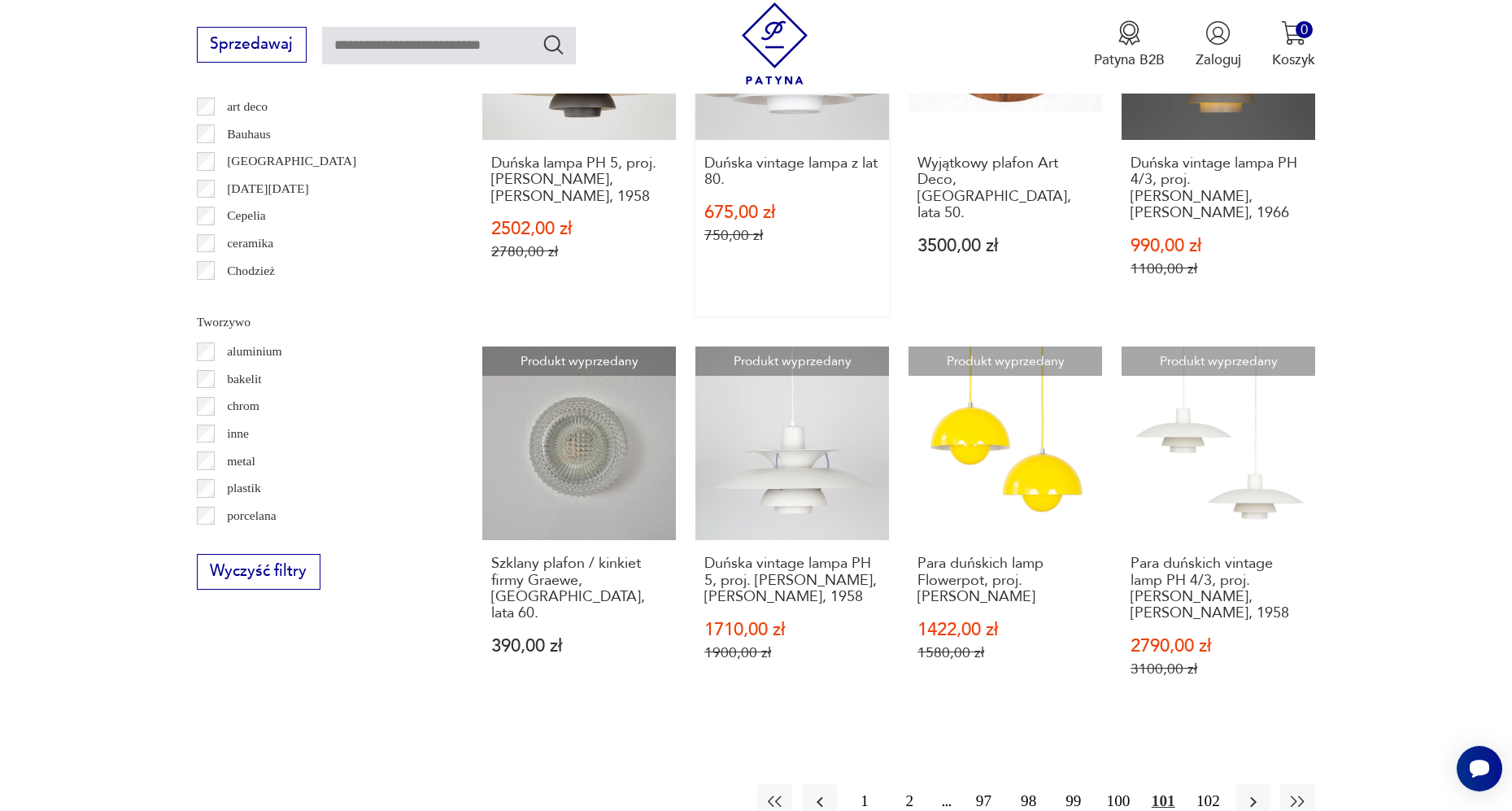
scroll to position [1652, 0]
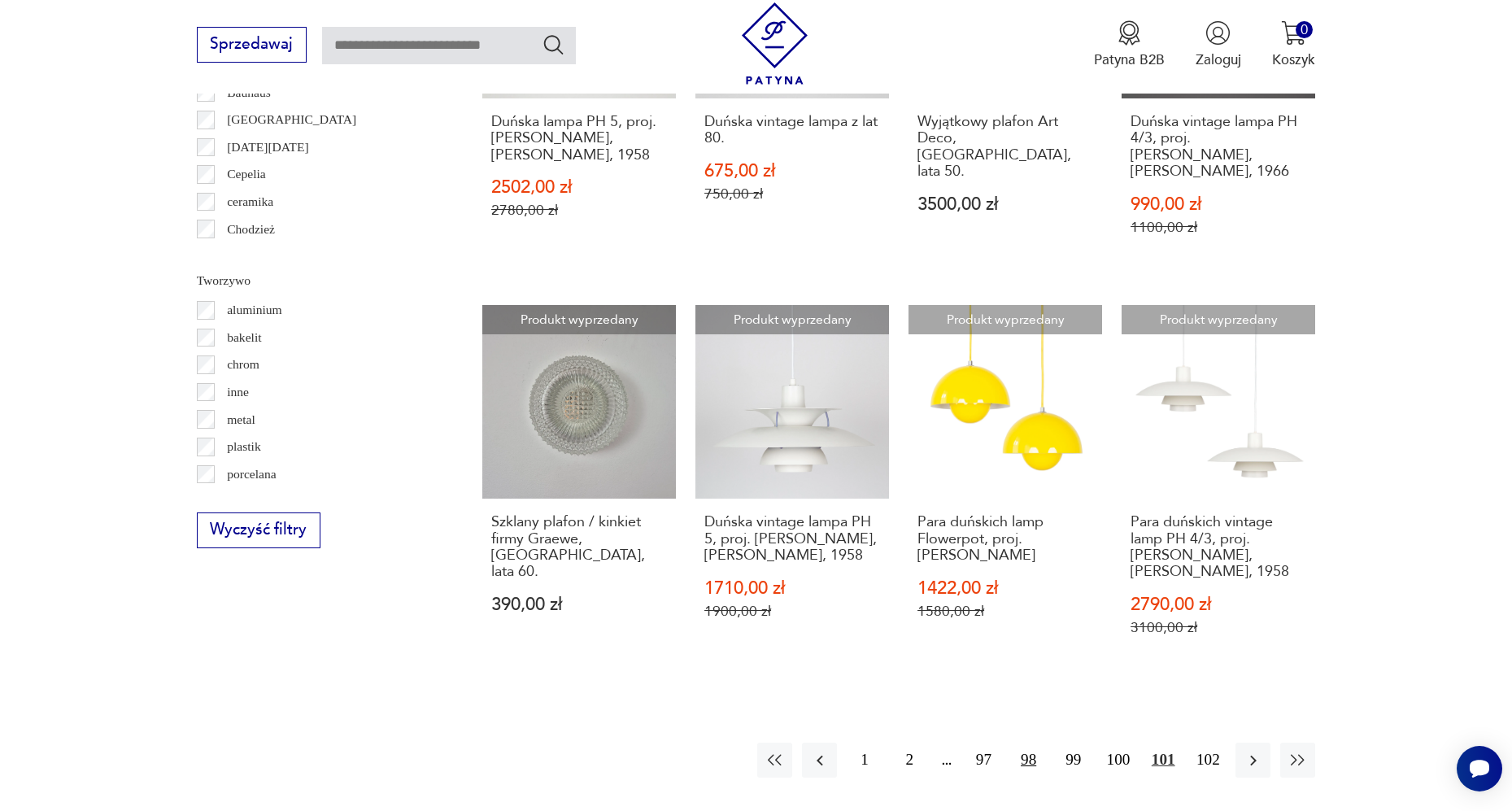
click at [1032, 767] on button "98" at bounding box center [1028, 760] width 35 height 35
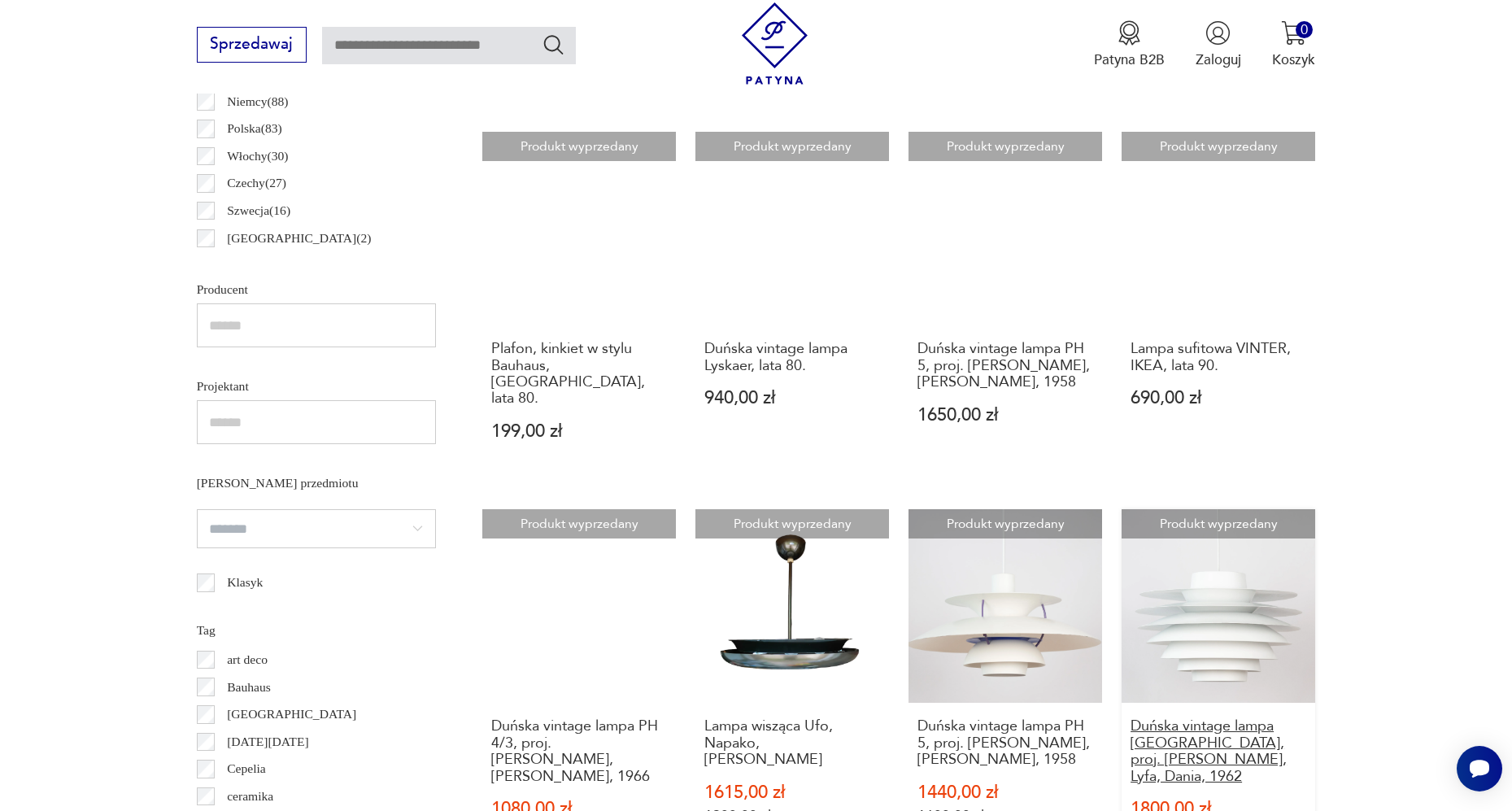
scroll to position [1189, 0]
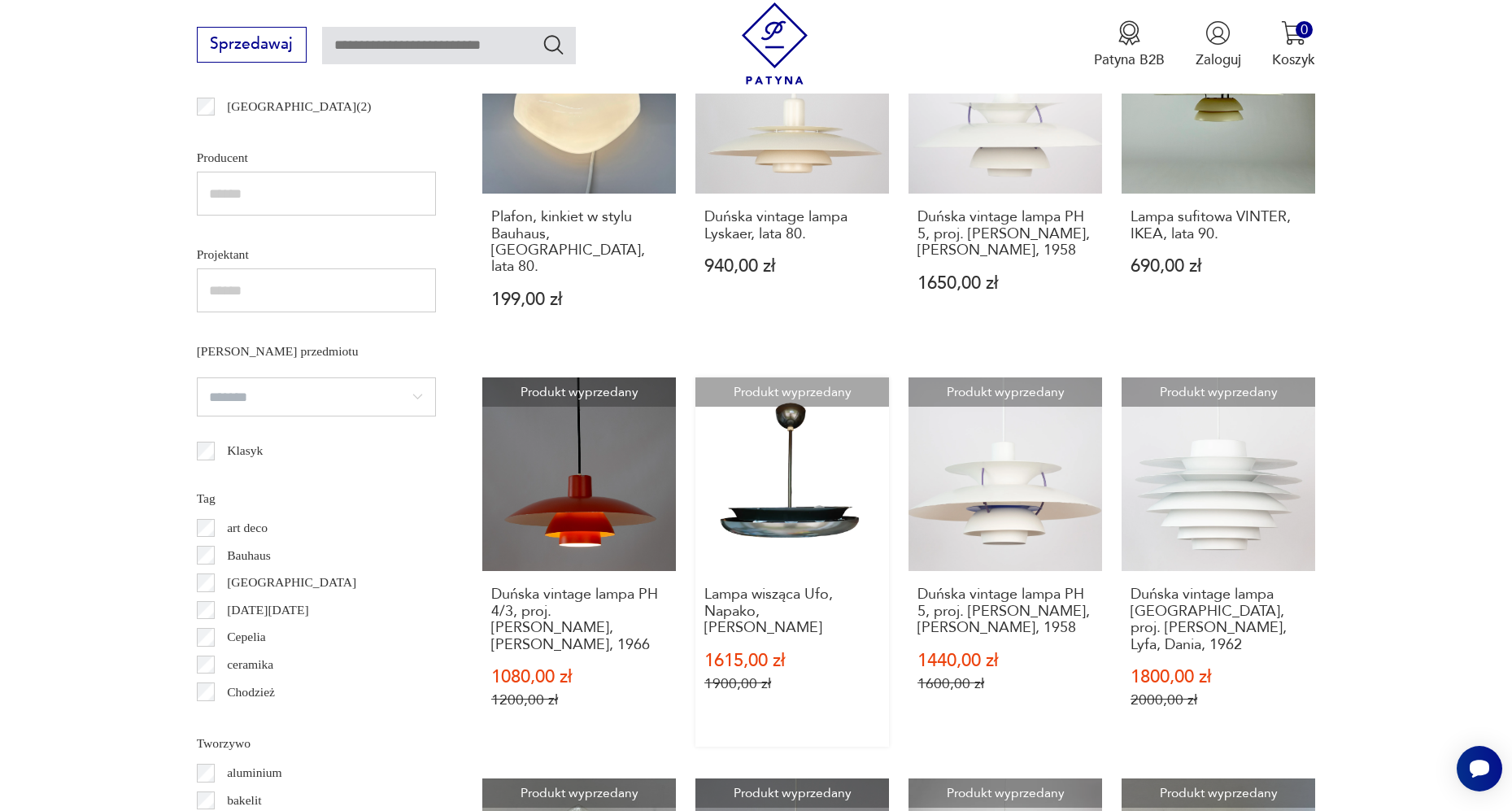
click at [768, 531] on link "Produkt wyprzedany Lampa wisząca Ufo, Napako, [PERSON_NAME] 1615,00 zł 1900,00 …" at bounding box center [793, 562] width 194 height 370
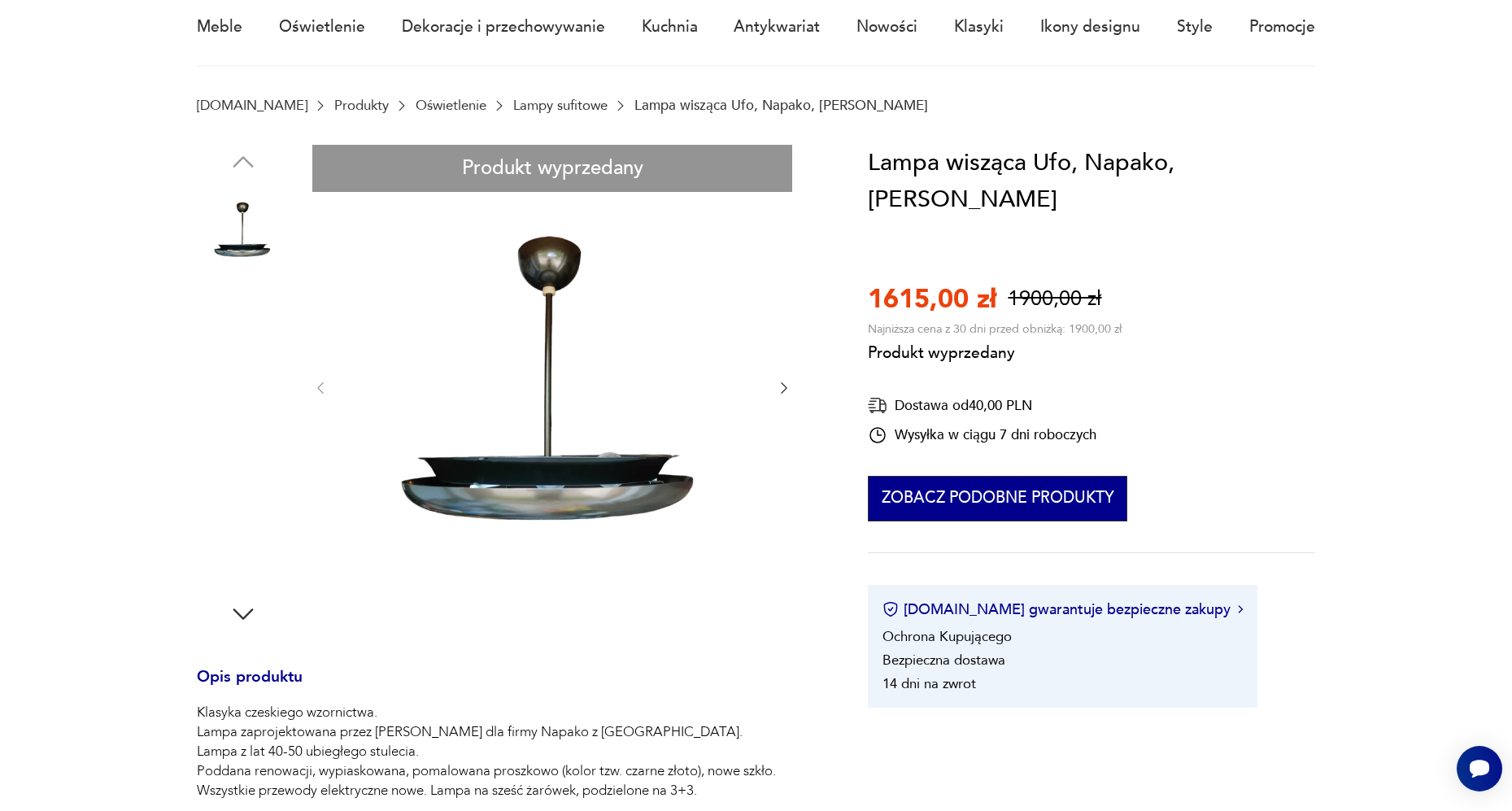
scroll to position [175, 0]
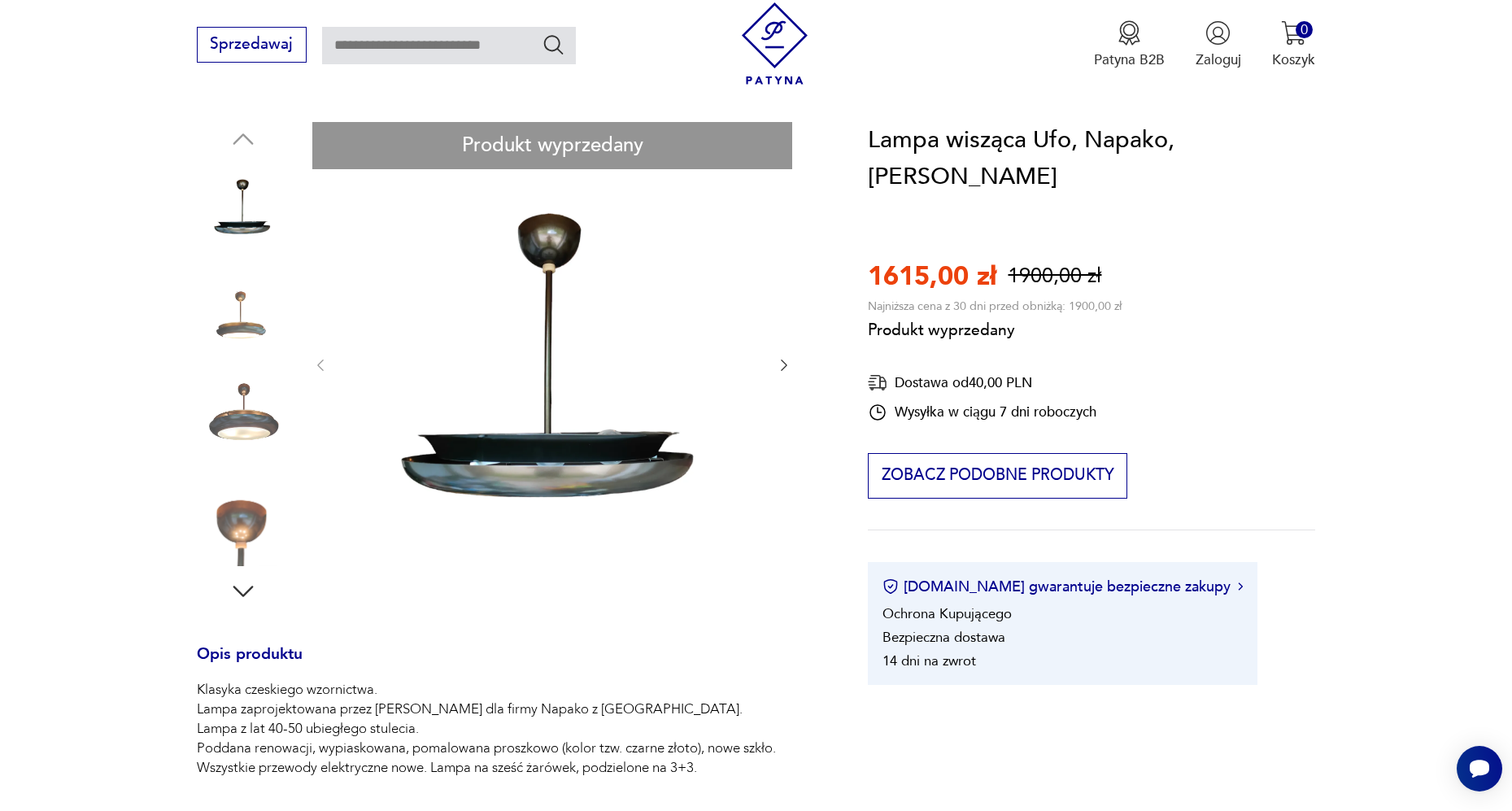
click at [260, 420] on div "Produkt wyprzedany Opis produktu Klasyka czeskiego wzornictwa. Lampa zaprojekto…" at bounding box center [509, 677] width 624 height 1110
click at [780, 346] on div "Produkt wyprzedany Opis produktu Klasyka czeskiego wzornictwa. Lampa zaprojekto…" at bounding box center [509, 677] width 624 height 1110
click at [780, 371] on div "Produkt wyprzedany Opis produktu Klasyka czeskiego wzornictwa. Lampa zaprojekto…" at bounding box center [509, 677] width 624 height 1110
drag, startPoint x: 780, startPoint y: 368, endPoint x: 746, endPoint y: 368, distance: 34.0
click at [778, 368] on div "Produkt wyprzedany Opis produktu Klasyka czeskiego wzornictwa. Lampa zaprojekto…" at bounding box center [509, 677] width 624 height 1110
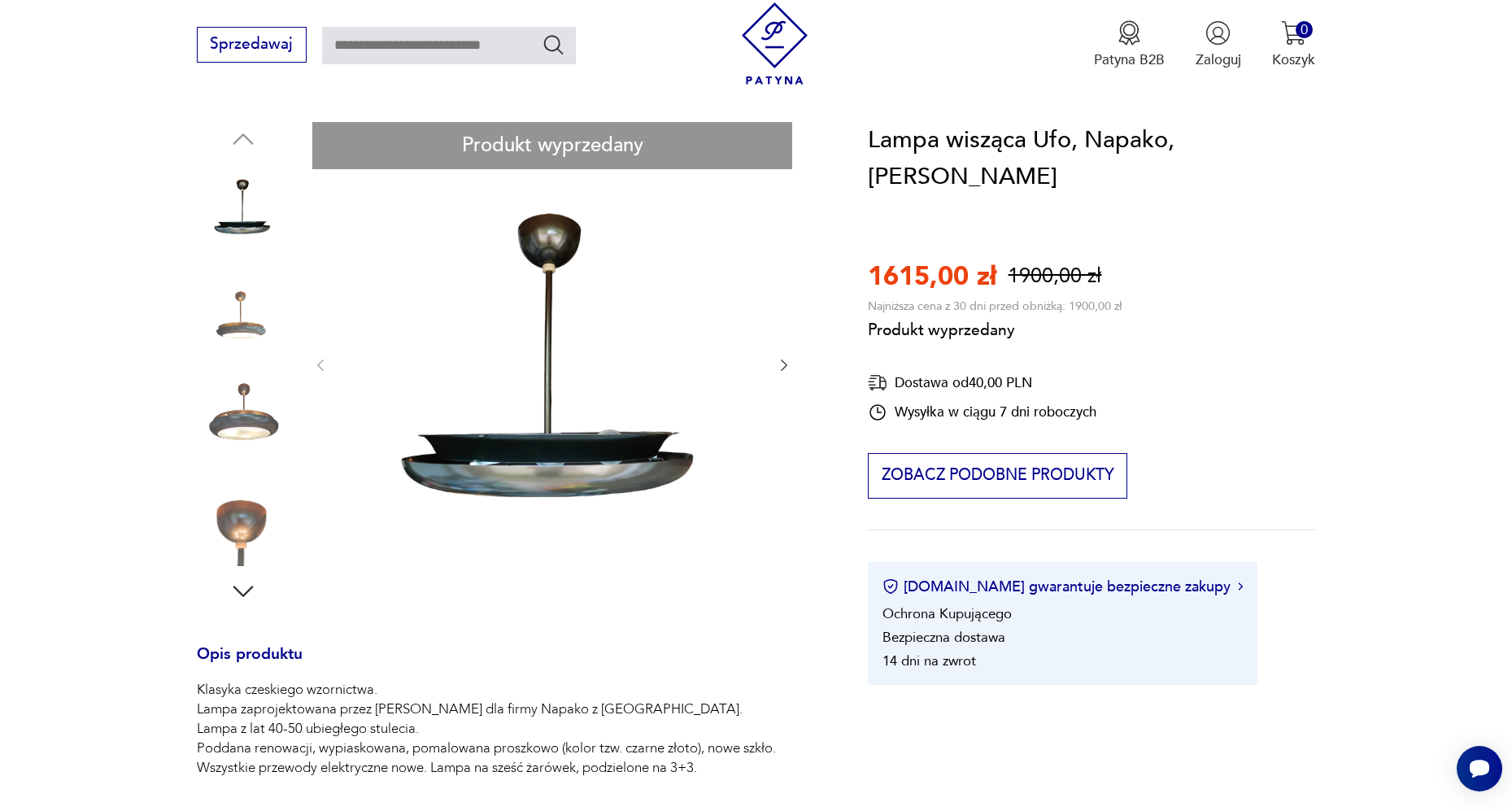
click at [322, 361] on div "Produkt wyprzedany Opis produktu Klasyka czeskiego wzornictwa. Lampa zaprojekto…" at bounding box center [509, 677] width 624 height 1110
click at [254, 149] on div "Produkt wyprzedany Opis produktu Klasyka czeskiego wzornictwa. Lampa zaprojekto…" at bounding box center [509, 677] width 624 height 1110
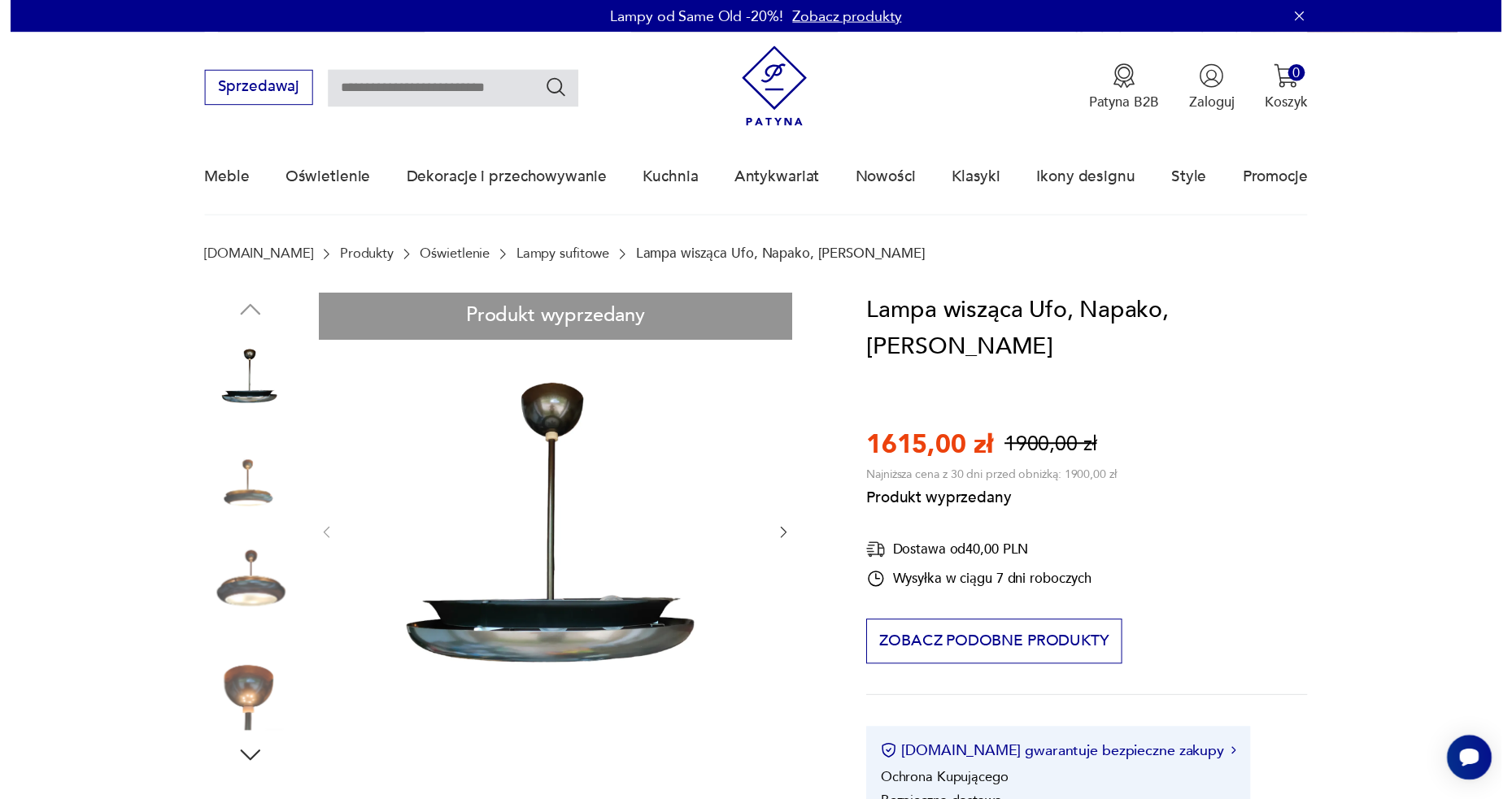
scroll to position [0, 0]
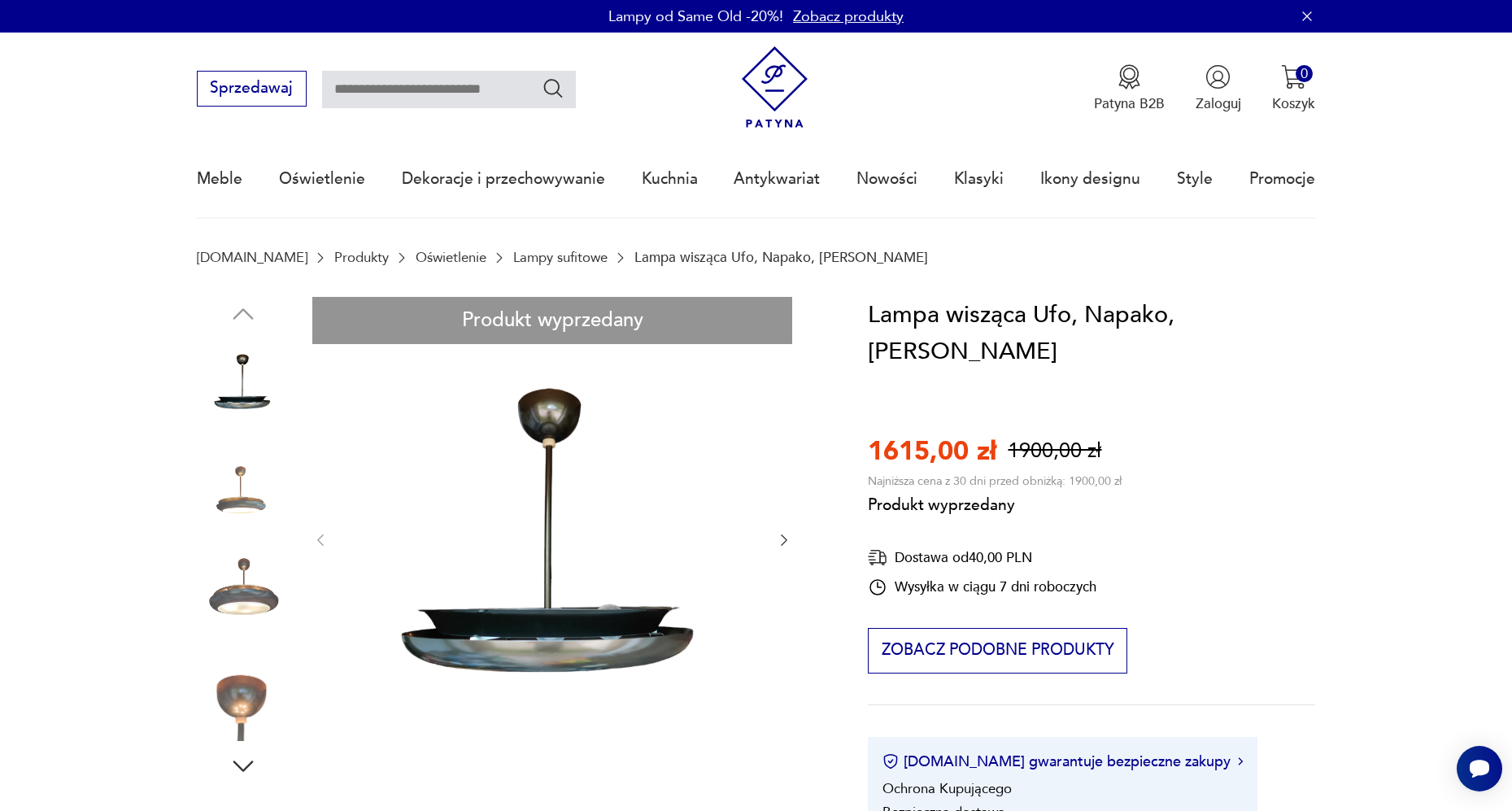
click at [779, 88] on img at bounding box center [774, 87] width 82 height 82
